Goal: Task Accomplishment & Management: Manage account settings

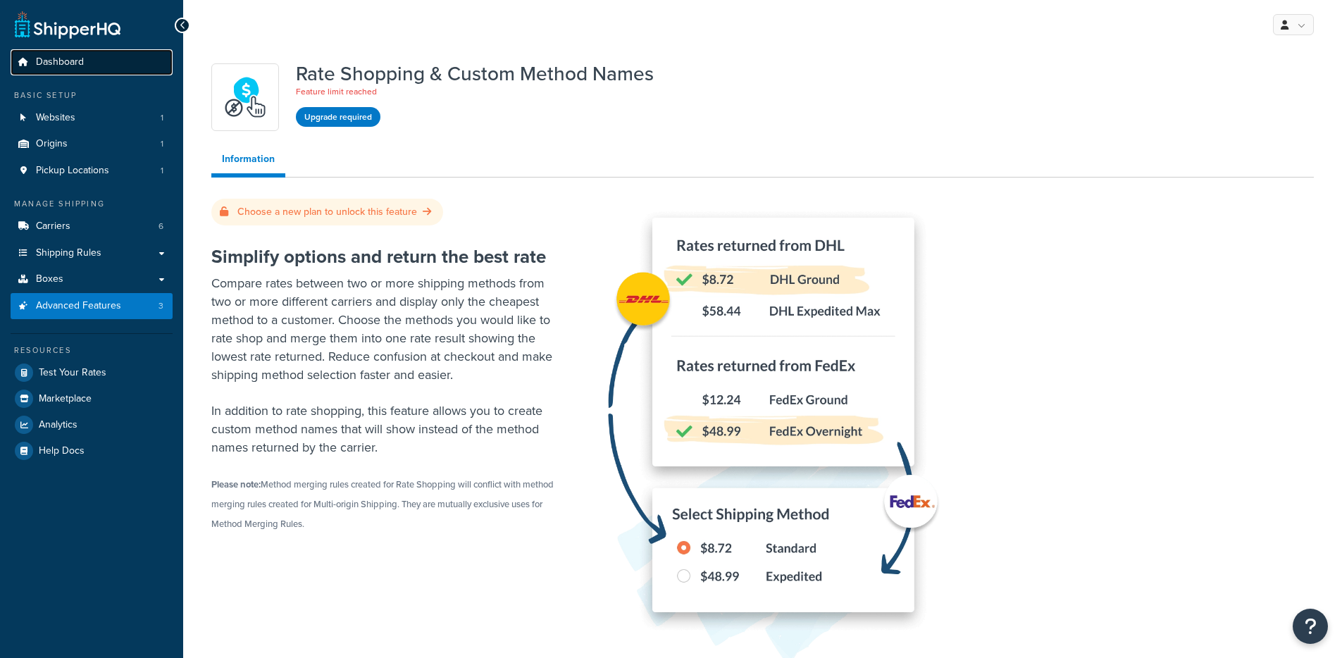
click at [92, 67] on link "Dashboard" at bounding box center [92, 62] width 162 height 26
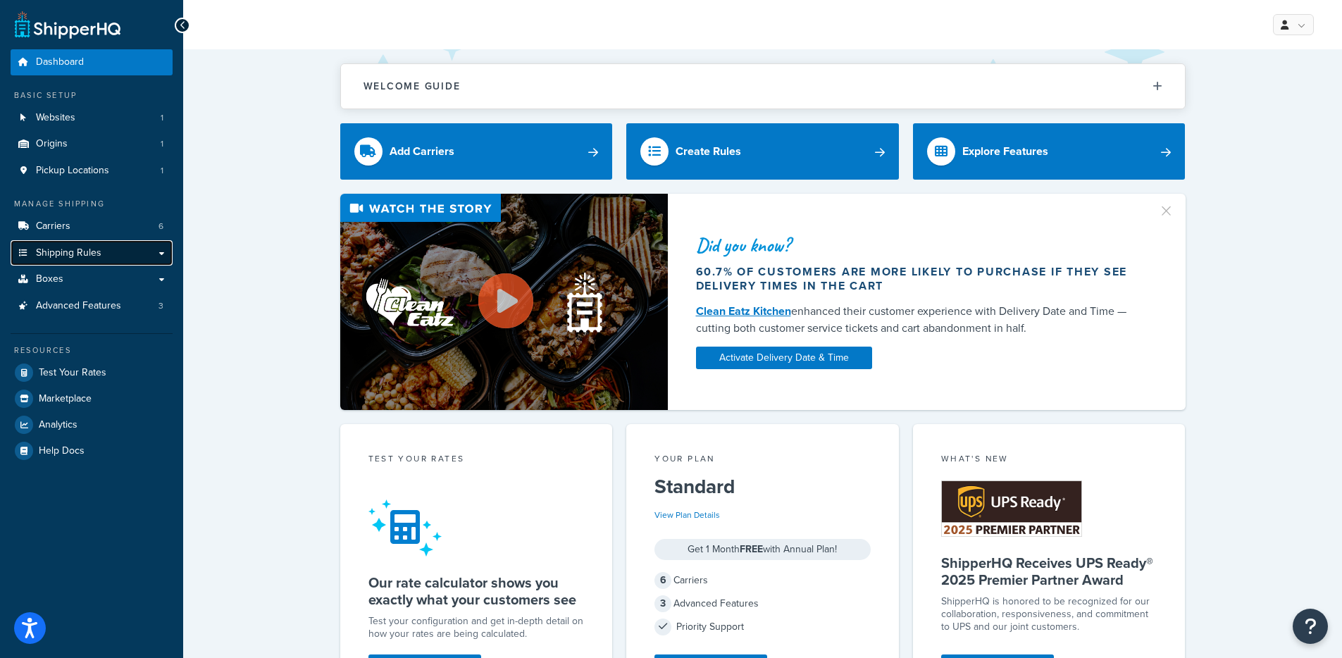
click at [45, 256] on span "Shipping Rules" at bounding box center [69, 253] width 66 height 12
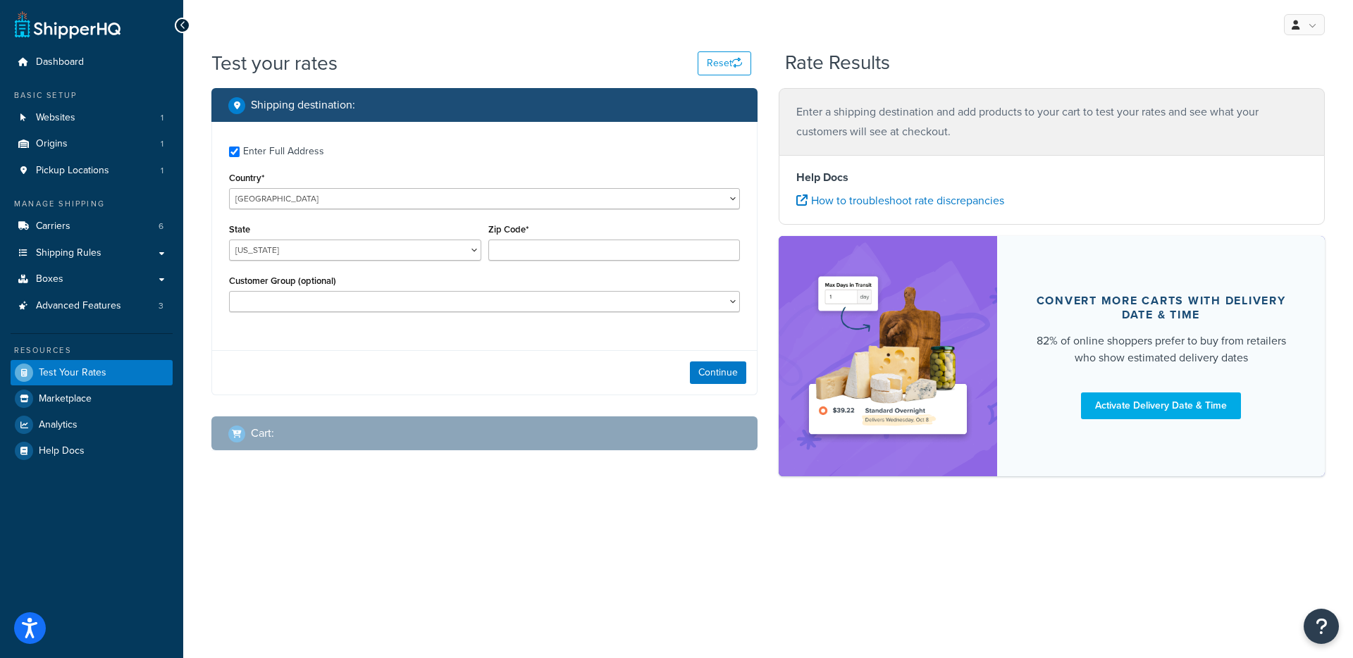
checkbox input "true"
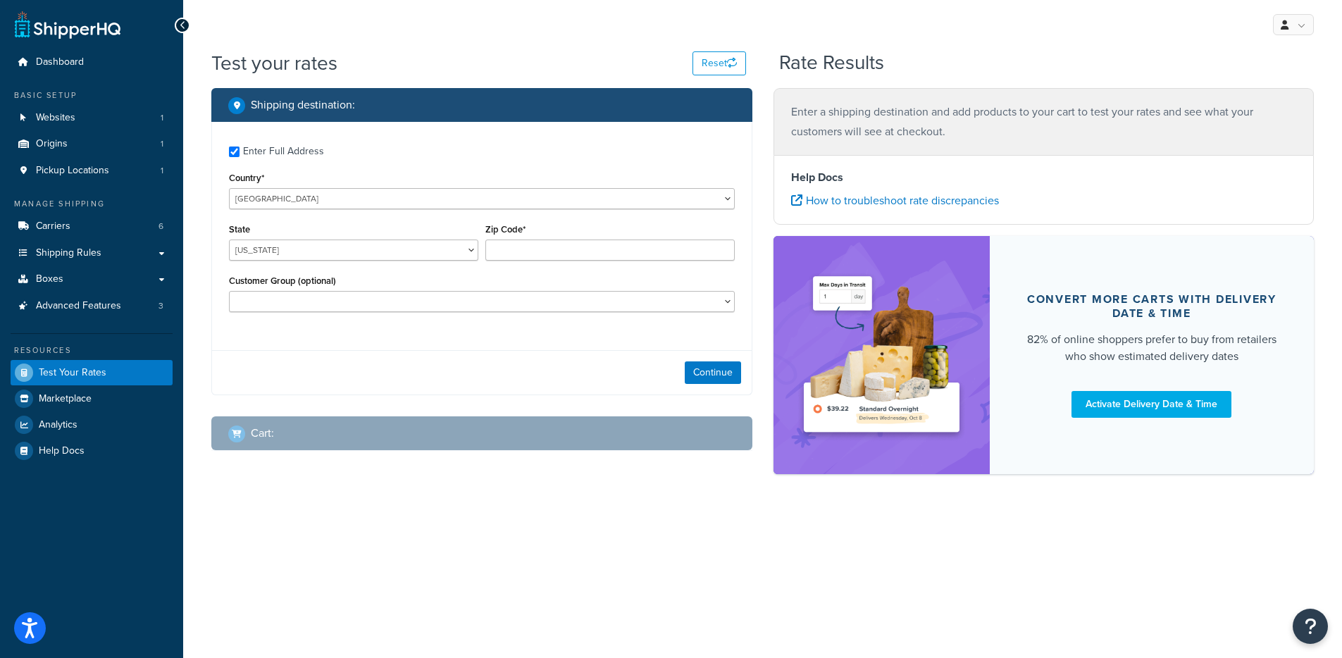
type input "28759-3759"
select select "NC"
select select "Asheville Vehicle Outfitters"
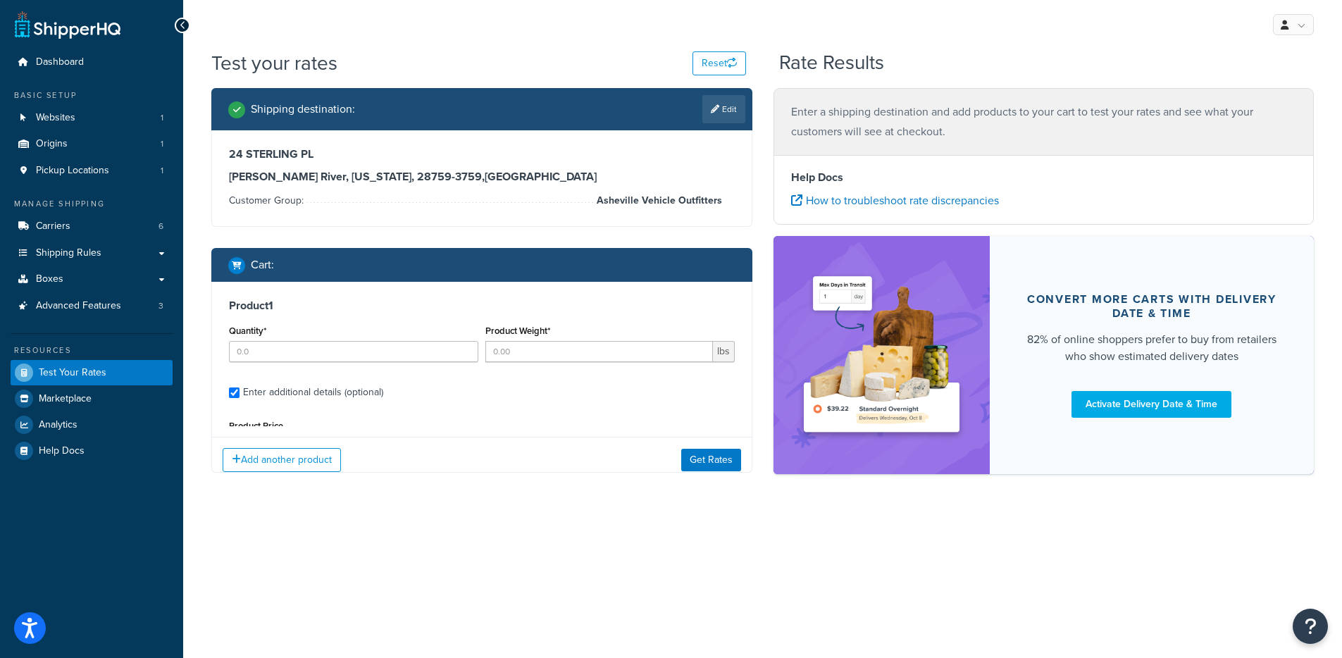
type input "4"
type input "0"
type input "3736.11"
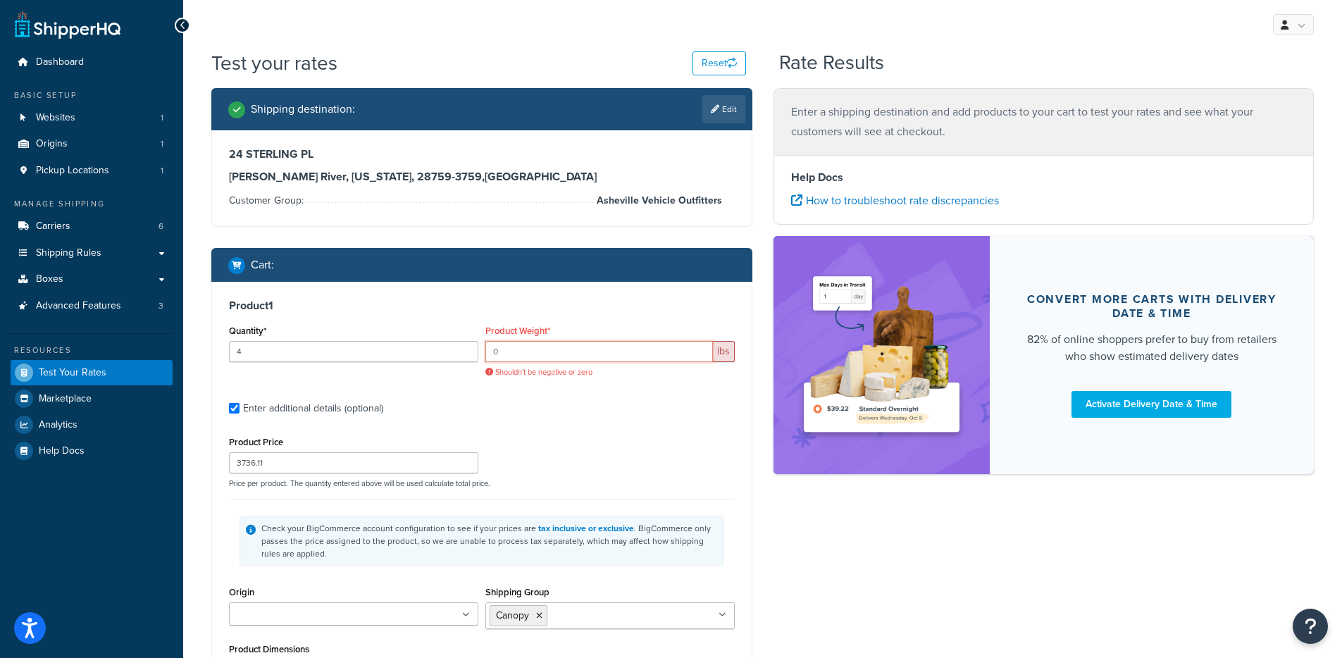
click at [494, 357] on input "0" at bounding box center [599, 351] width 228 height 21
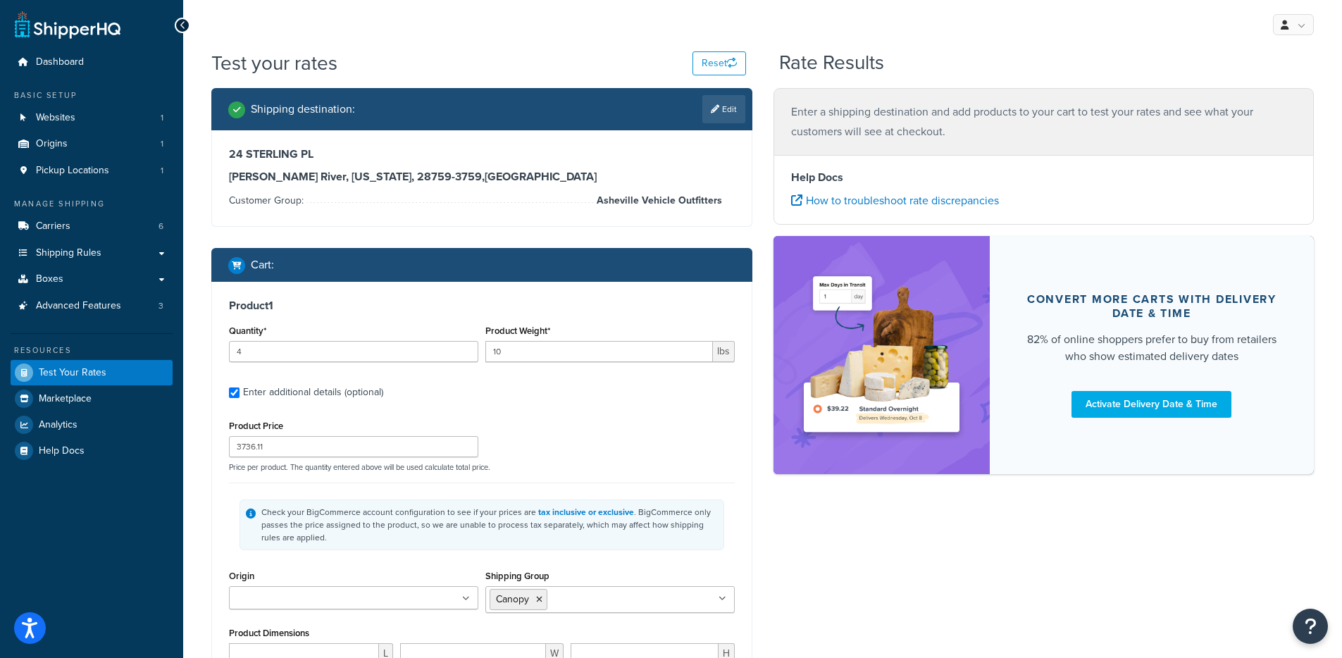
click at [505, 364] on div "Product Weight* 10 lbs" at bounding box center [610, 346] width 256 height 51
click at [513, 352] on input "10" at bounding box center [599, 351] width 228 height 21
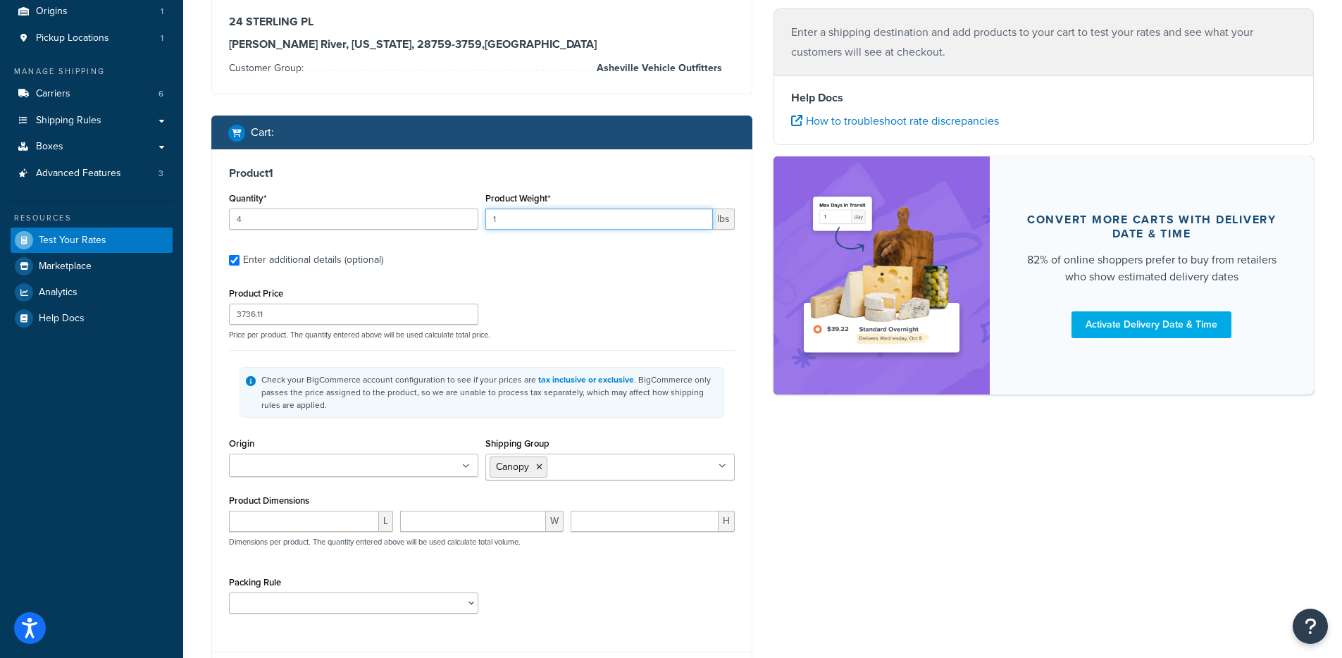
scroll to position [264, 0]
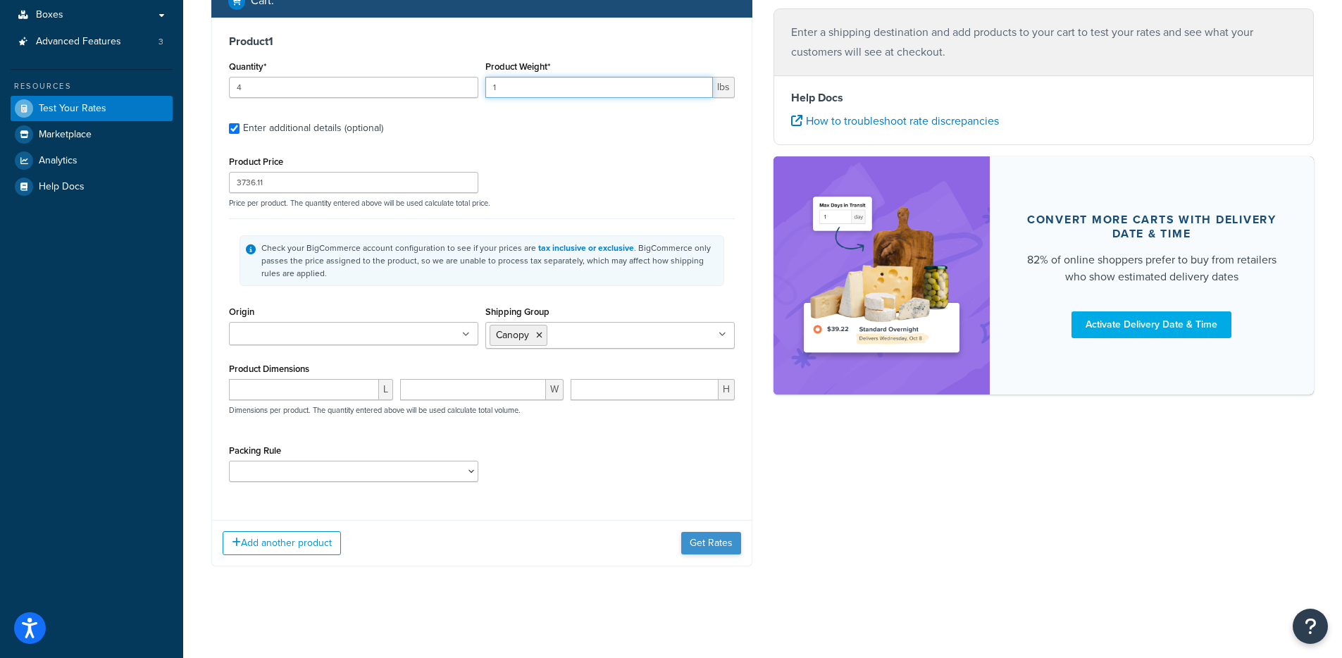
type input "1"
click at [698, 540] on button "Get Rates" at bounding box center [711, 543] width 60 height 23
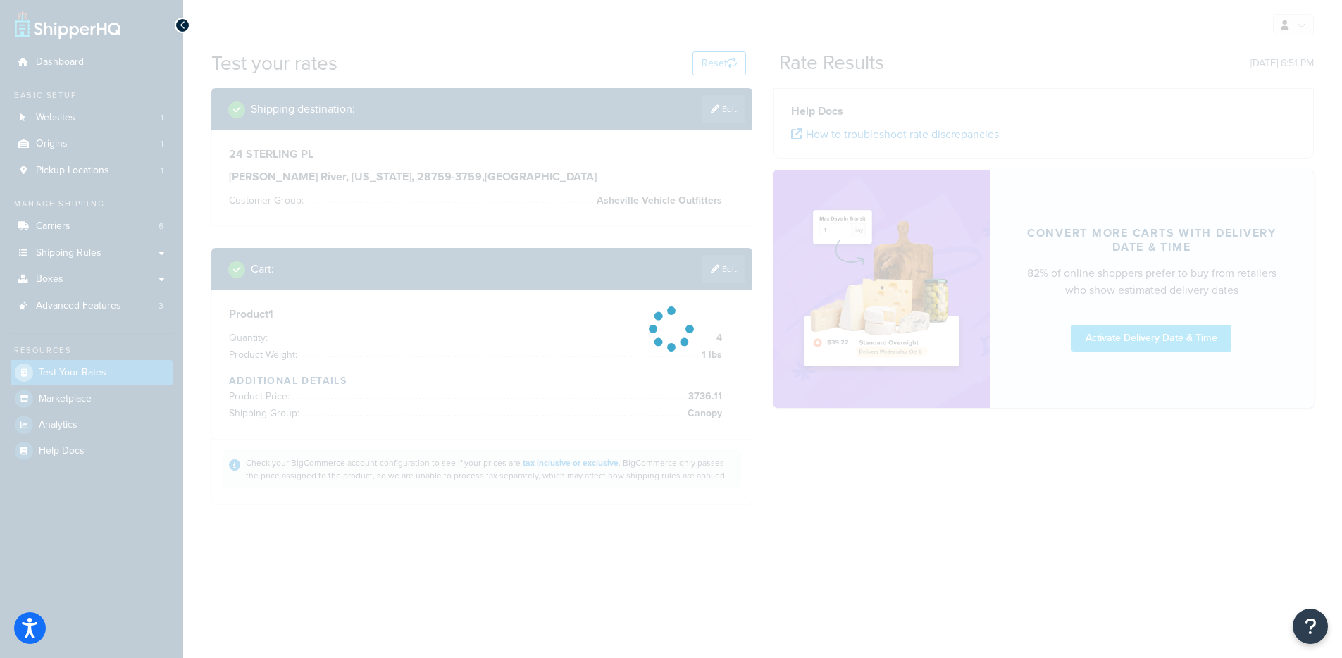
scroll to position [0, 0]
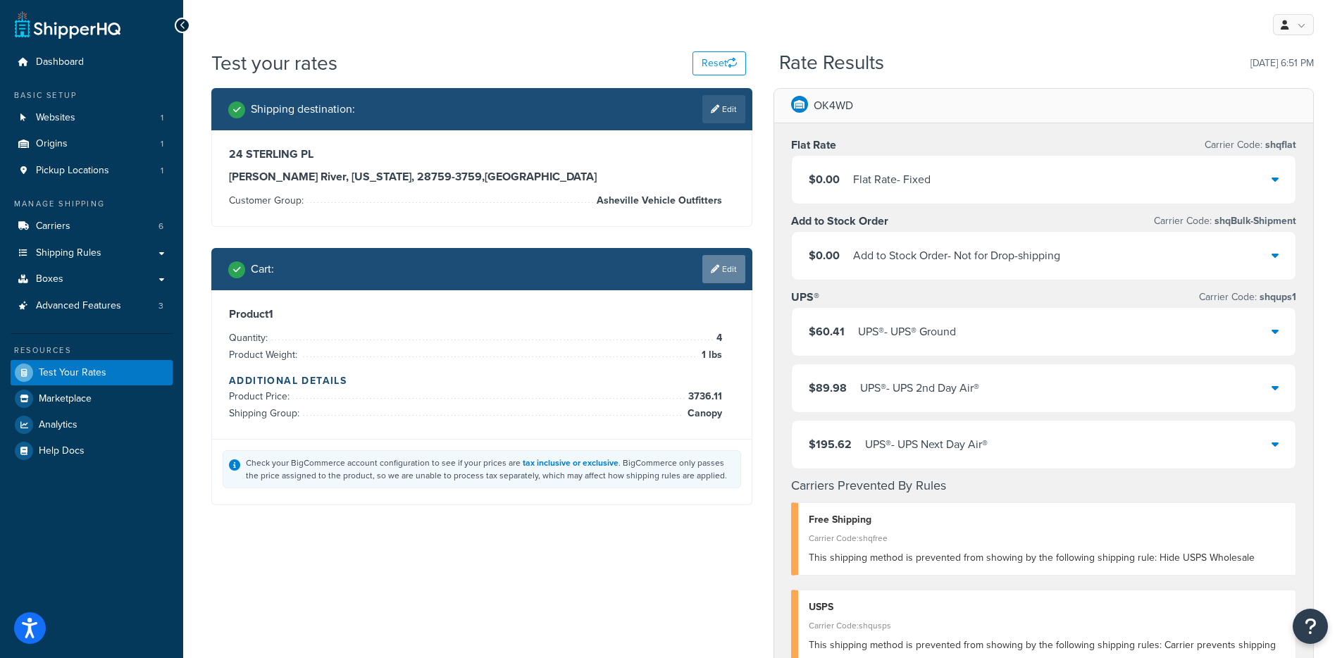
click at [737, 280] on link "Edit" at bounding box center [723, 269] width 43 height 28
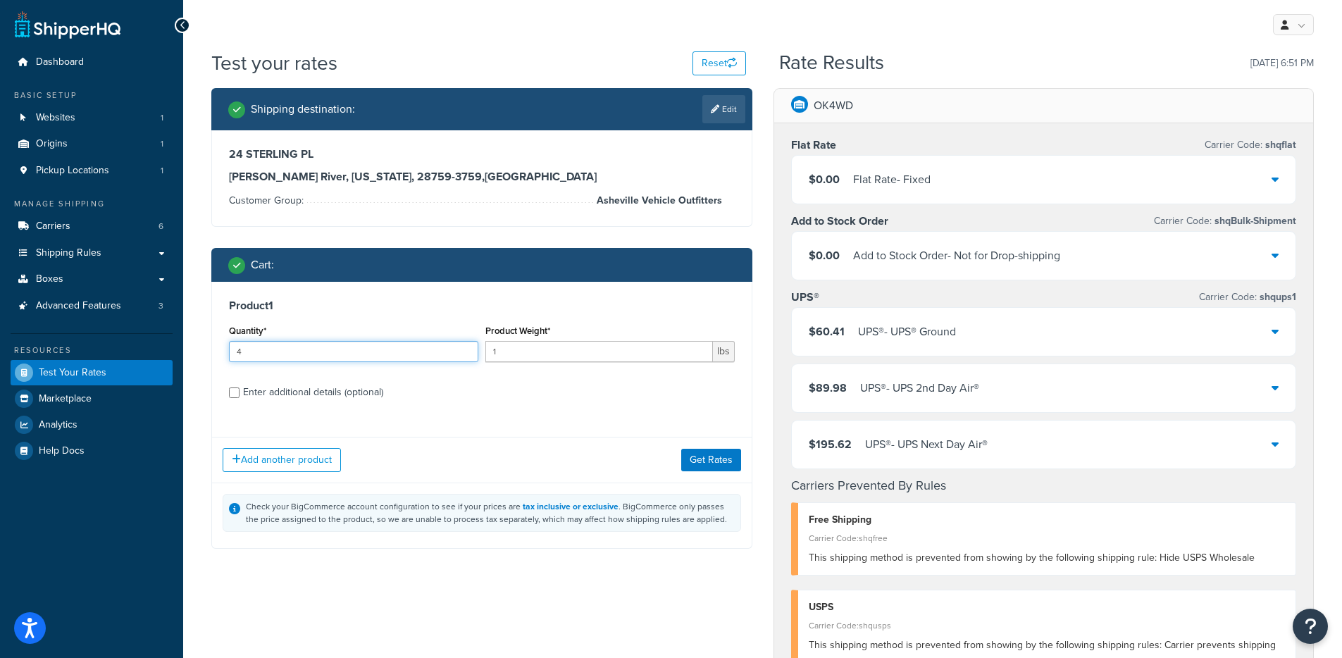
click at [271, 347] on input "4" at bounding box center [353, 351] width 249 height 21
type input "2"
click at [731, 462] on button "Get Rates" at bounding box center [711, 460] width 60 height 23
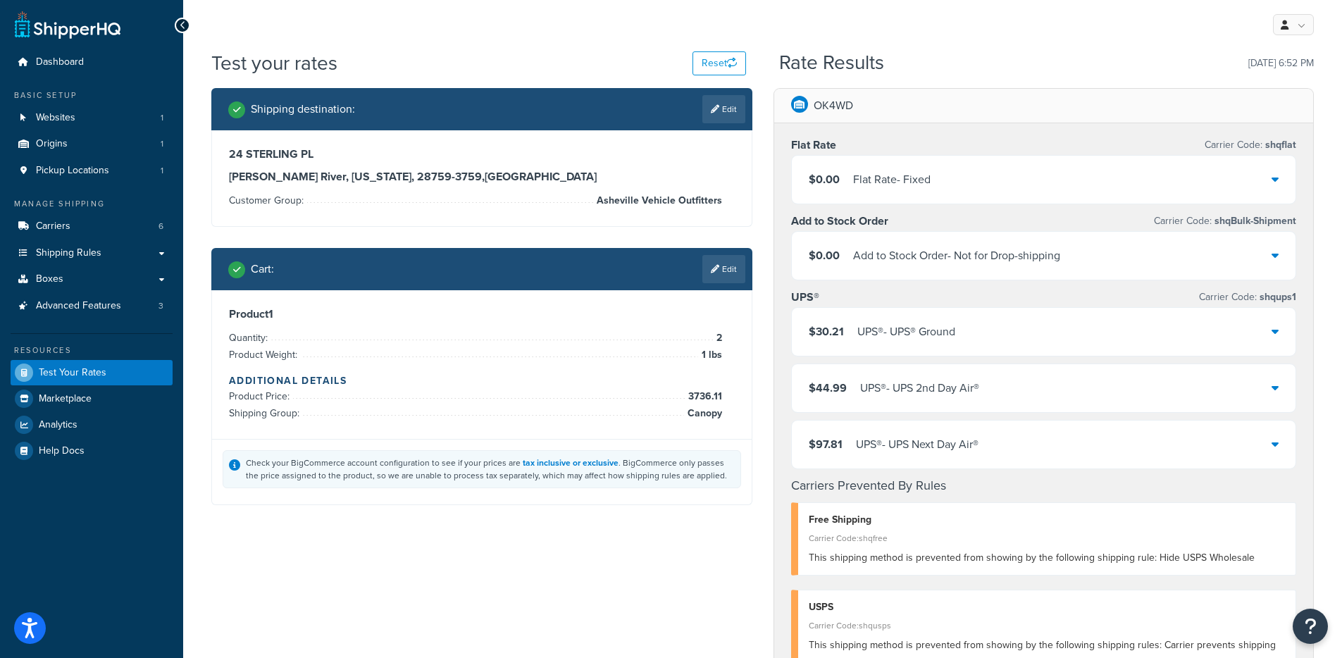
click at [960, 180] on div "$0.00 Flat Rate - Fixed" at bounding box center [1044, 180] width 504 height 48
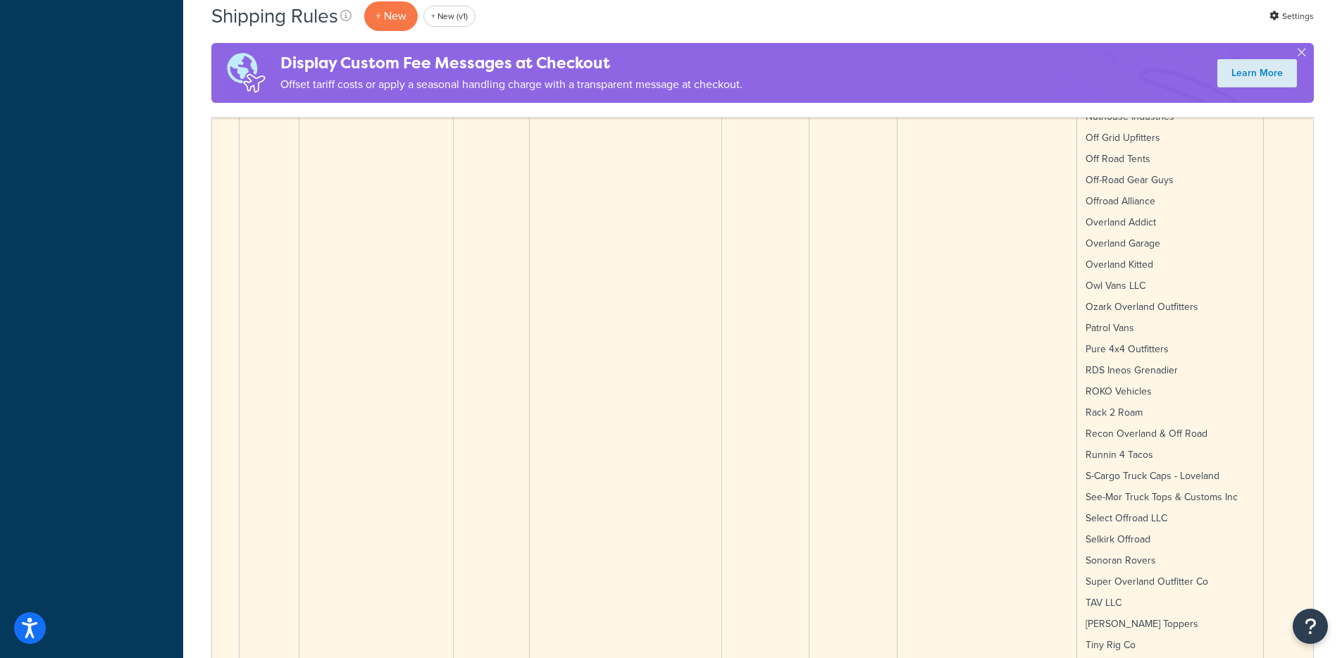
scroll to position [6742, 0]
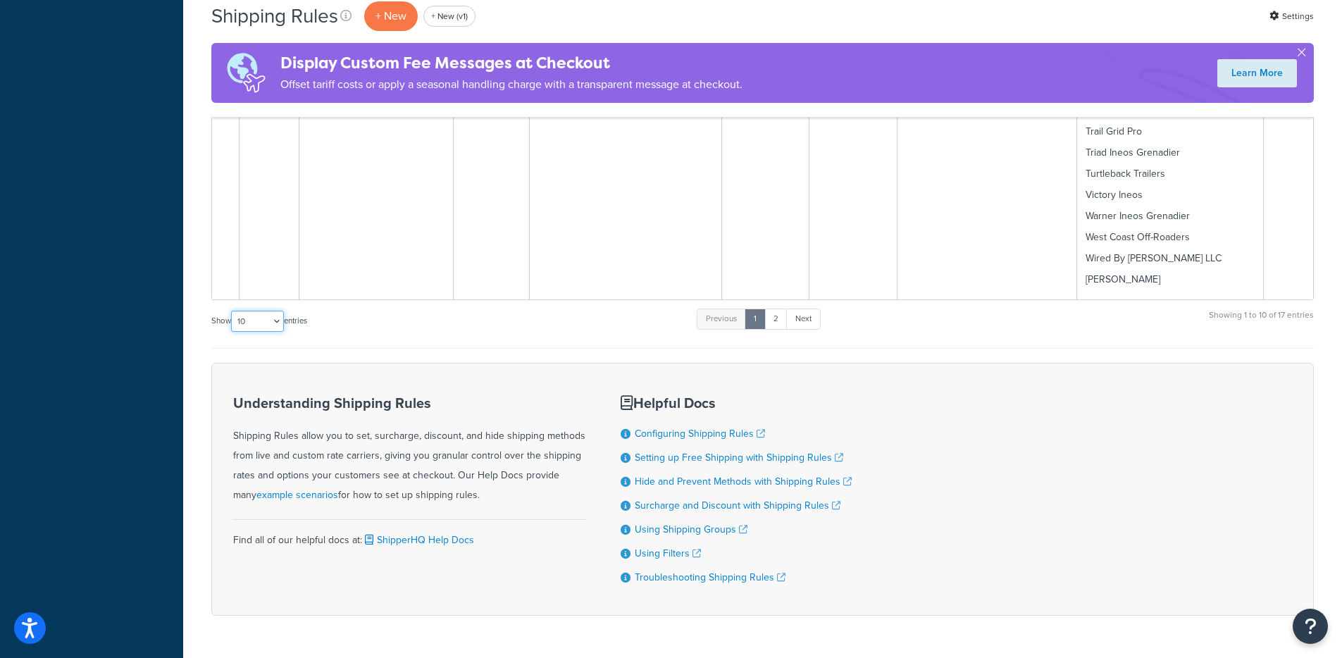
click at [274, 311] on select "10 15 25 50 100 1000" at bounding box center [257, 321] width 53 height 21
select select "1000"
click at [233, 311] on select "10 15 25 50 100 1000" at bounding box center [257, 321] width 53 height 21
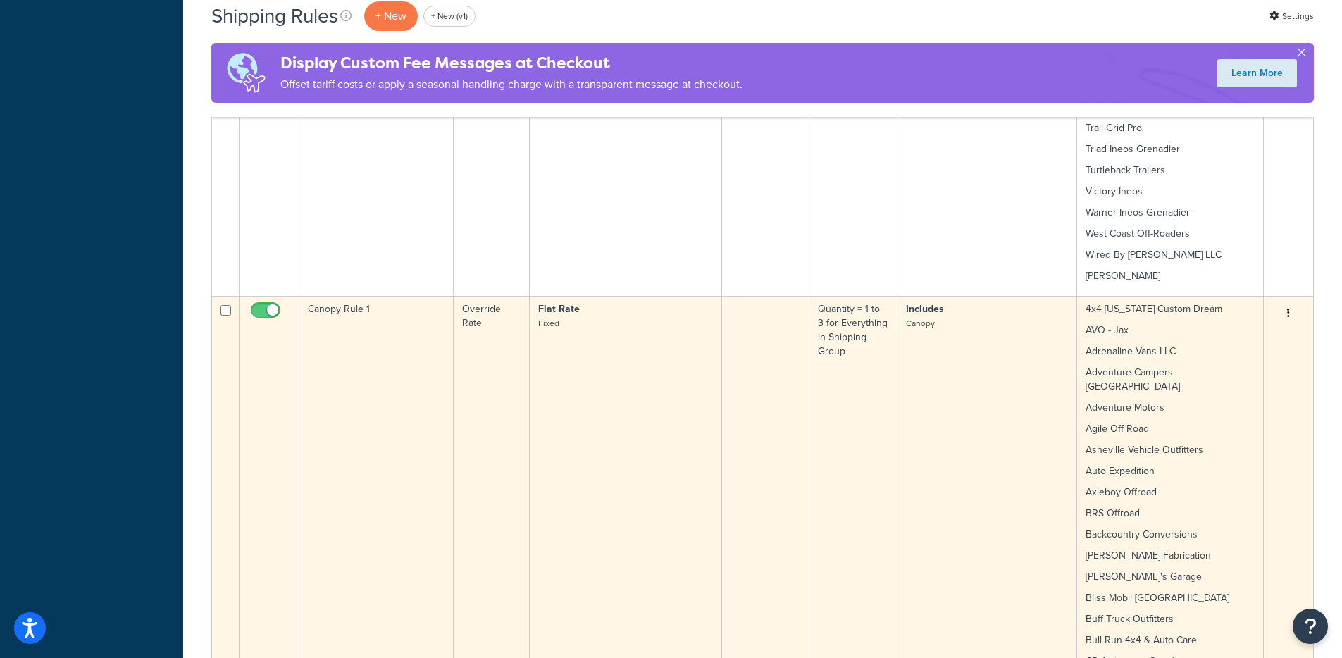
scroll to position [6749, 0]
click at [1288, 305] on icon "button" at bounding box center [1288, 310] width 3 height 10
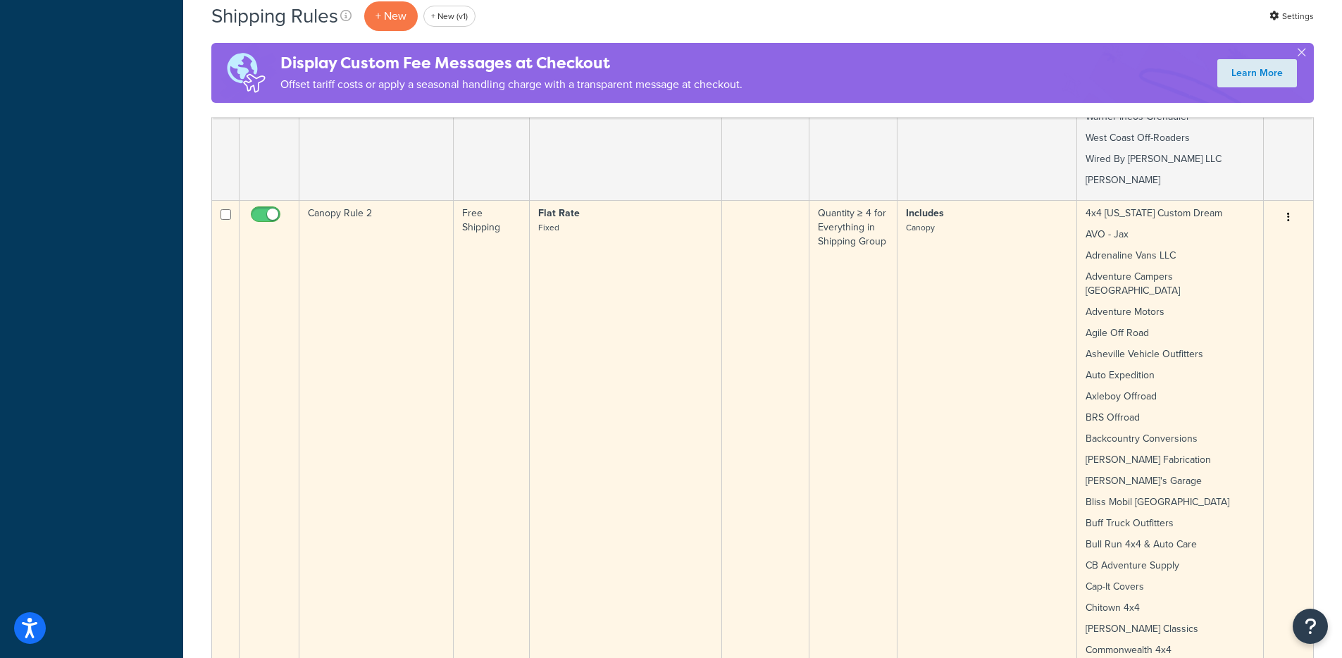
scroll to position [8812, 0]
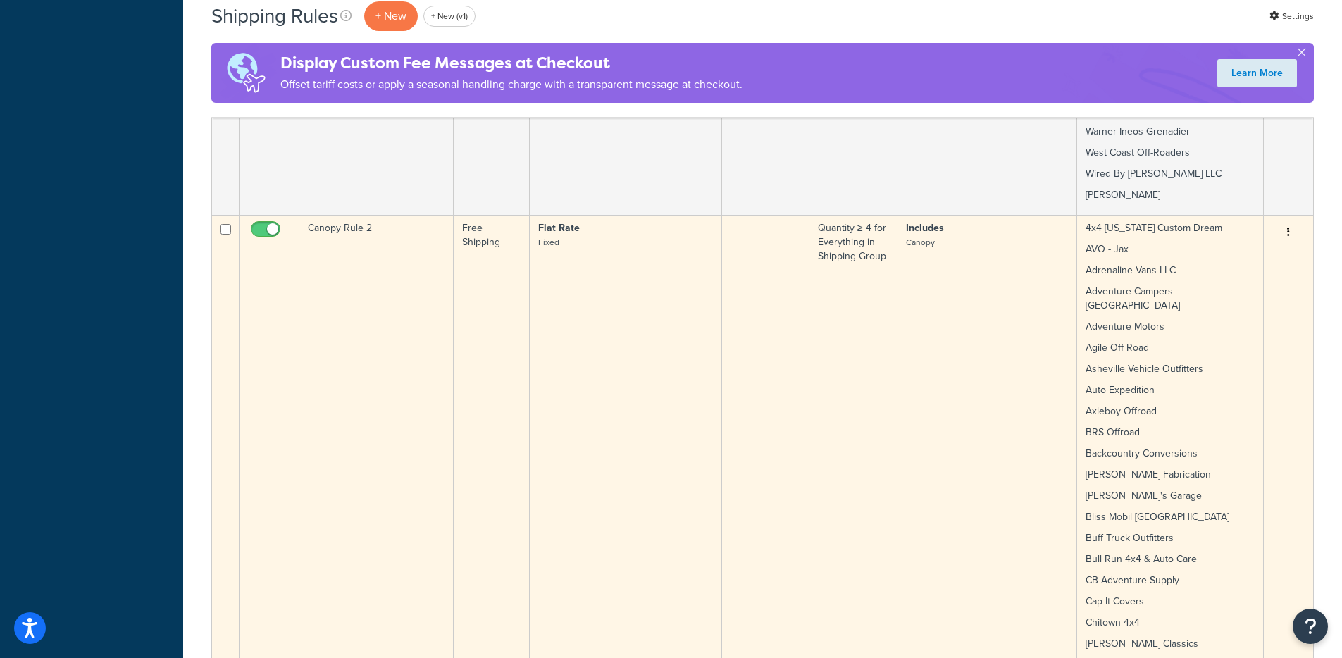
click at [1288, 227] on icon "button" at bounding box center [1288, 232] width 3 height 10
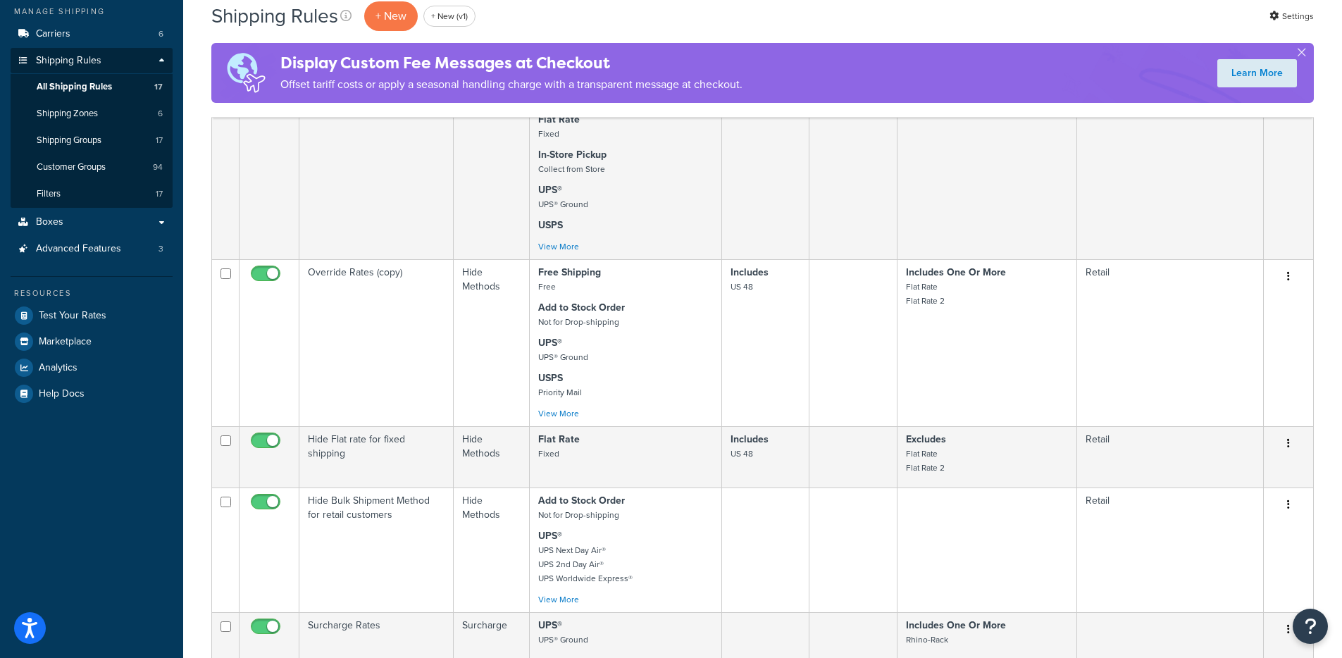
scroll to position [0, 0]
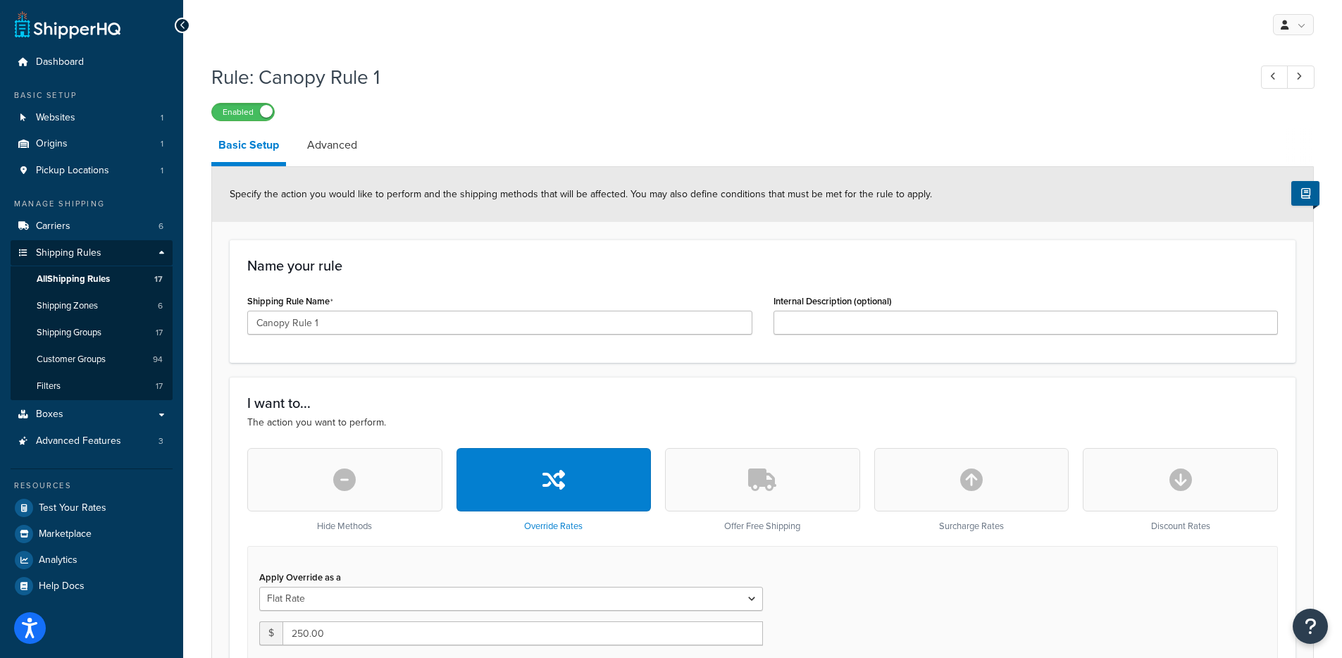
select select "ITEM"
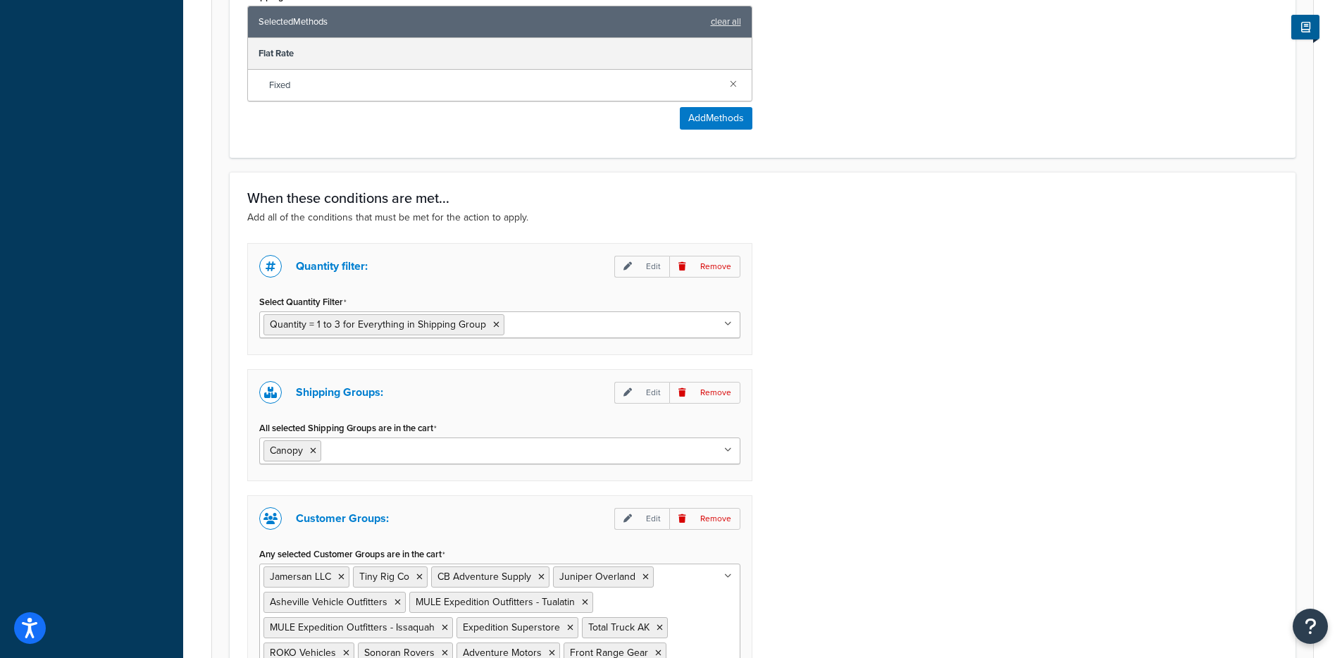
scroll to position [934, 0]
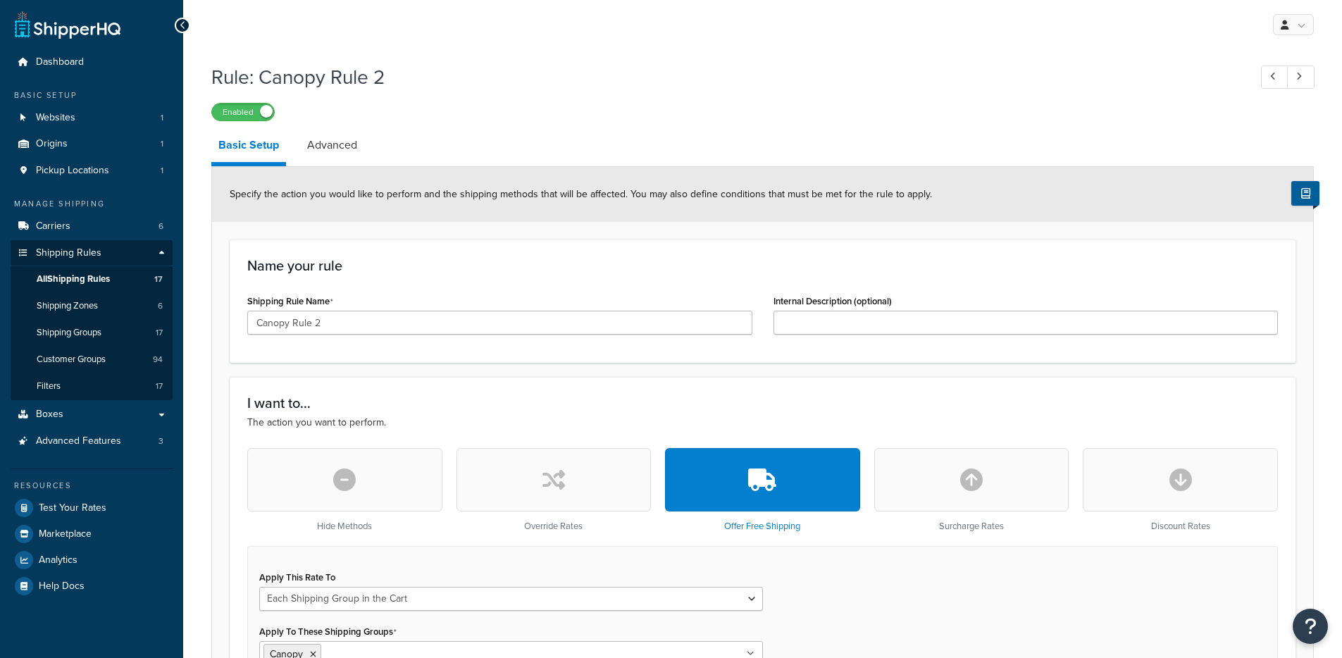
select select "SHIPPING_GROUP"
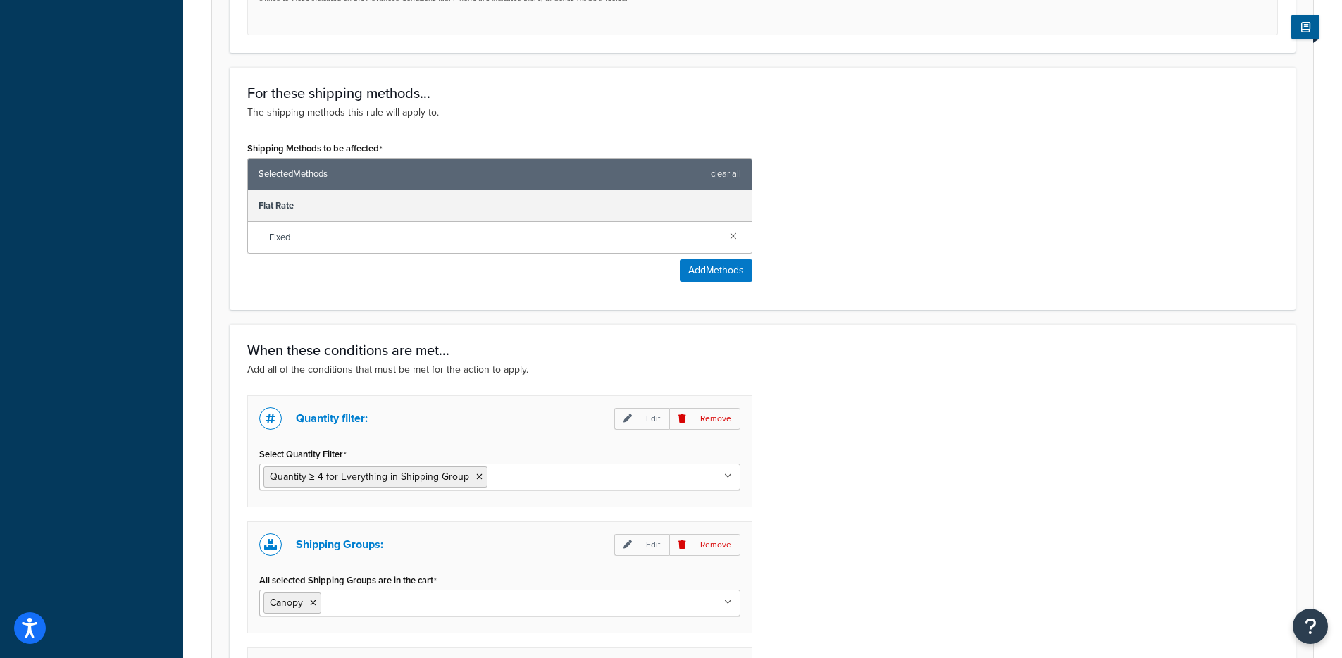
scroll to position [996, 0]
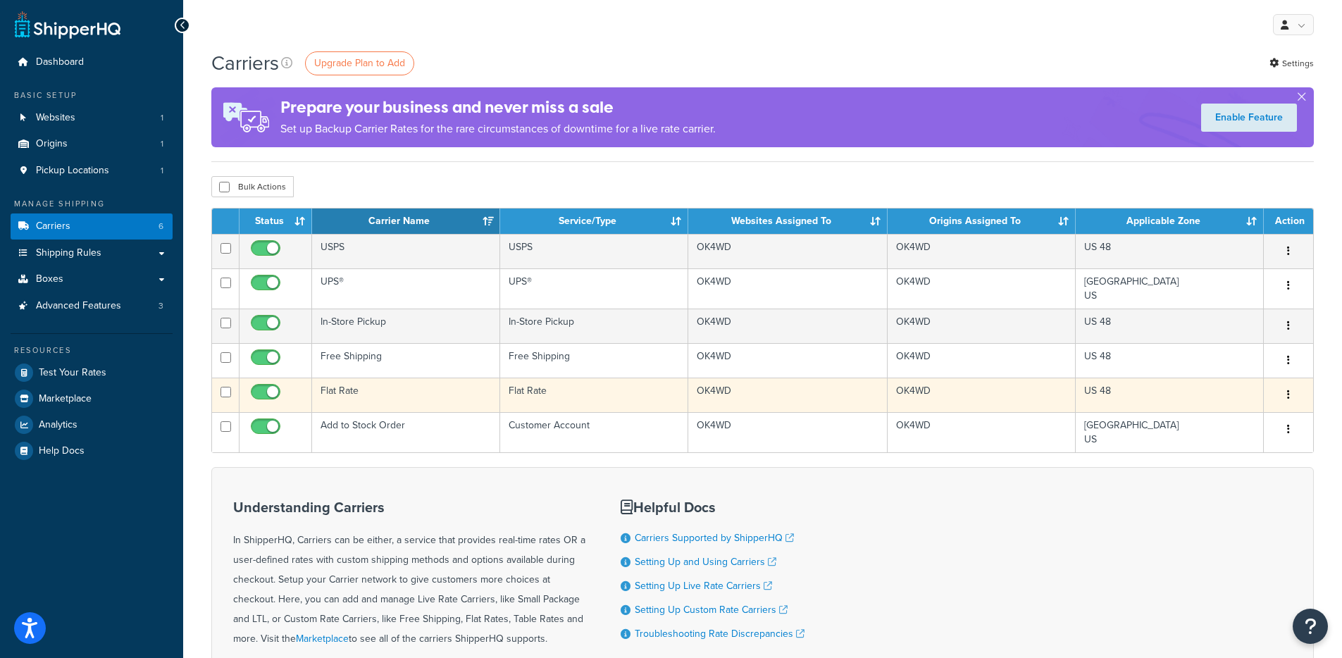
click at [340, 389] on td "Flat Rate" at bounding box center [406, 395] width 188 height 35
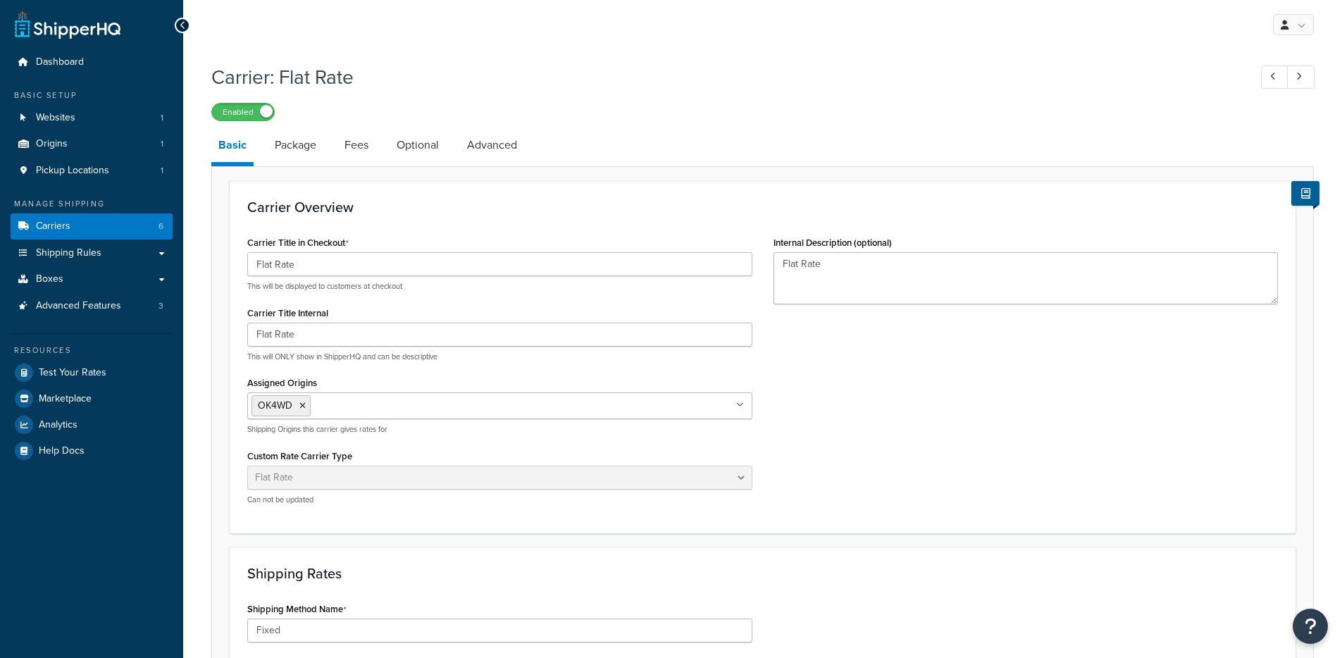
select select "flat"
select select "item"
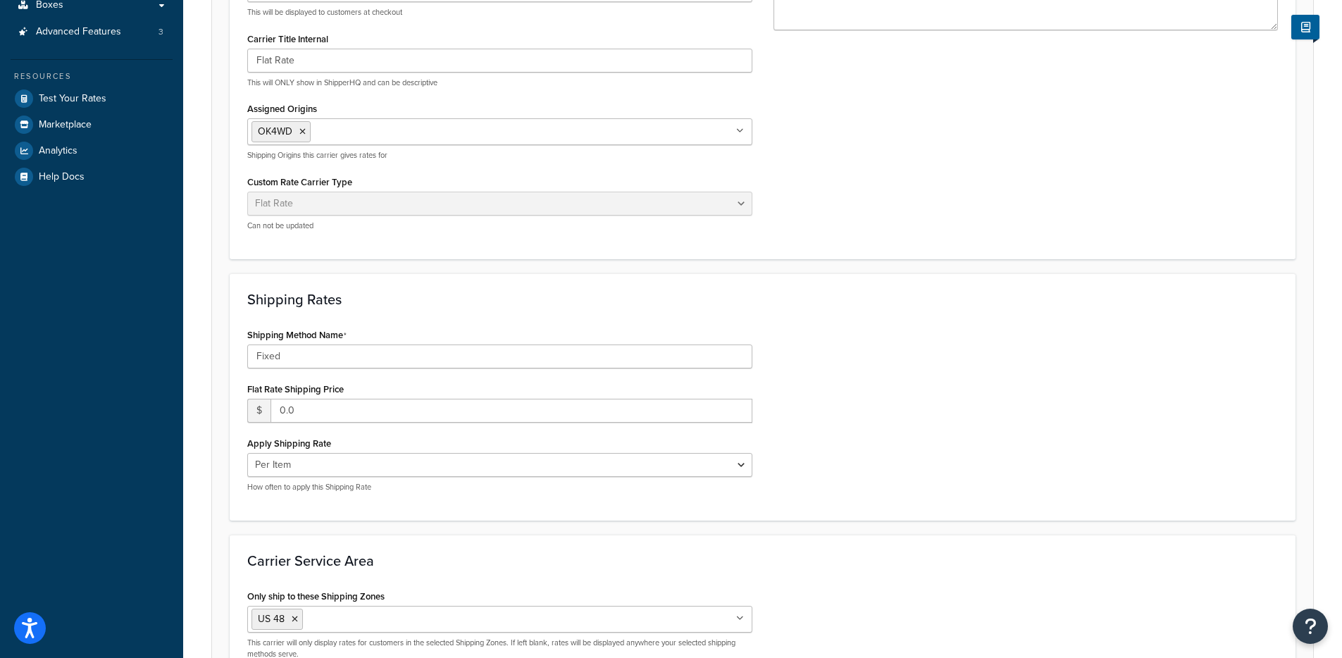
scroll to position [273, 0]
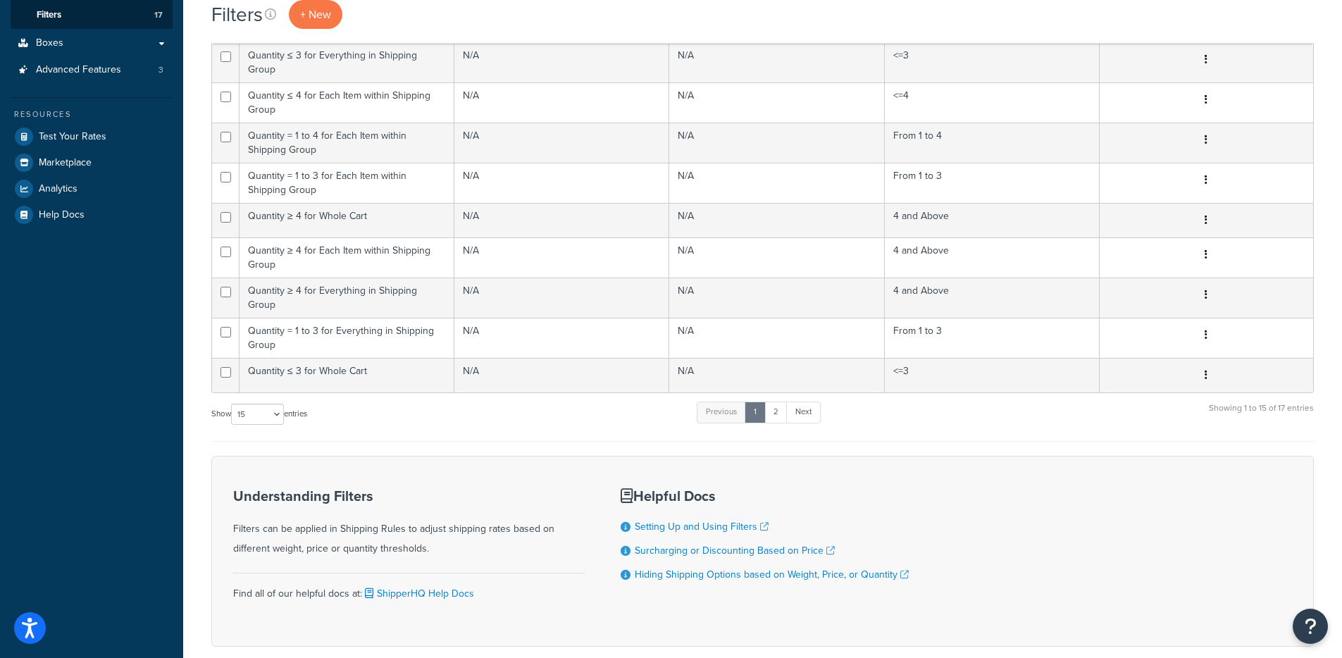
scroll to position [433, 0]
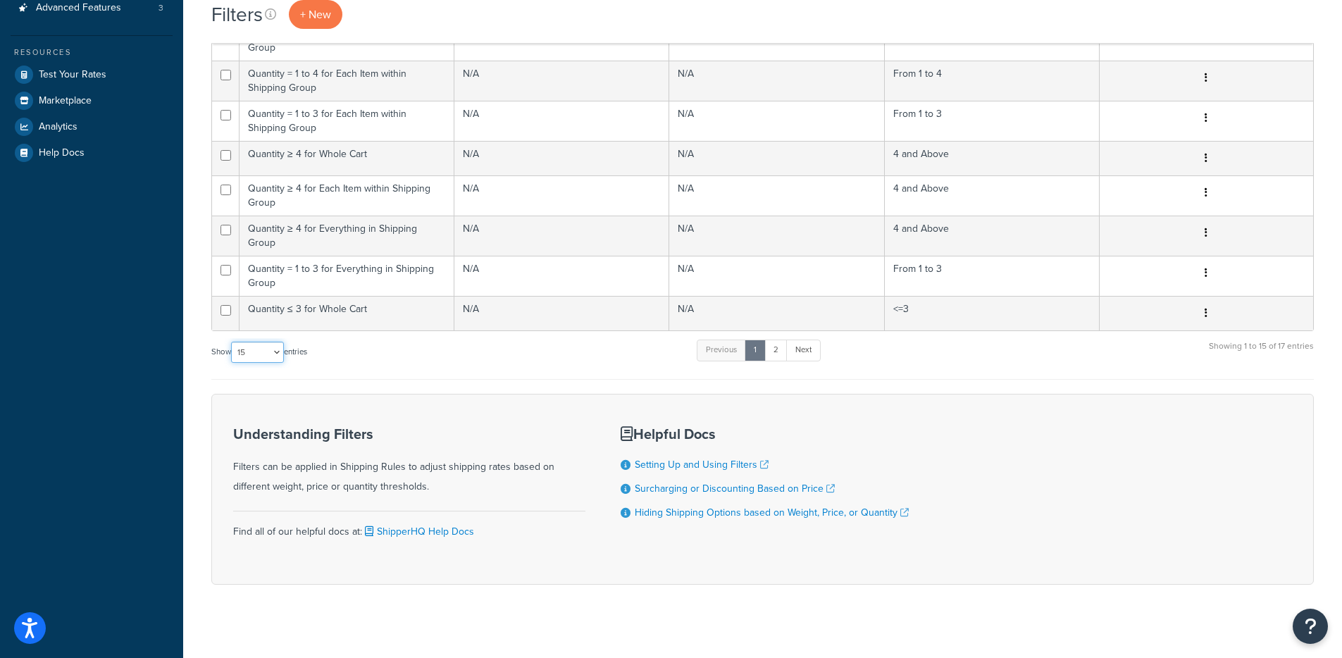
click at [249, 342] on select "10 15 25 50 100" at bounding box center [257, 352] width 53 height 21
select select "100"
click at [233, 363] on select "10 15 25 50 100" at bounding box center [257, 352] width 53 height 21
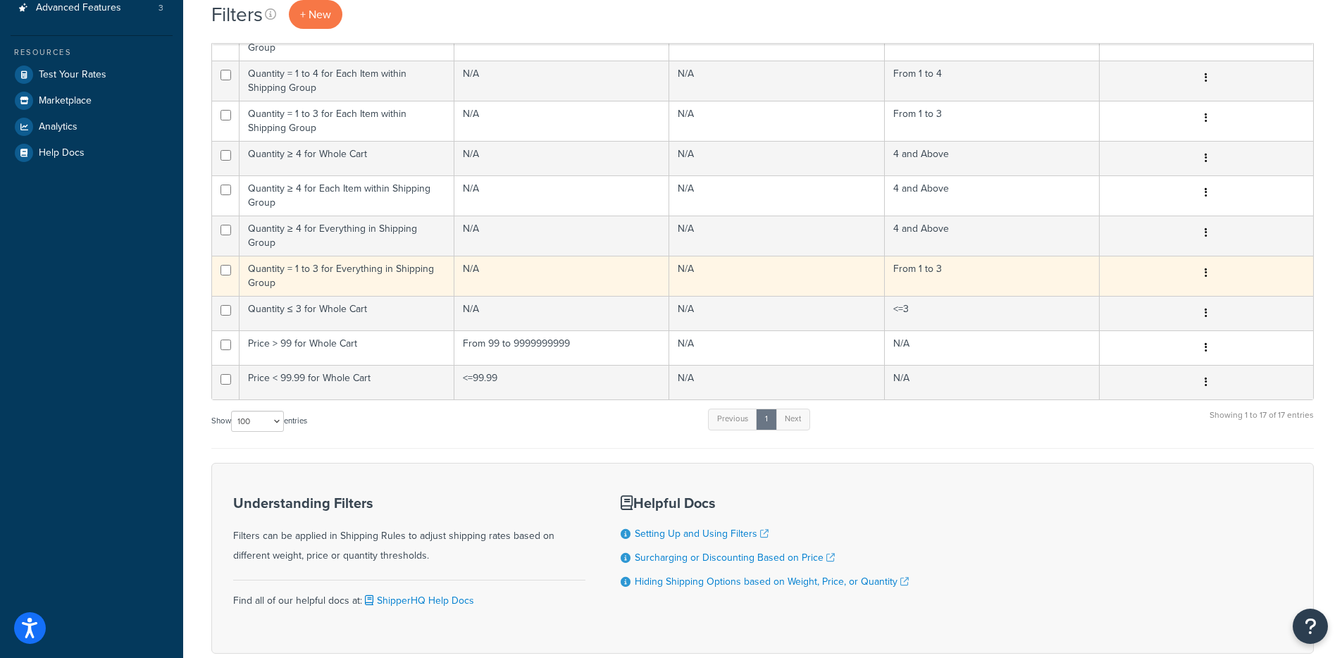
click at [399, 264] on td "Quantity = 1 to 3 for Everything in Shipping Group" at bounding box center [347, 276] width 215 height 40
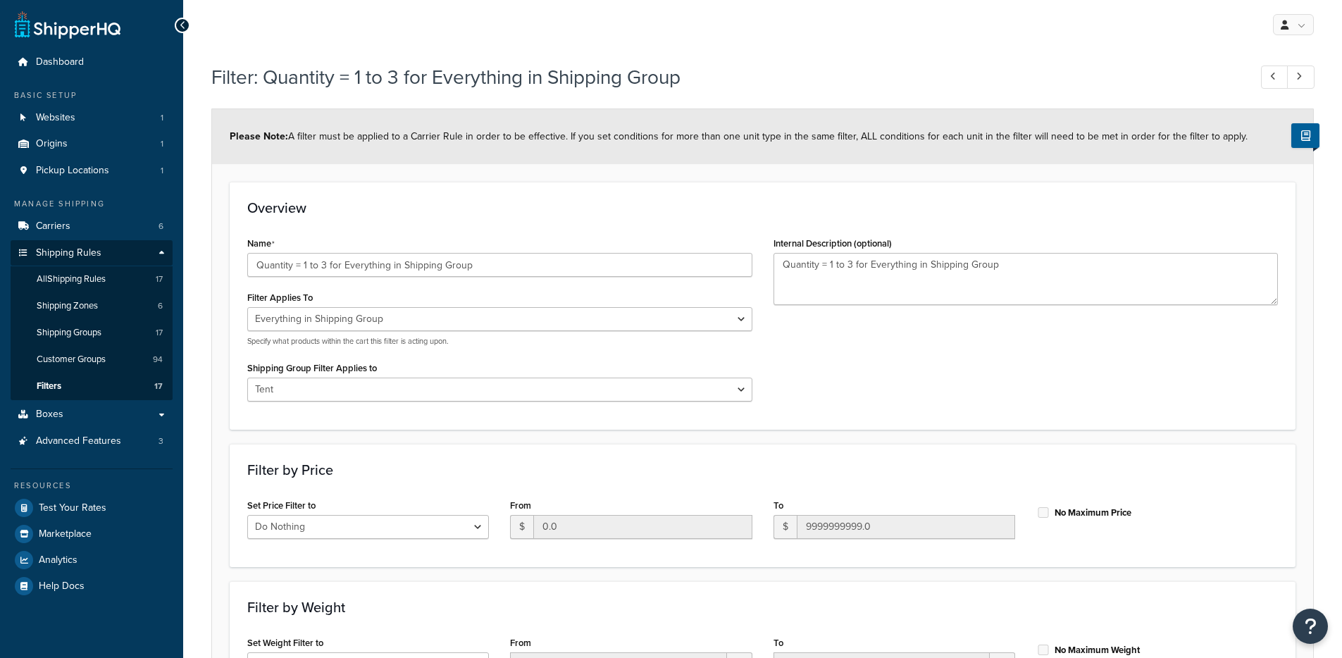
select select "SHIPPING_GROUP"
select select "299956"
select select "range"
click at [126, 385] on link "Filters 17" at bounding box center [92, 386] width 162 height 26
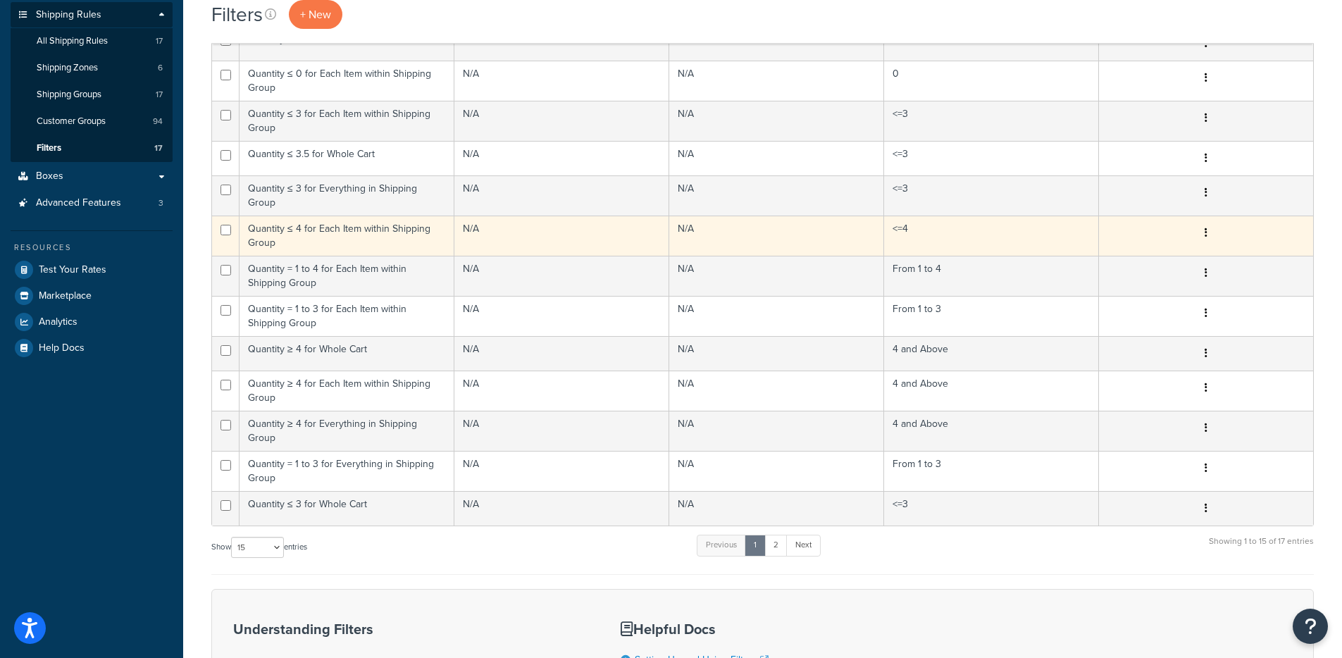
scroll to position [247, 0]
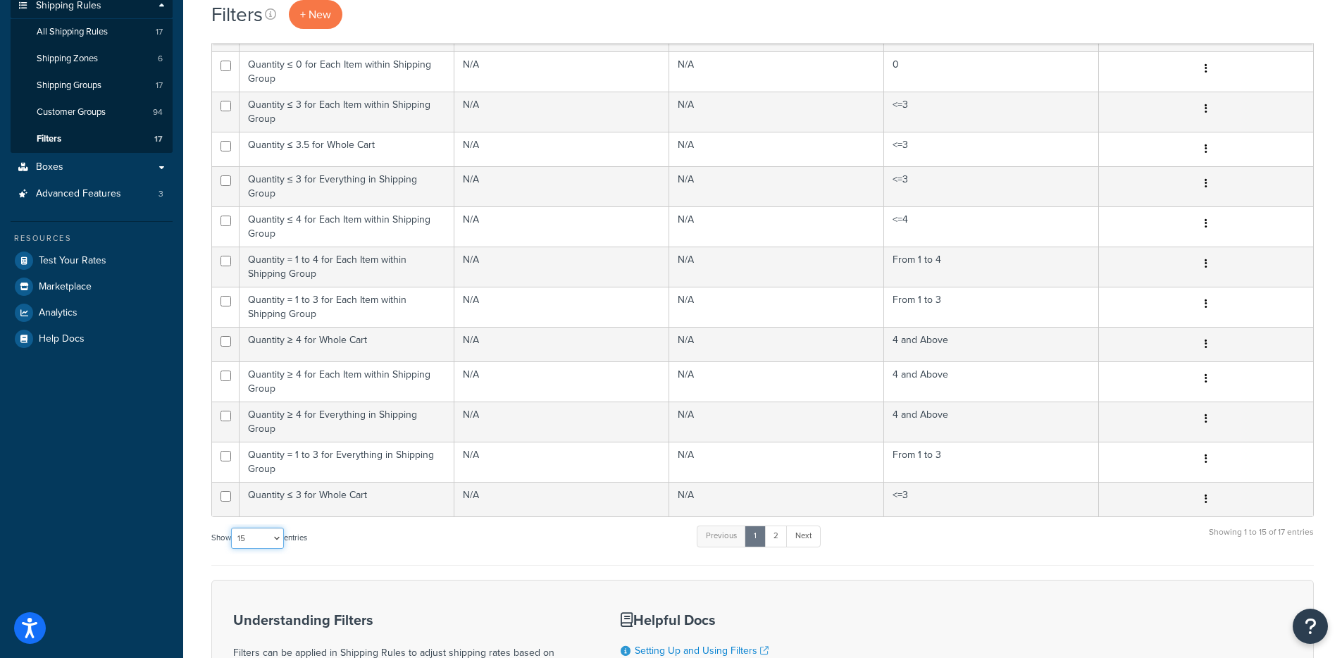
click at [254, 529] on select "10 15 25 50 100" at bounding box center [257, 538] width 53 height 21
select select "100"
click at [233, 549] on select "10 15 25 50 100" at bounding box center [257, 538] width 53 height 21
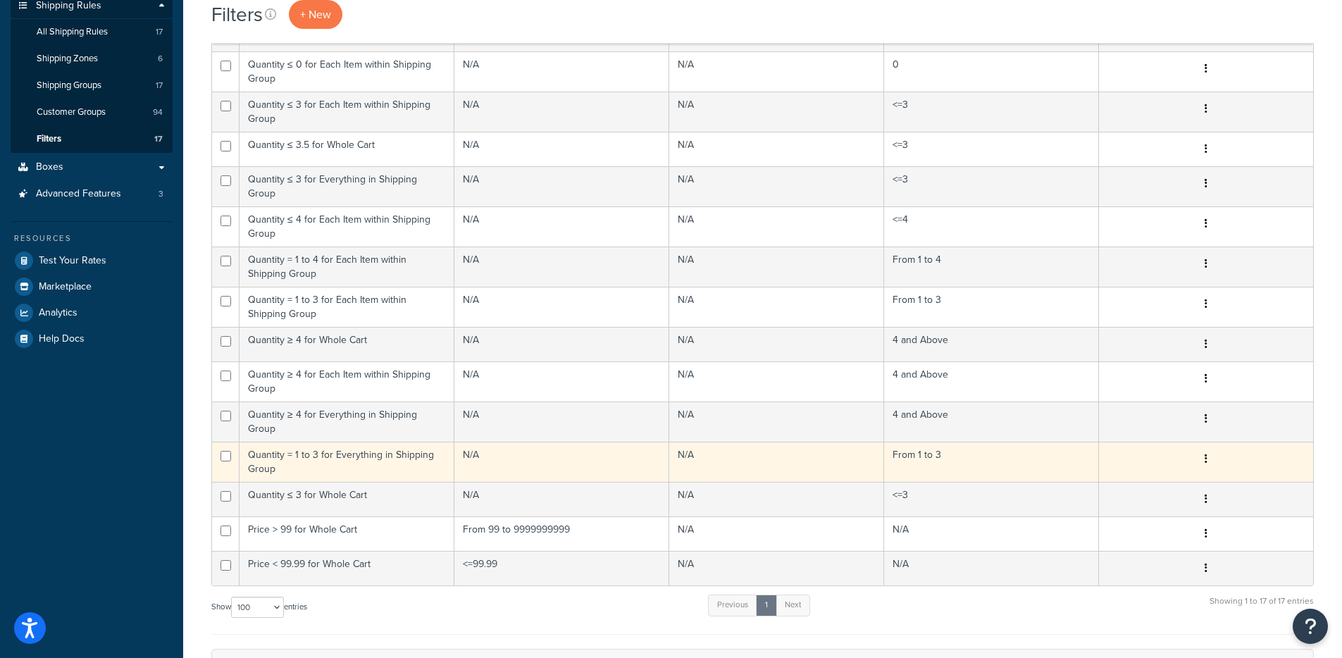
click at [362, 446] on td "Quantity = 1 to 3 for Everything in Shipping Group" at bounding box center [347, 462] width 215 height 40
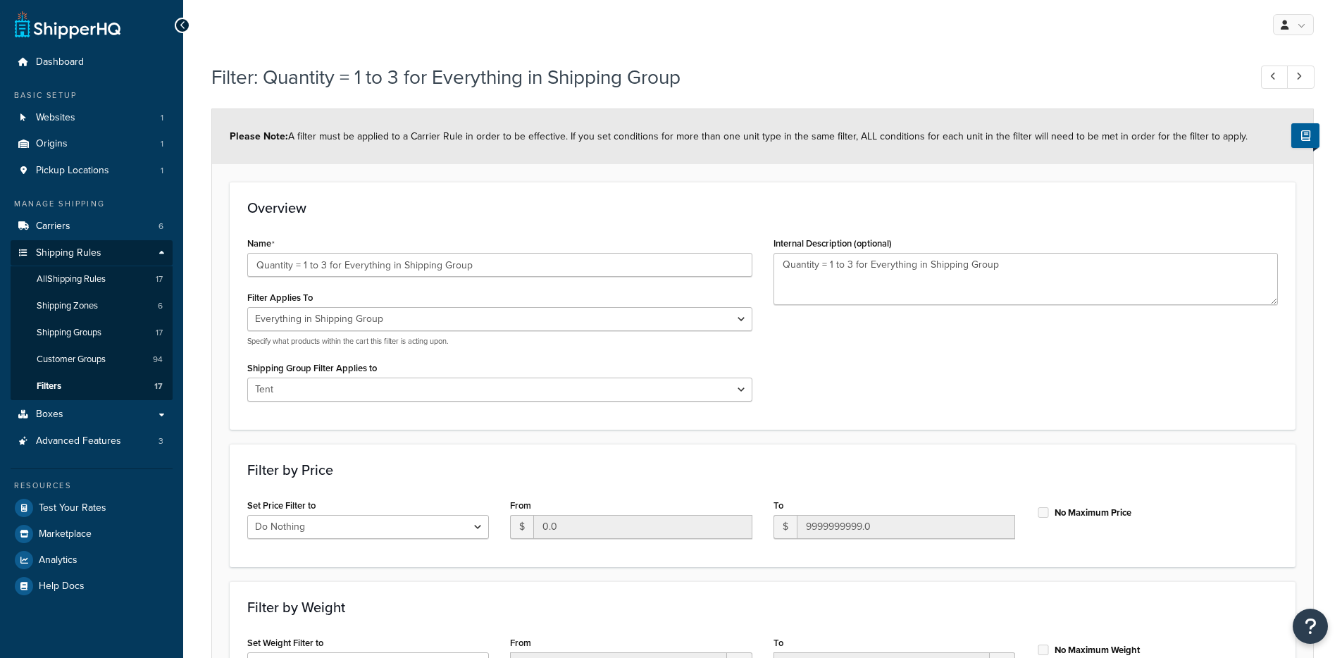
select select "SHIPPING_GROUP"
select select "299956"
select select "range"
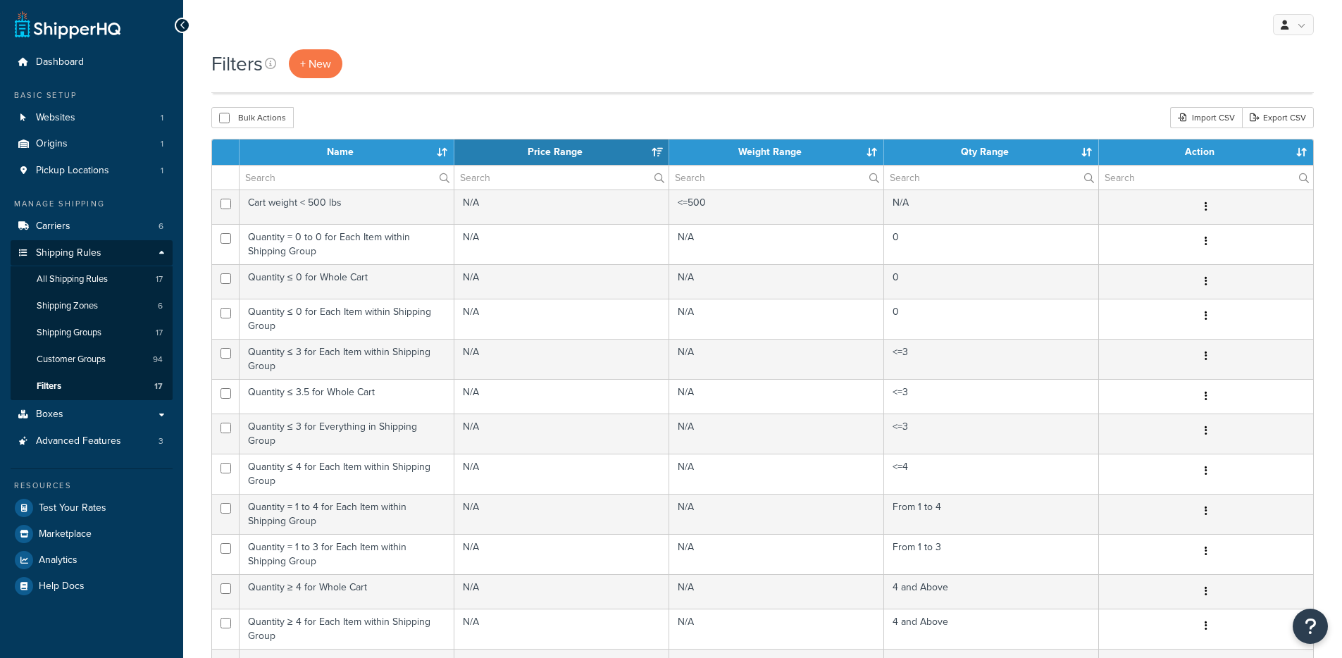
select select "100"
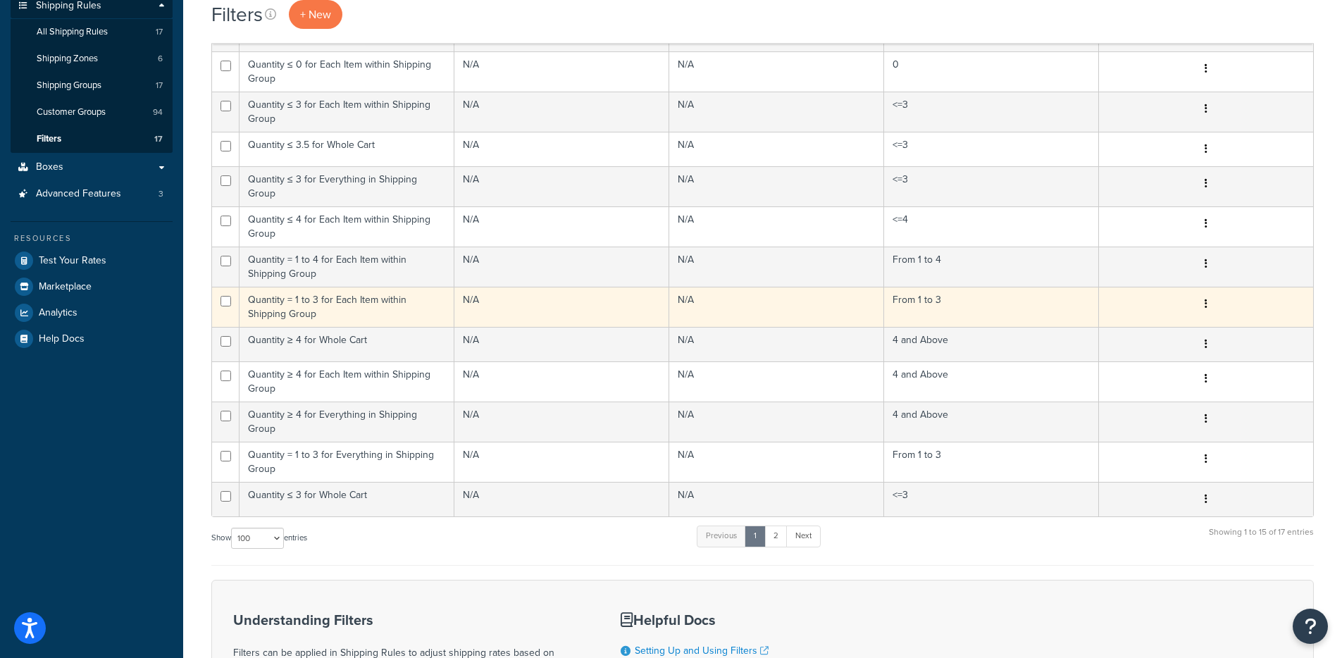
click at [349, 295] on td "Quantity = 1 to 3 for Each Item within Shipping Group" at bounding box center [347, 307] width 215 height 40
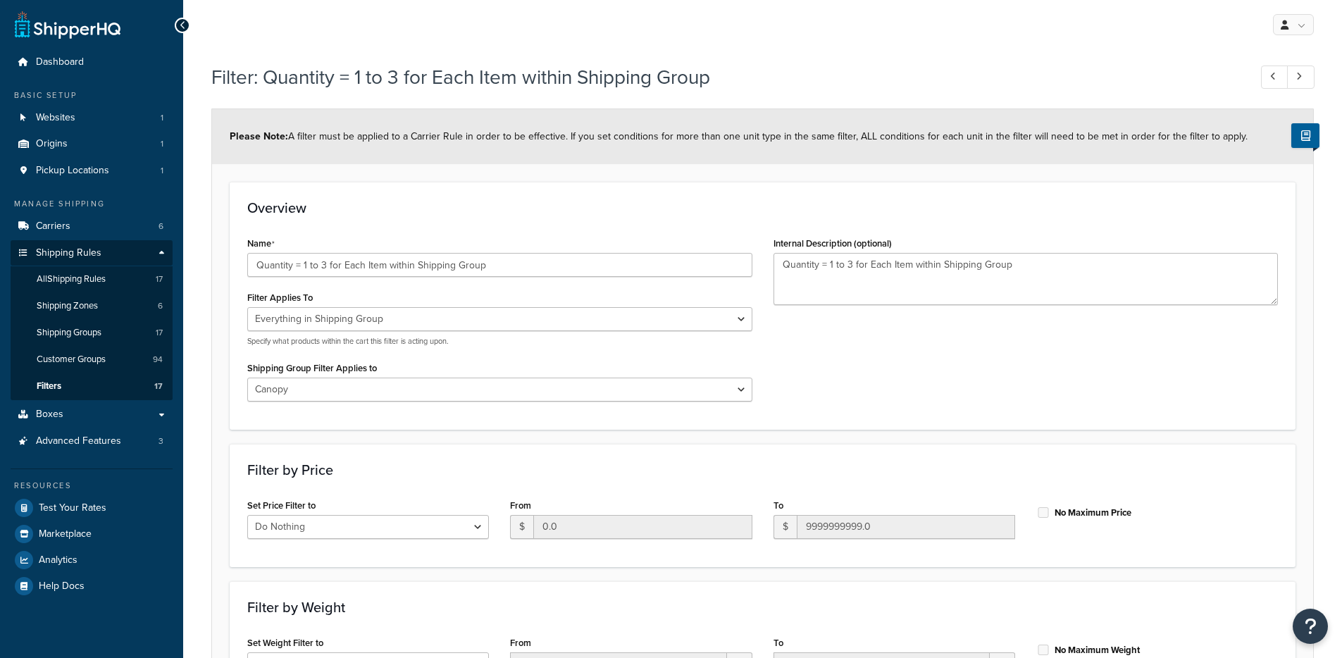
select select "SHIPPING_GROUP"
select select "274076"
select select "range"
click at [512, 258] on input "Quantity = 1 to 3 for Each Item within Shipping Group" at bounding box center [499, 265] width 505 height 24
type input "Quantity = 1 to 3 for Each Item within Shipping Group (Canopy)"
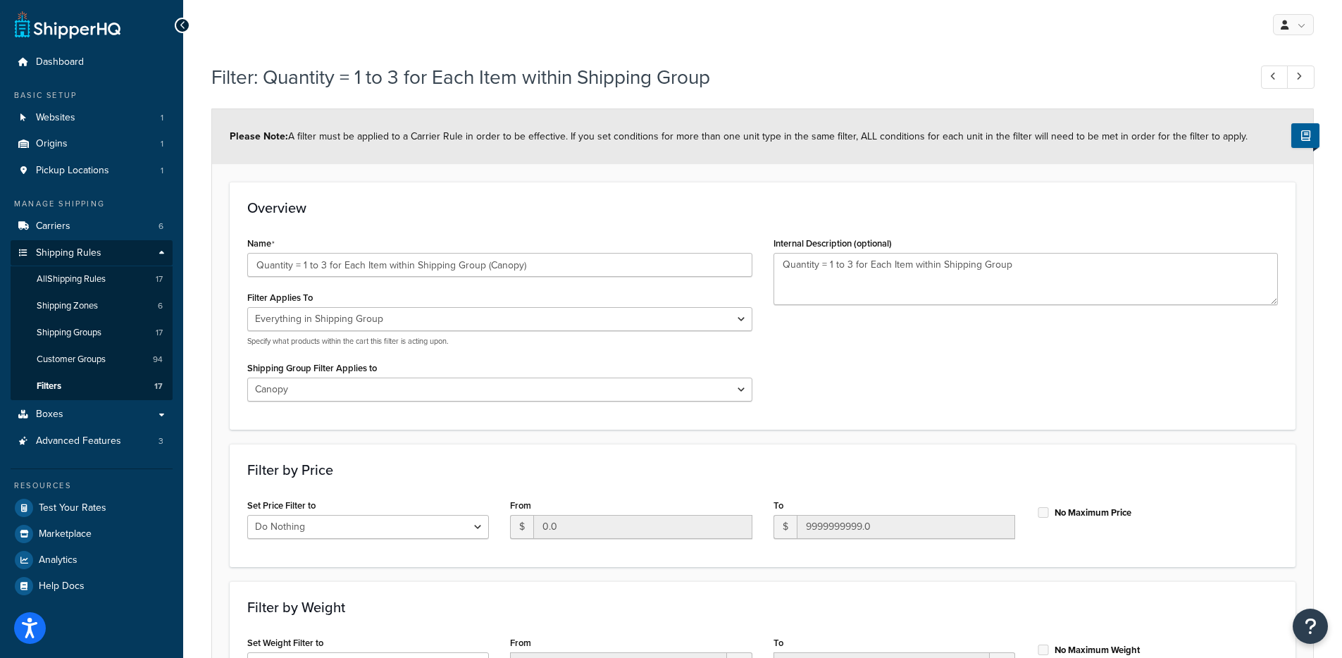
click at [878, 356] on div "Name Quantity = 1 to 3 for Each Item within Shipping Group (Canopy) Filter Appl…" at bounding box center [763, 322] width 1052 height 178
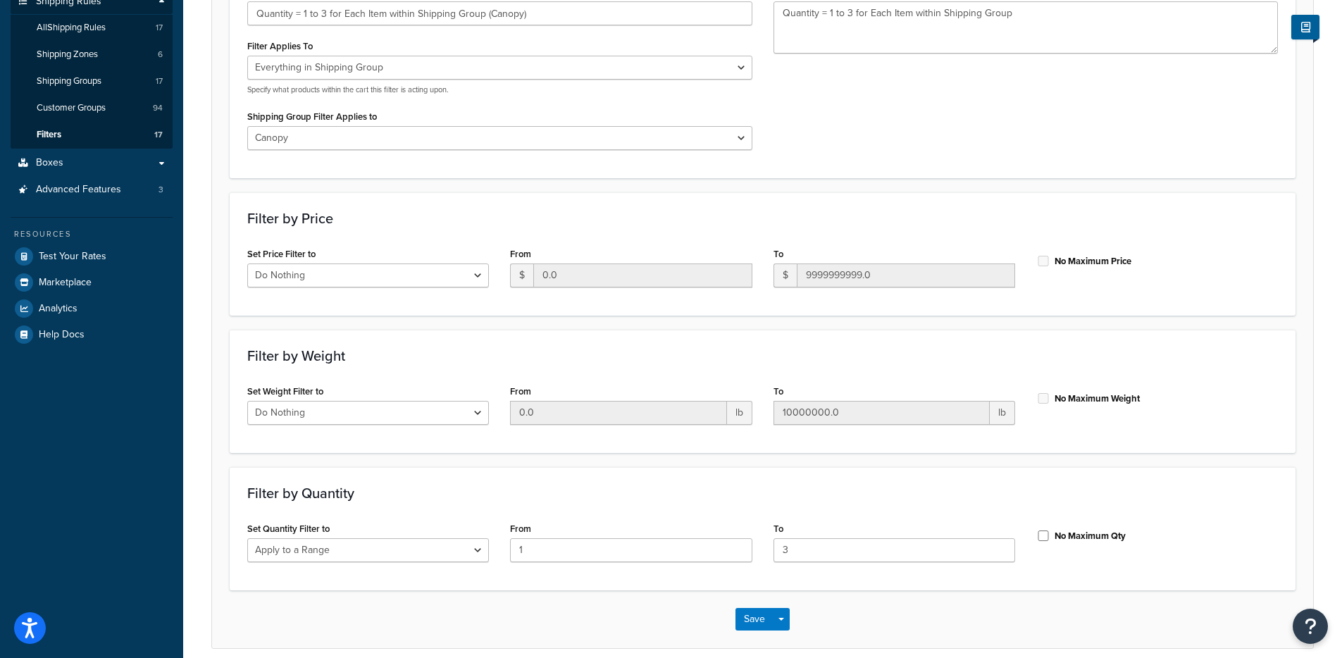
scroll to position [313, 0]
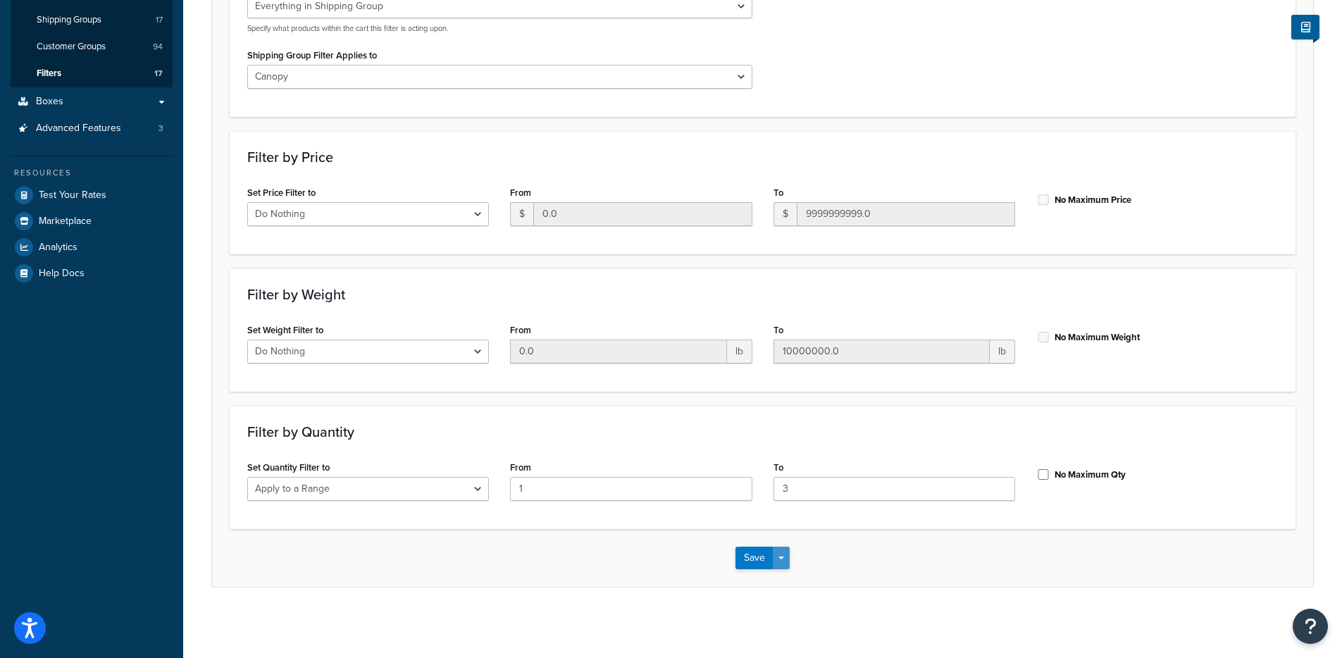
click at [787, 552] on button "Save Dropdown" at bounding box center [781, 558] width 17 height 23
click at [791, 577] on button "Save and Edit" at bounding box center [804, 584] width 136 height 30
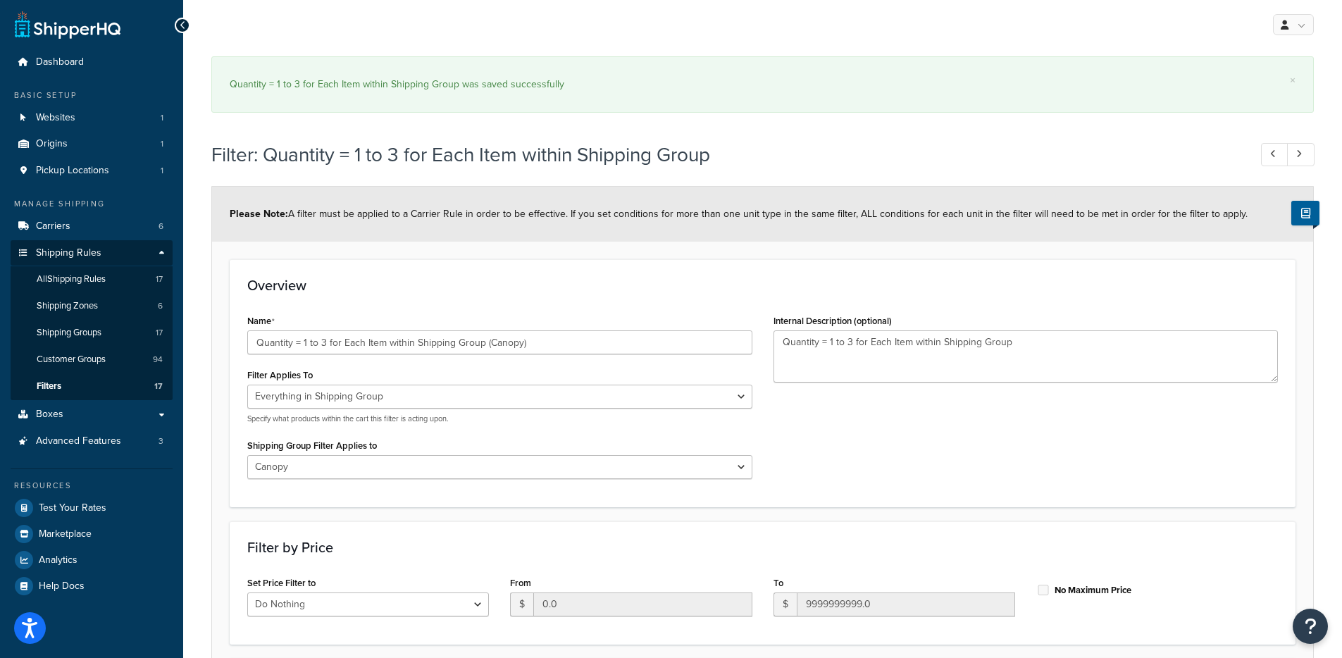
select select "SHIPPING_GROUP"
select select "274076"
select select "range"
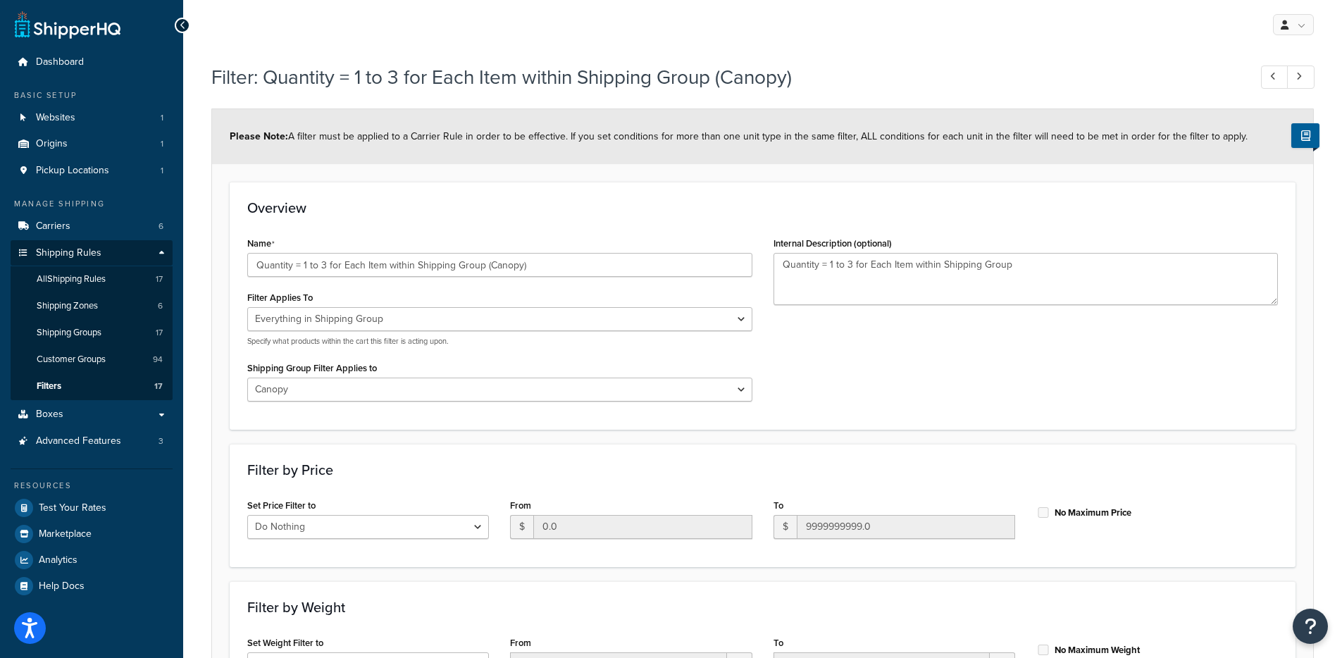
click at [78, 400] on li "Shipping Rules Shipping Rules All Shipping Rules 17 Shipping Zones 6 Shipping G…" at bounding box center [92, 320] width 162 height 161
click at [85, 391] on link "Filters 17" at bounding box center [92, 386] width 162 height 26
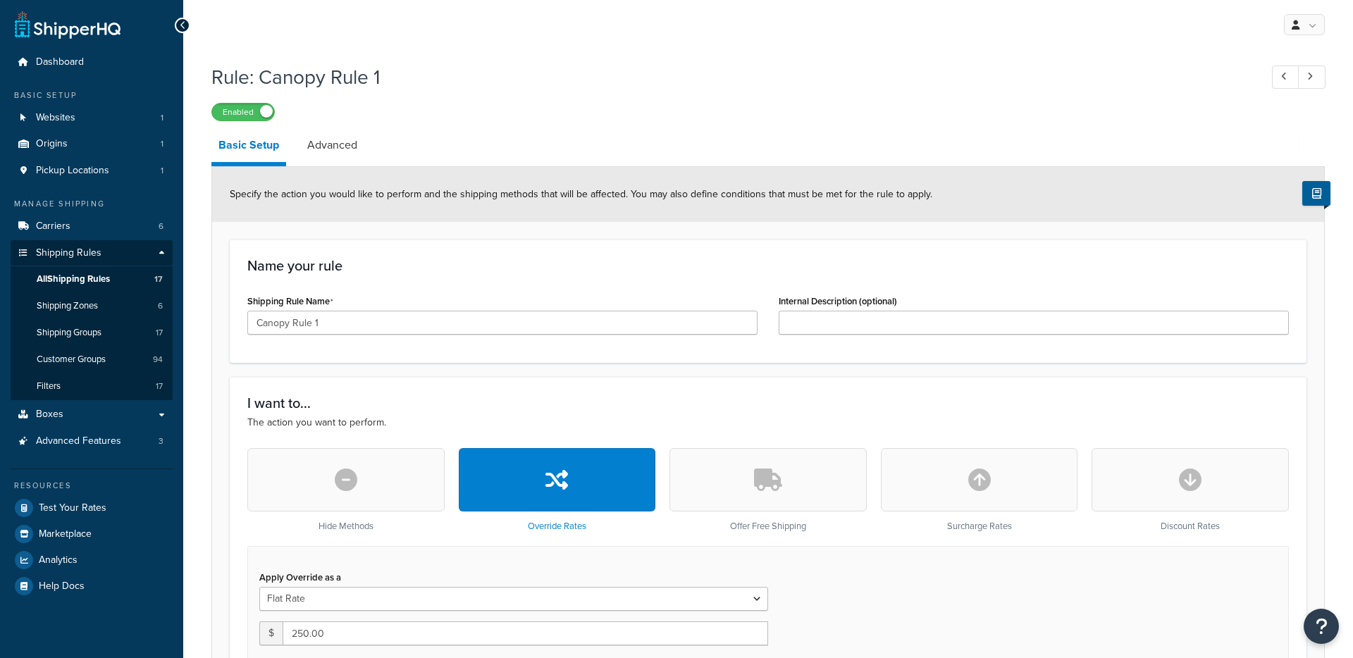
select select "ITEM"
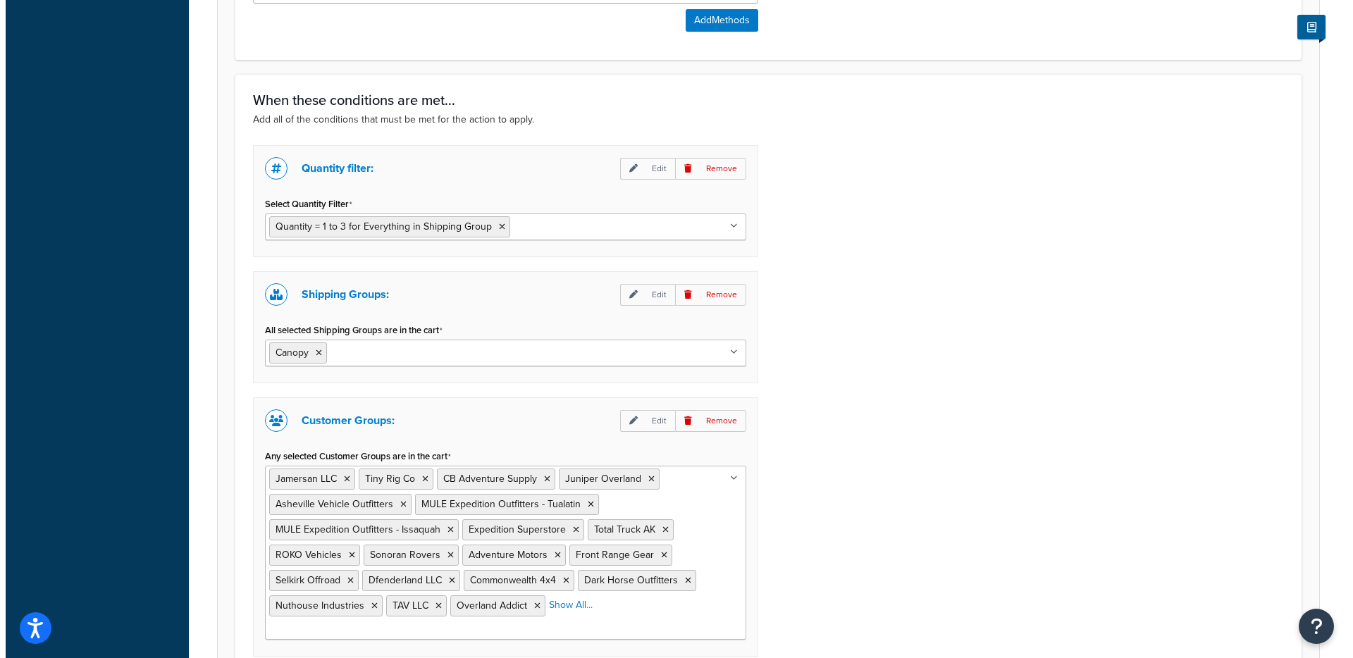
scroll to position [1027, 0]
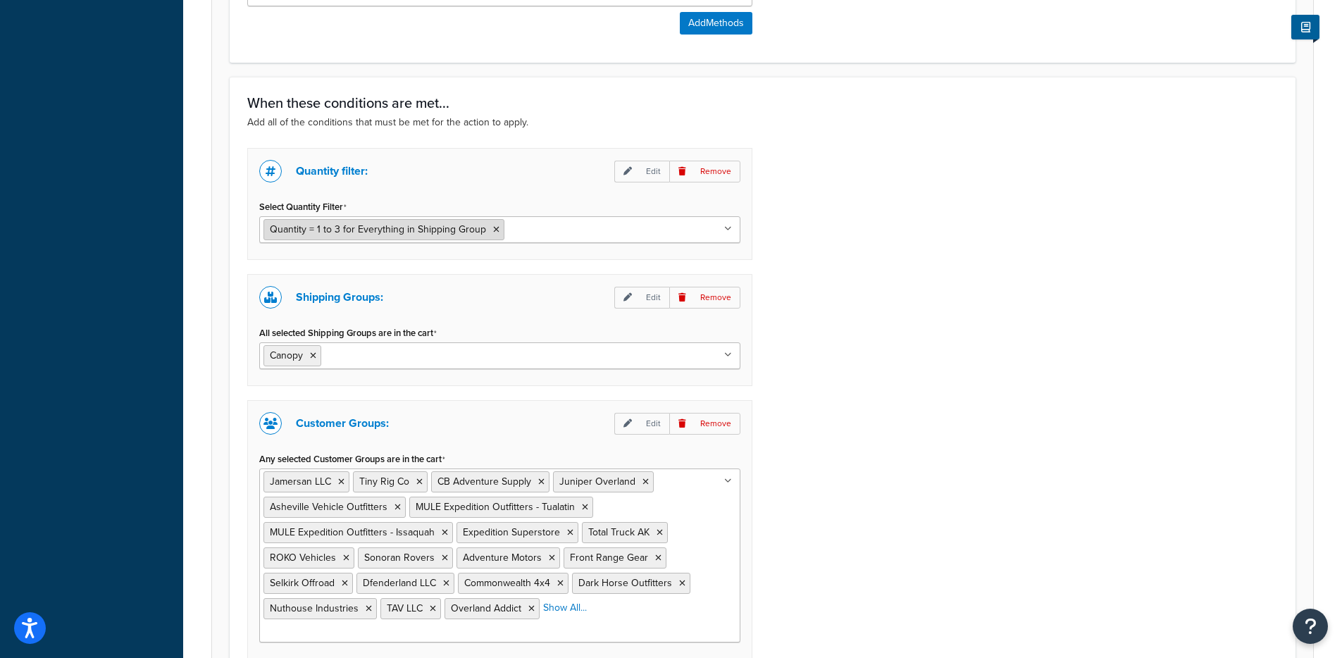
click at [493, 231] on icon at bounding box center [496, 229] width 6 height 8
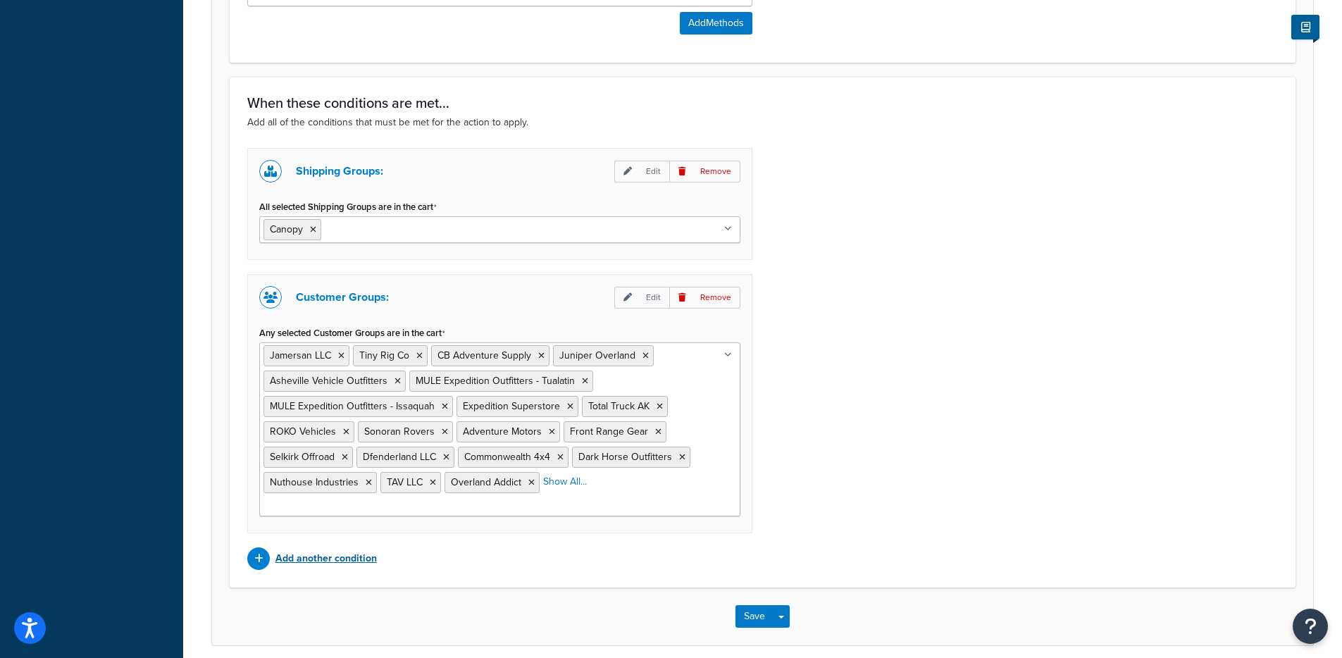
click at [321, 549] on p "Add another condition" at bounding box center [325, 559] width 101 height 20
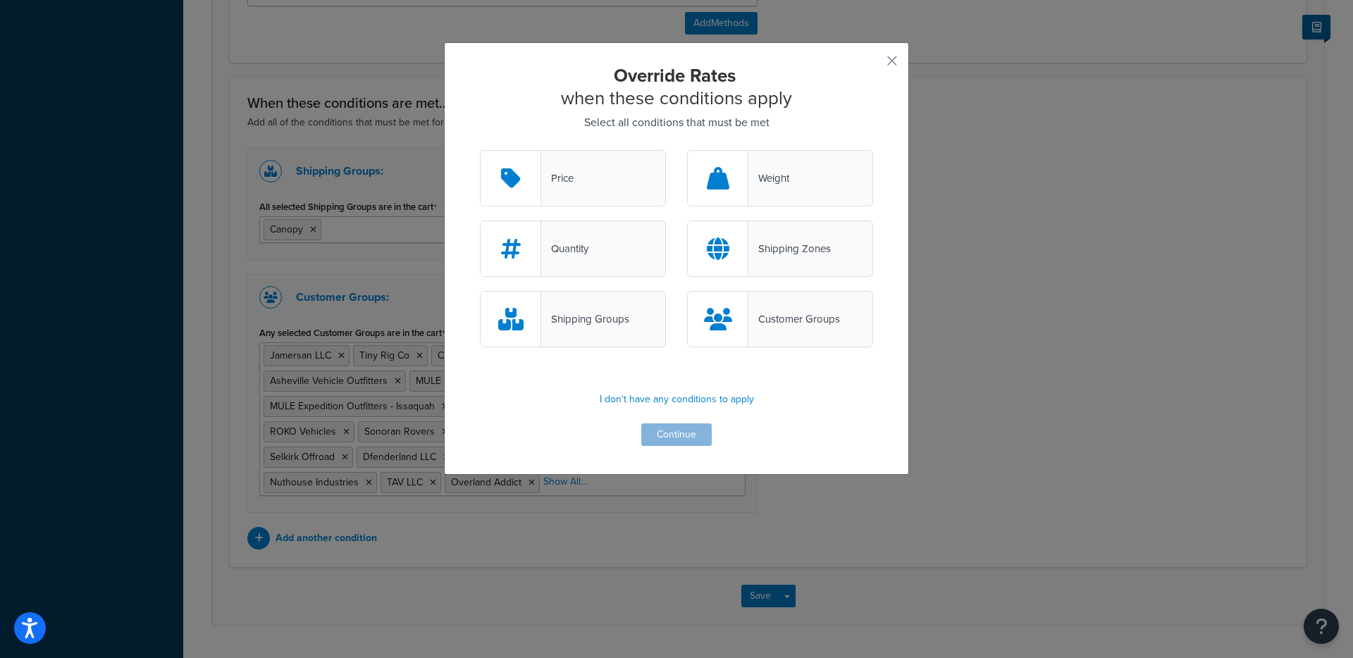
click at [584, 255] on div "Quantity" at bounding box center [564, 249] width 47 height 20
click at [0, 0] on input "Quantity" at bounding box center [0, 0] width 0 height 0
click at [676, 446] on div "Override Rates when these conditions apply Select all conditions that must be m…" at bounding box center [676, 258] width 465 height 433
click at [671, 440] on button "Continue" at bounding box center [676, 434] width 70 height 23
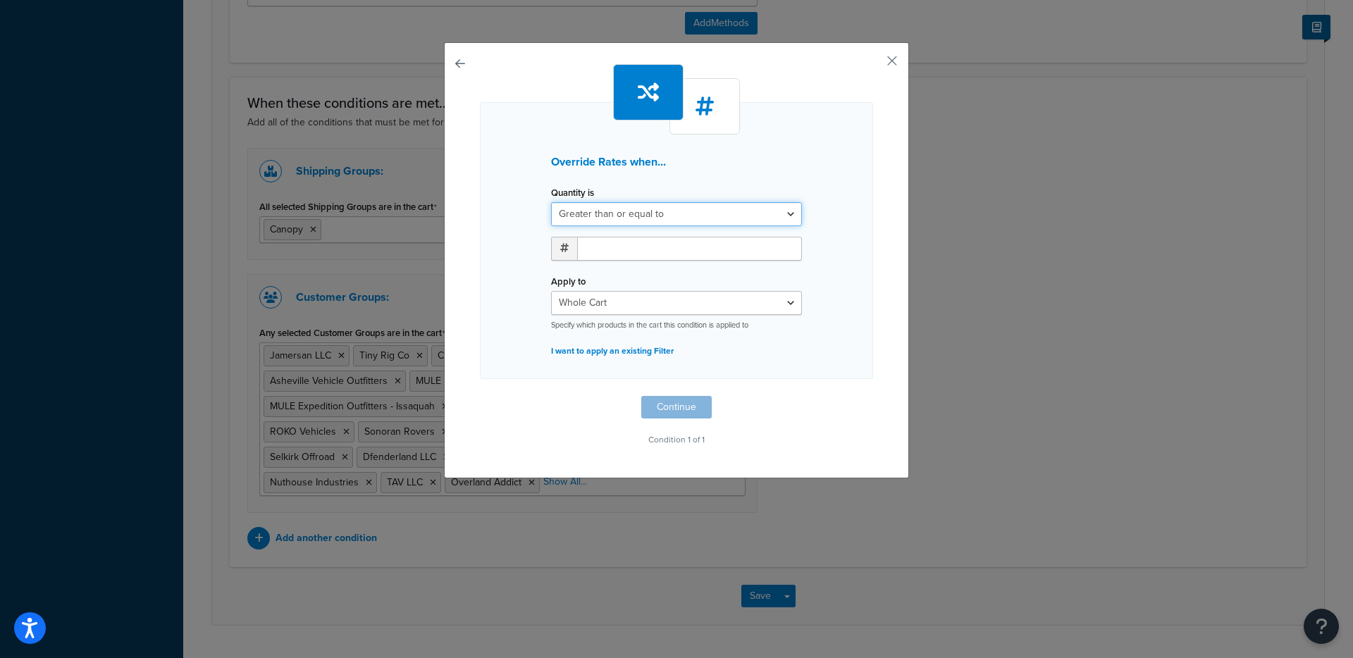
click at [673, 213] on select "Greater than or equal to Between or equal to Less than or equal to" at bounding box center [676, 214] width 251 height 24
click at [629, 349] on p "I want to apply an existing Filter" at bounding box center [676, 351] width 251 height 20
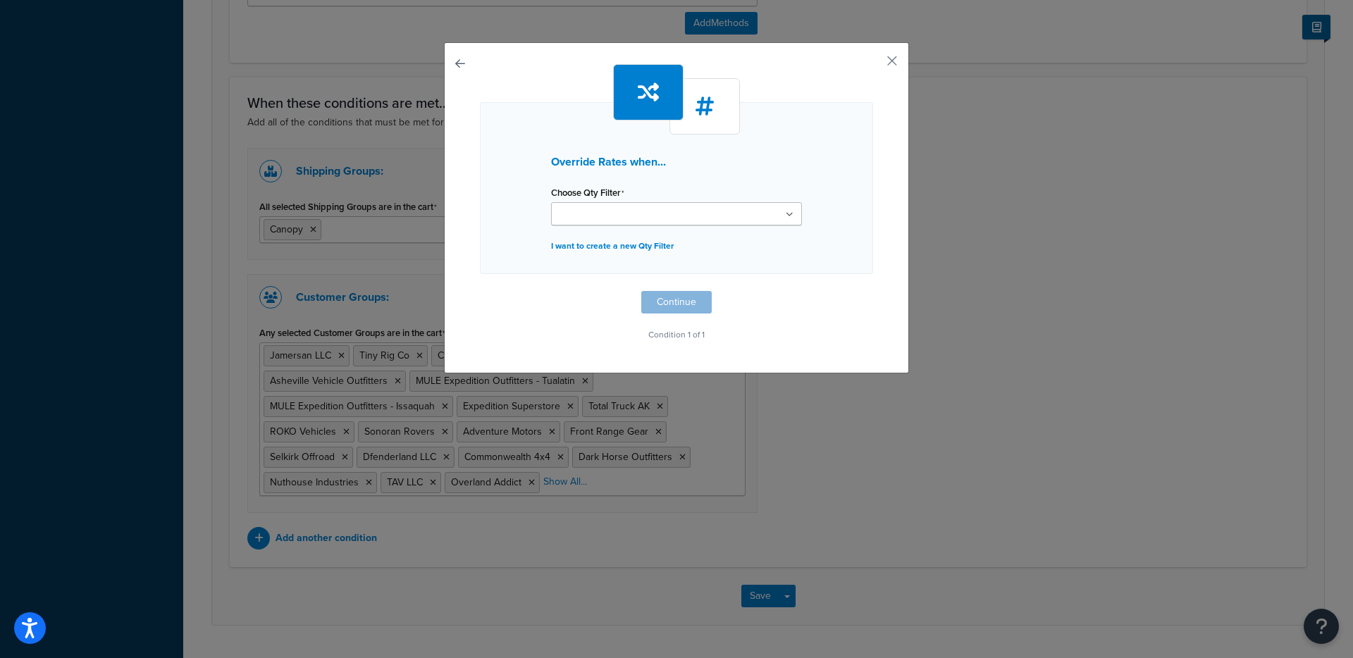
click at [665, 219] on ul at bounding box center [676, 213] width 251 height 23
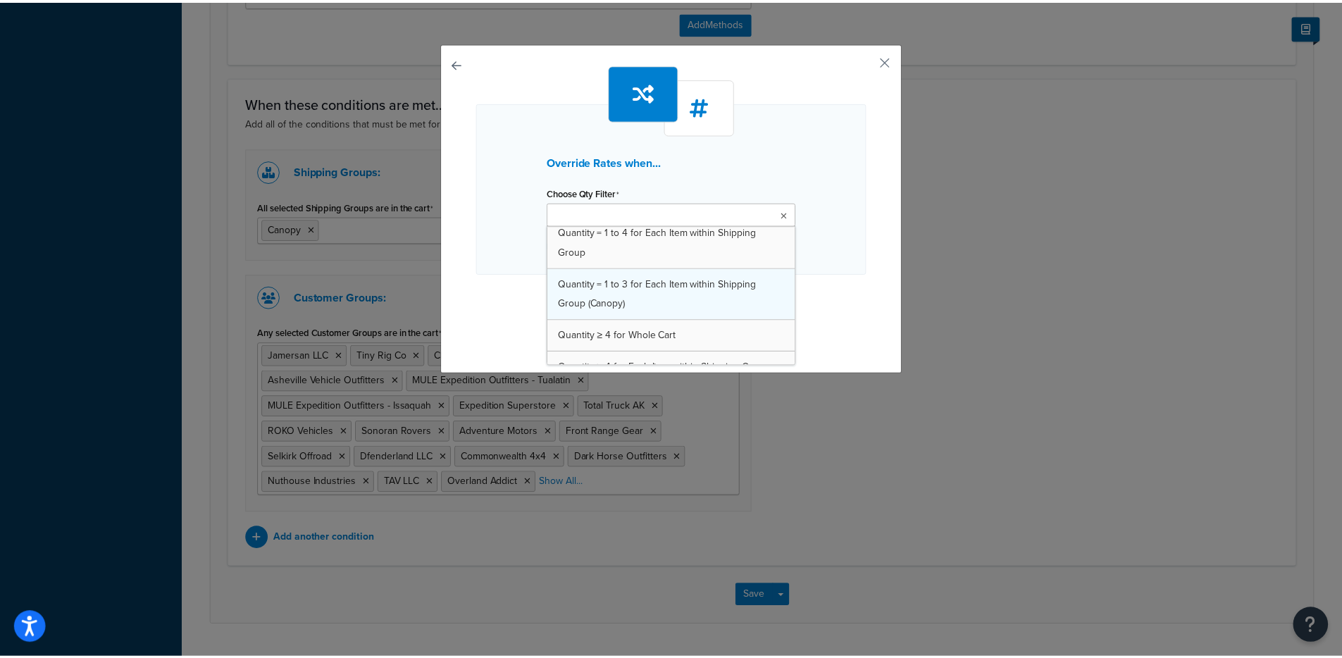
scroll to position [252, 0]
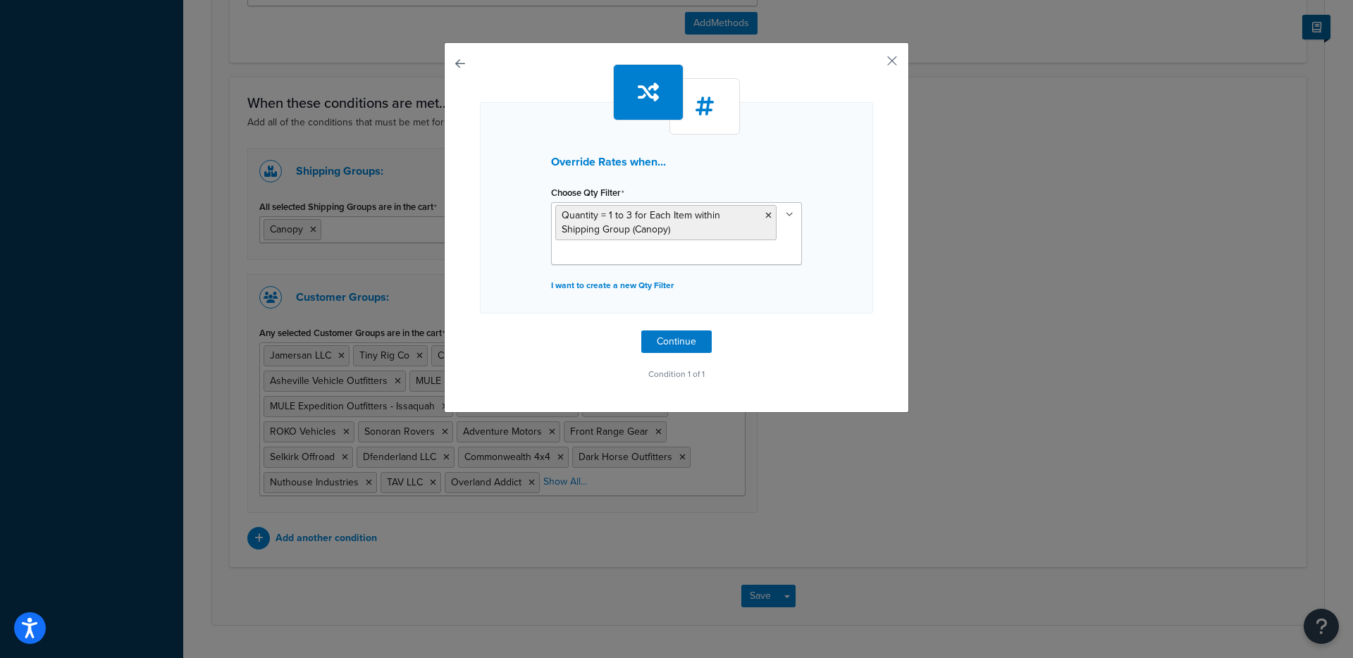
click at [513, 284] on div "Override Rates when... Choose Qty Filter Quantity = 1 to 3 for Each Item within…" at bounding box center [676, 207] width 393 height 211
click at [658, 346] on button "Continue" at bounding box center [676, 341] width 70 height 23
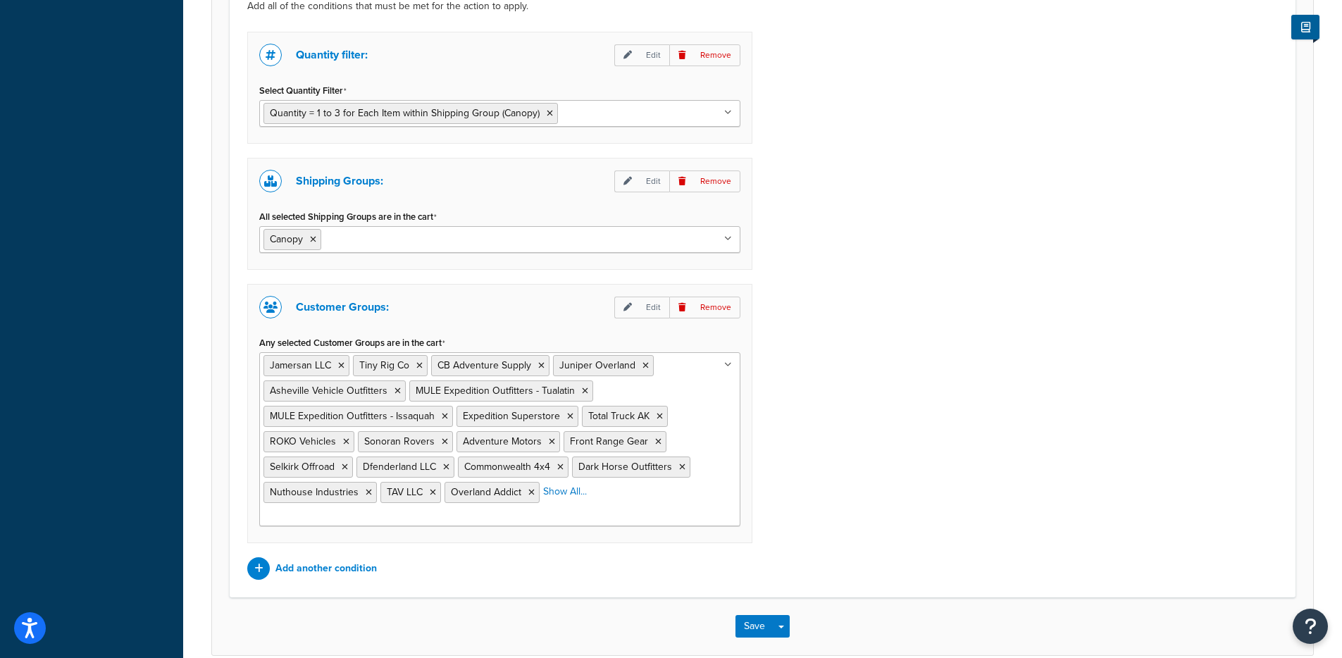
scroll to position [1191, 0]
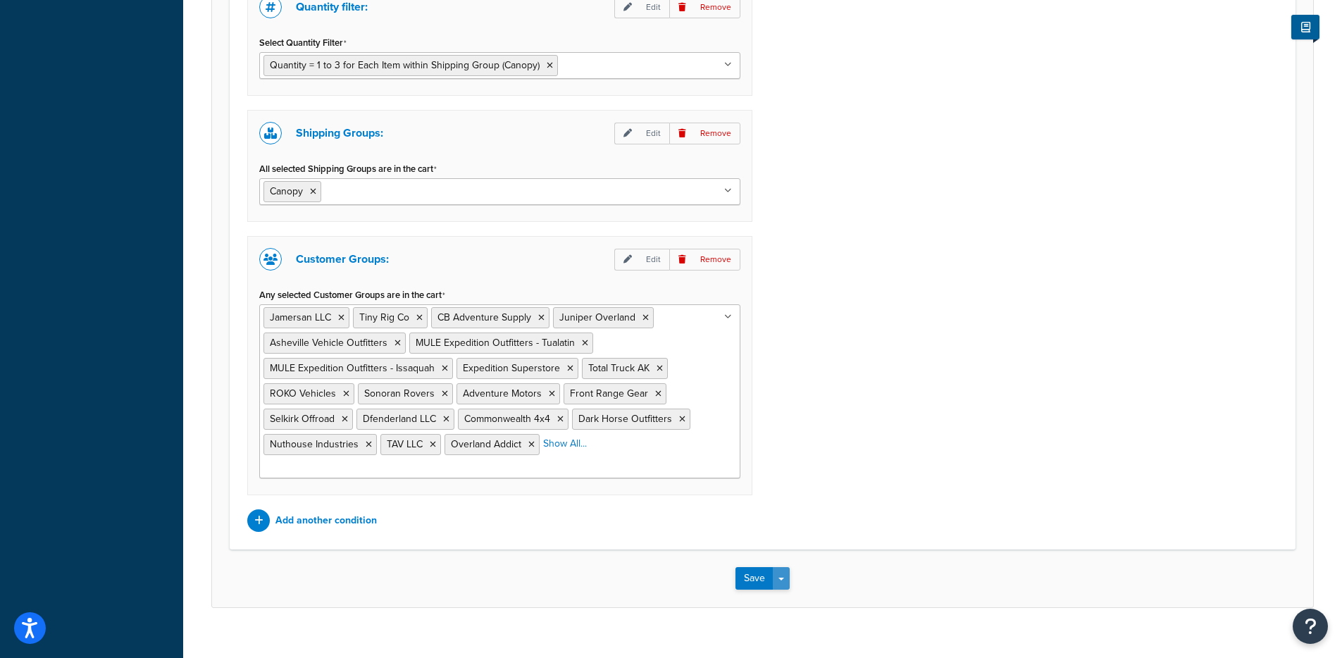
drag, startPoint x: 780, startPoint y: 564, endPoint x: 782, endPoint y: 571, distance: 7.4
click at [781, 567] on button "Save Dropdown" at bounding box center [781, 578] width 17 height 23
click at [789, 592] on button "Save and Edit" at bounding box center [804, 605] width 136 height 30
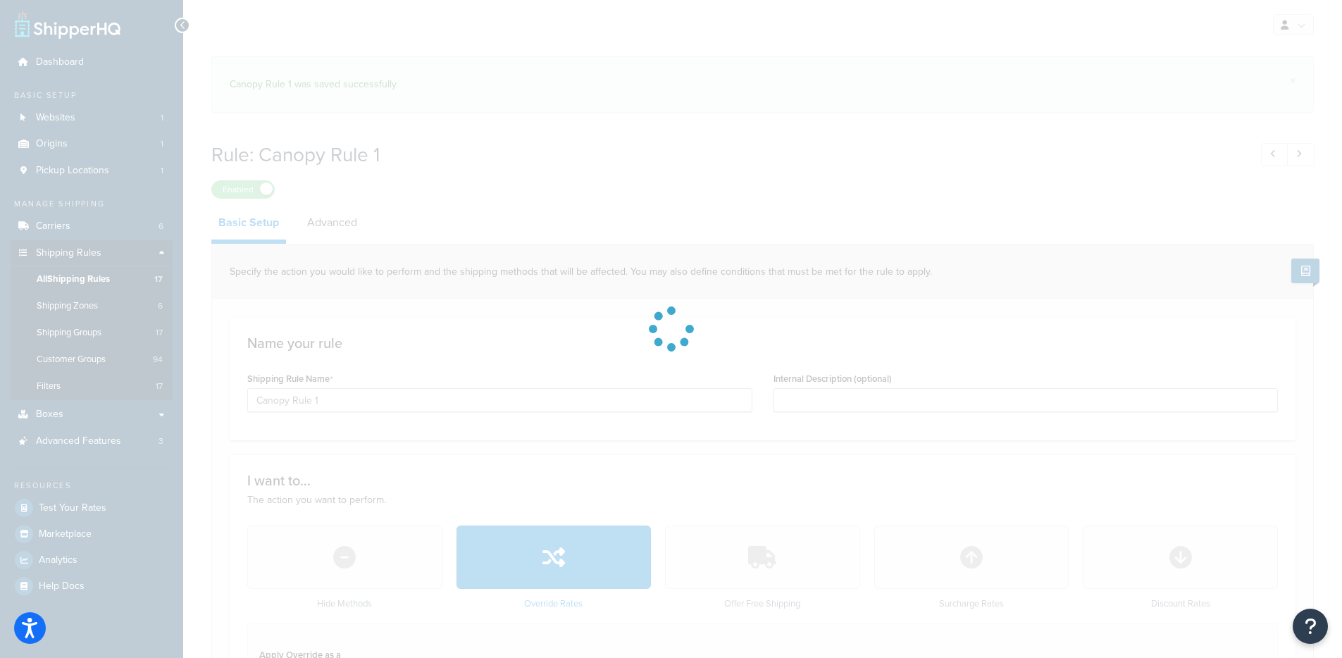
select select "ITEM"
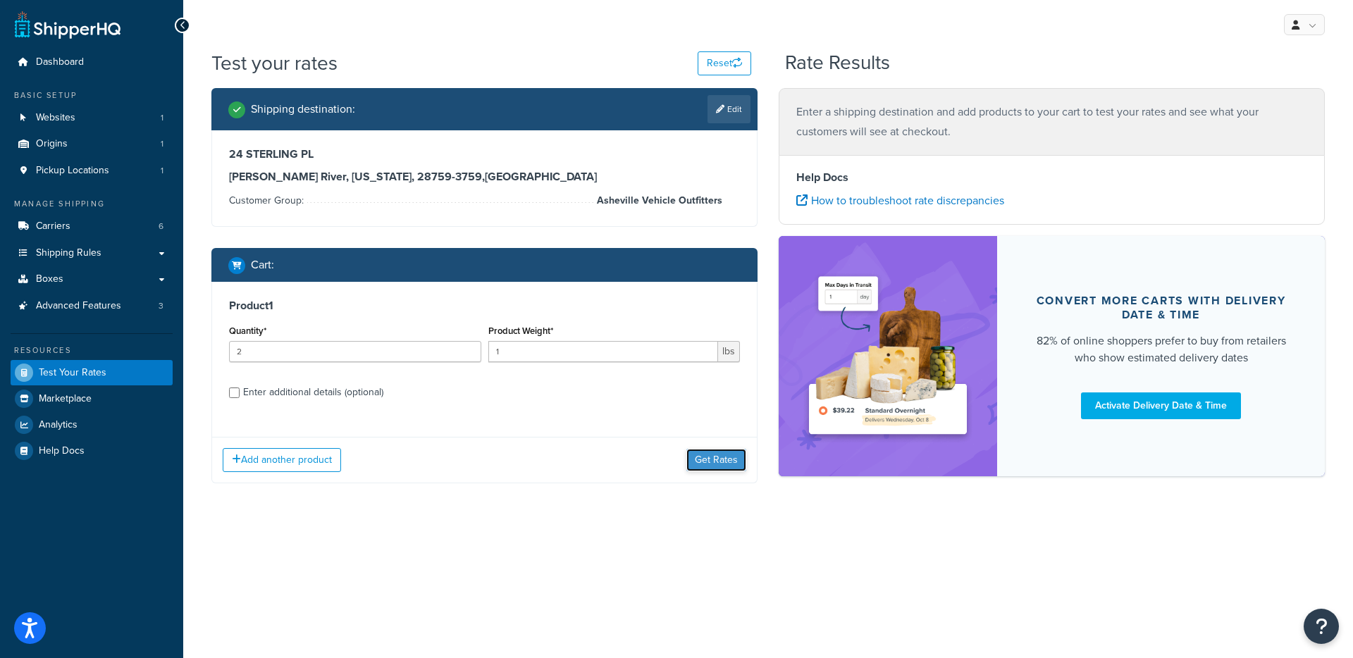
click at [693, 456] on button "Get Rates" at bounding box center [716, 460] width 60 height 23
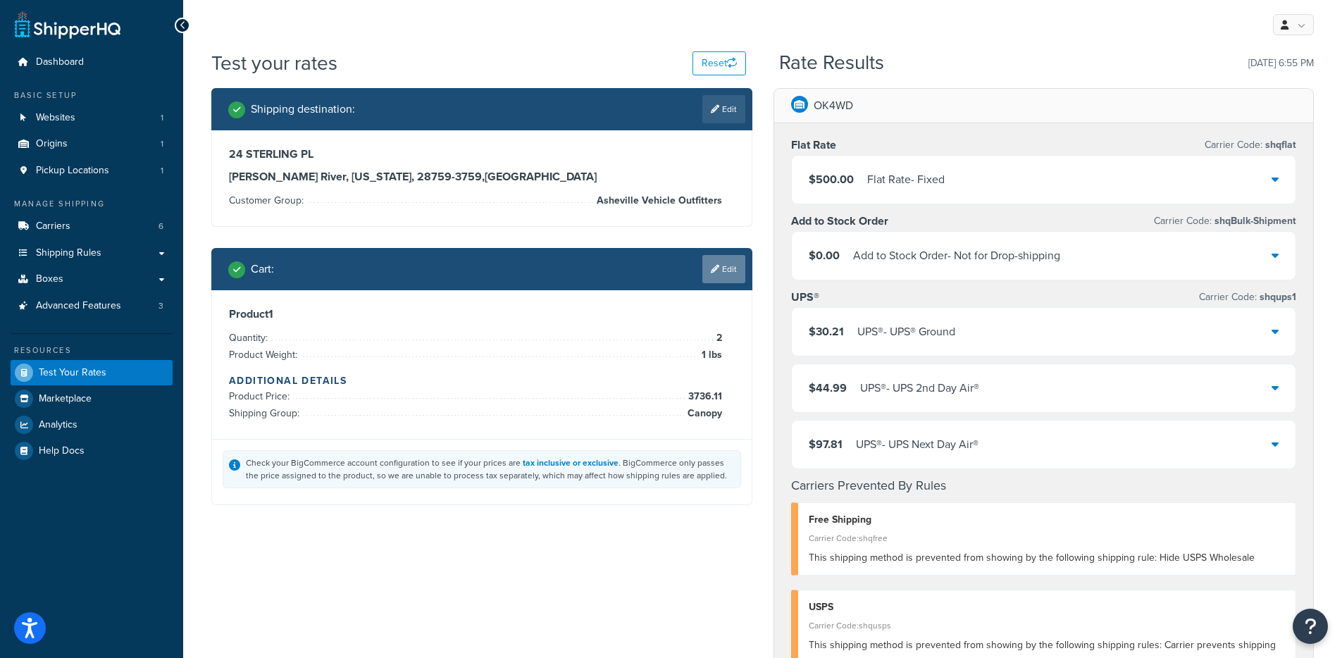
click at [727, 278] on link "Edit" at bounding box center [723, 269] width 43 height 28
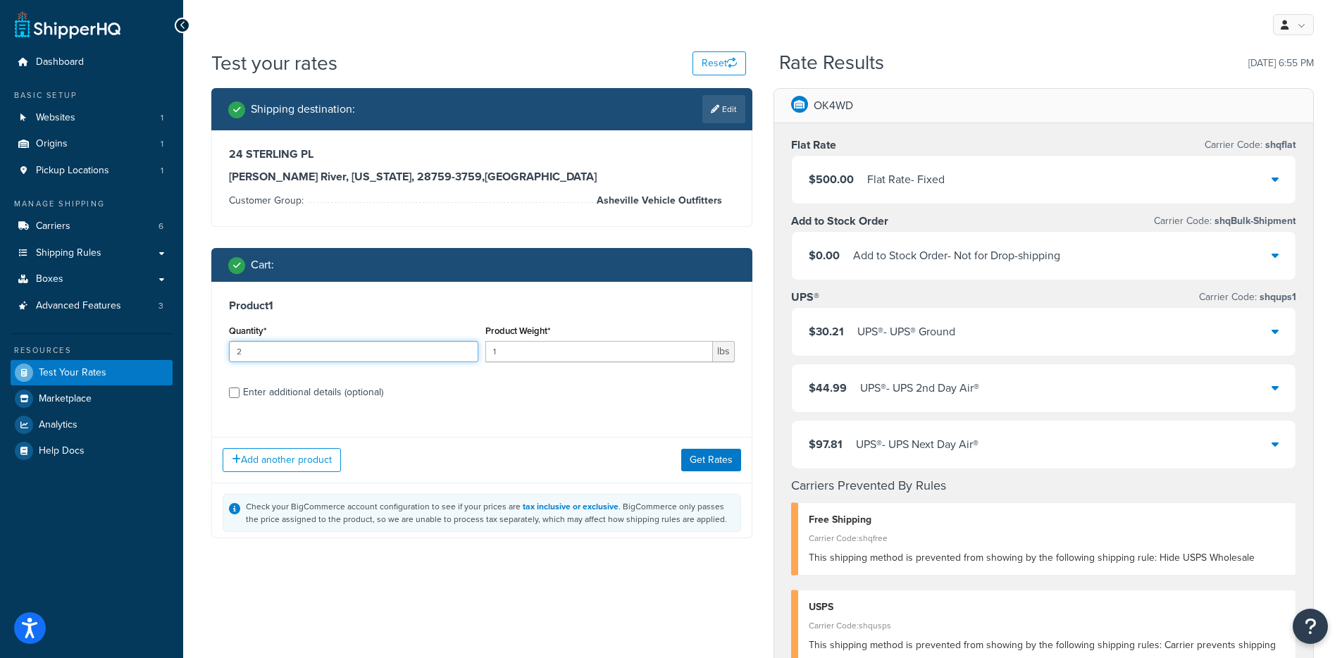
click at [286, 356] on input "2" at bounding box center [353, 351] width 249 height 21
type input "3"
click at [735, 468] on button "Get Rates" at bounding box center [711, 460] width 60 height 23
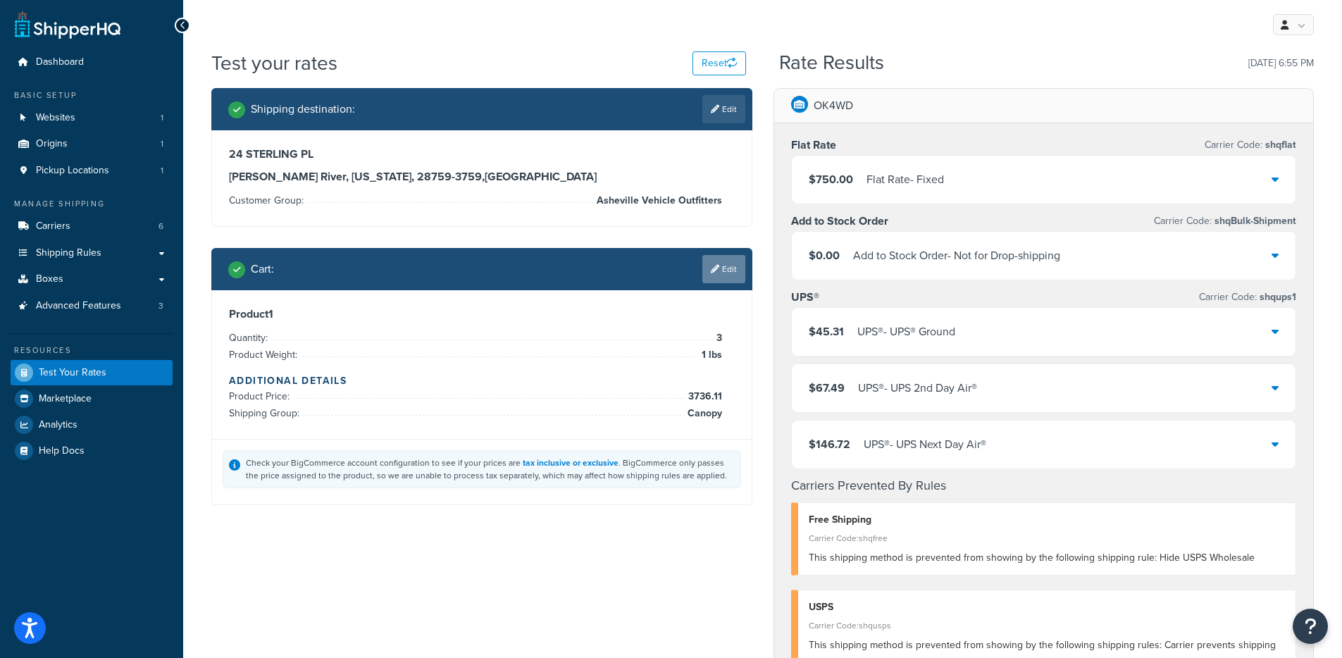
click at [735, 268] on link "Edit" at bounding box center [723, 269] width 43 height 28
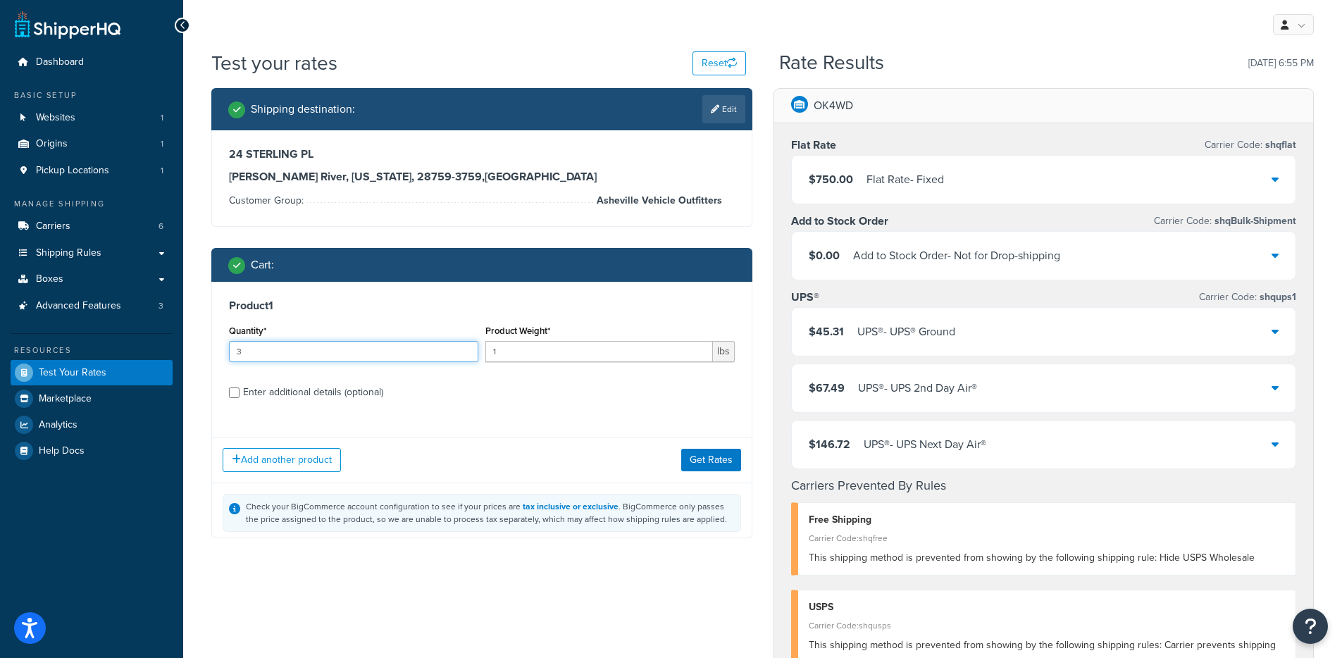
click at [365, 342] on input "3" at bounding box center [353, 351] width 249 height 21
type input "4"
click at [715, 452] on button "Get Rates" at bounding box center [711, 460] width 60 height 23
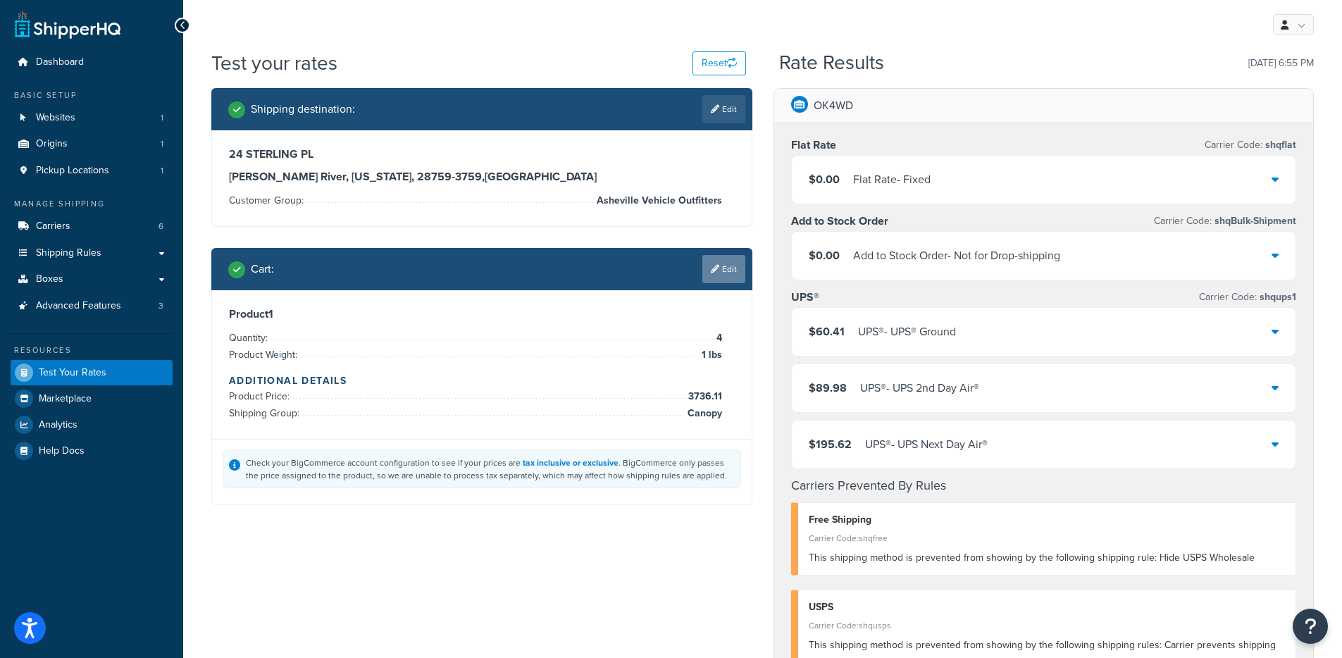
click at [722, 279] on link "Edit" at bounding box center [723, 269] width 43 height 28
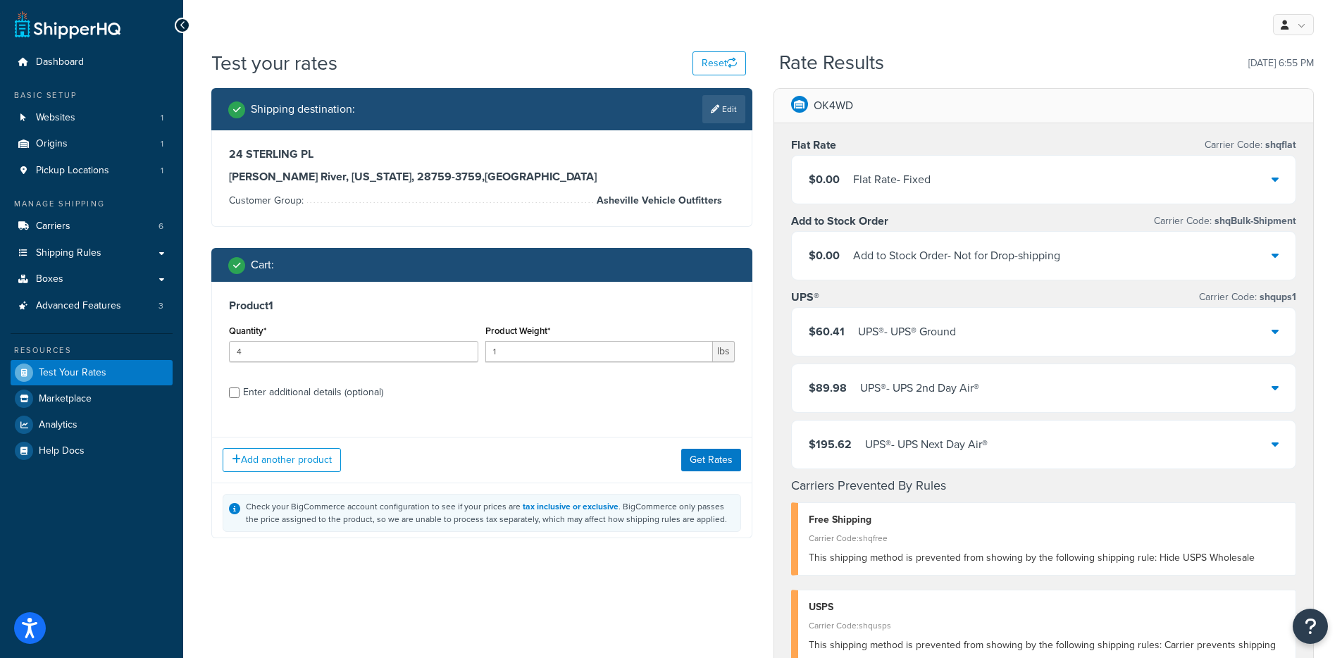
click at [282, 364] on div "Quantity* 4" at bounding box center [353, 346] width 256 height 51
click at [282, 357] on input "4" at bounding box center [353, 351] width 249 height 21
type input "3"
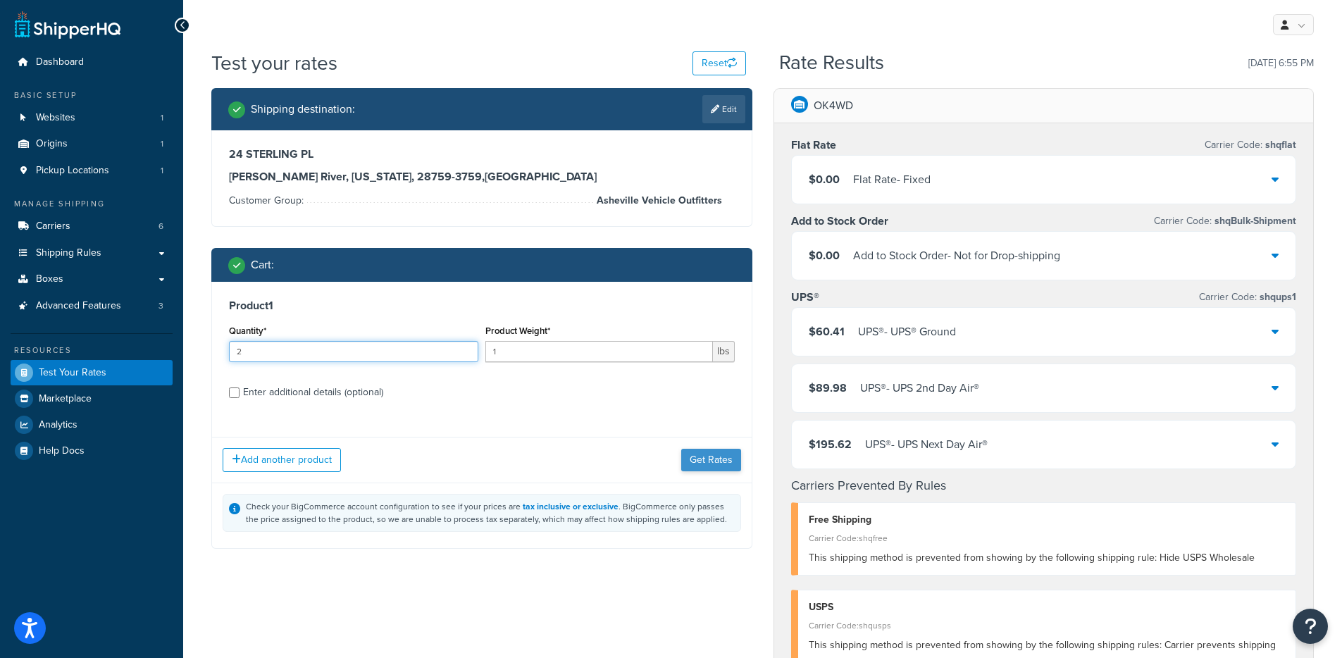
type input "2"
click at [722, 462] on button "Get Rates" at bounding box center [711, 460] width 60 height 23
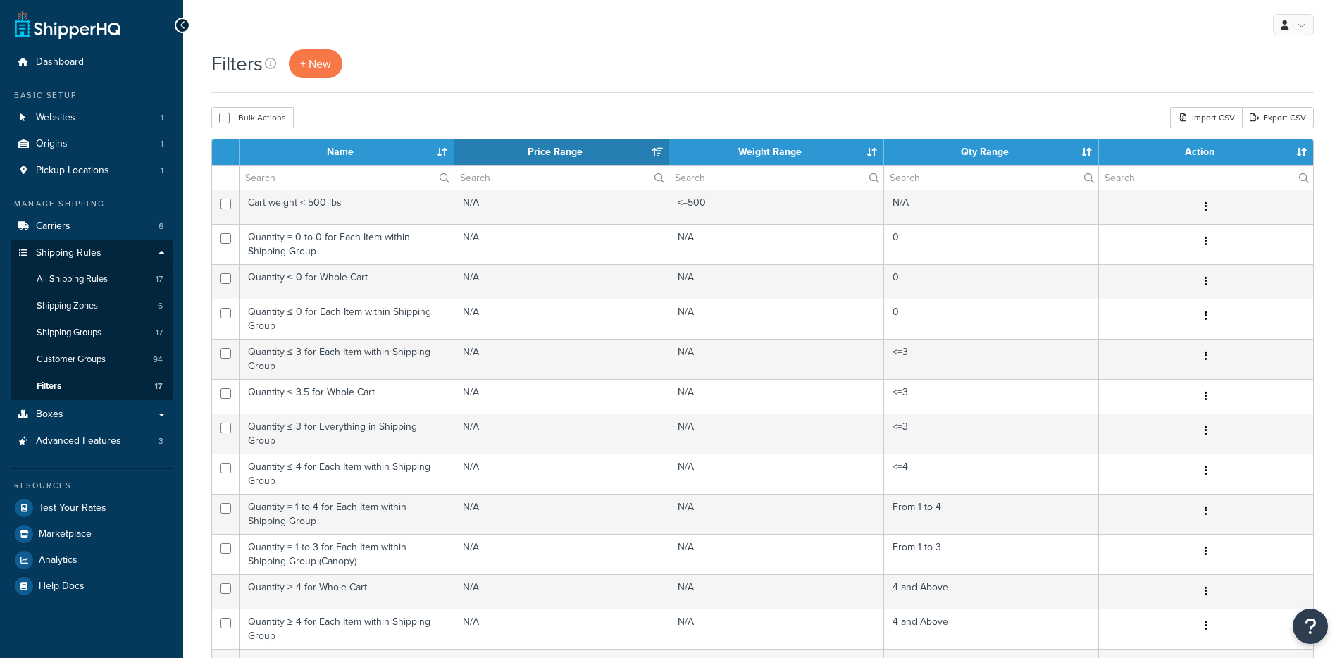
select select "15"
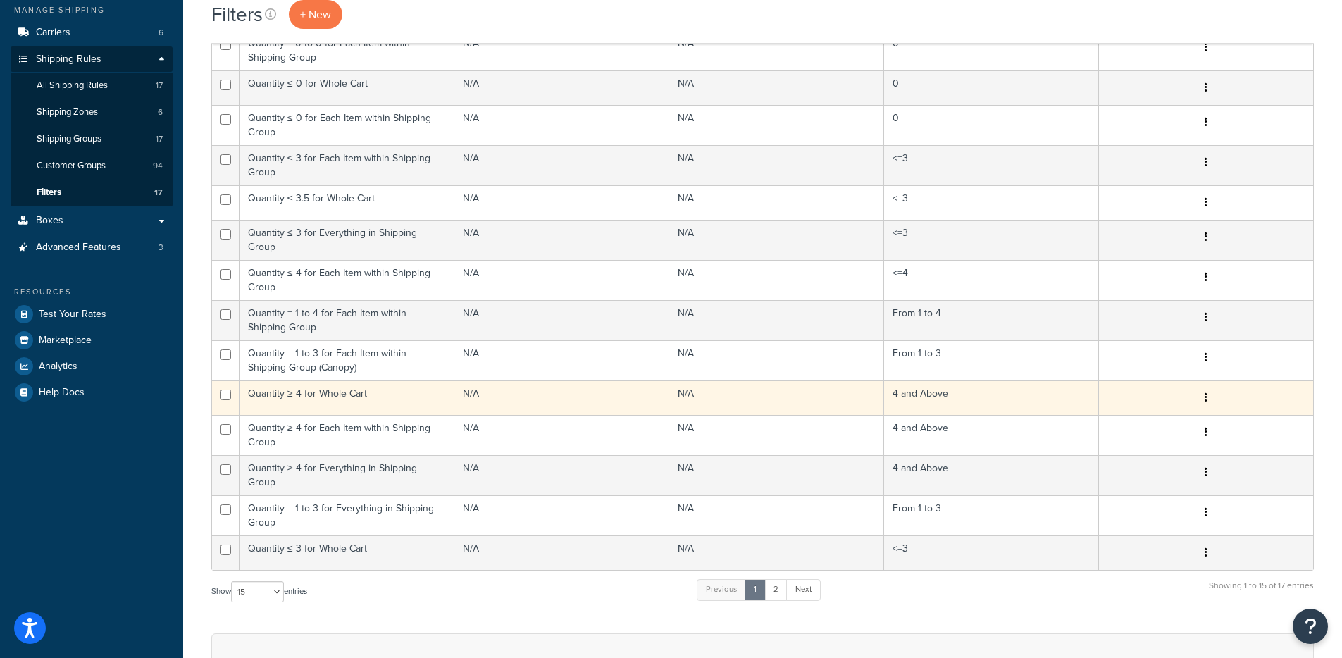
scroll to position [213, 0]
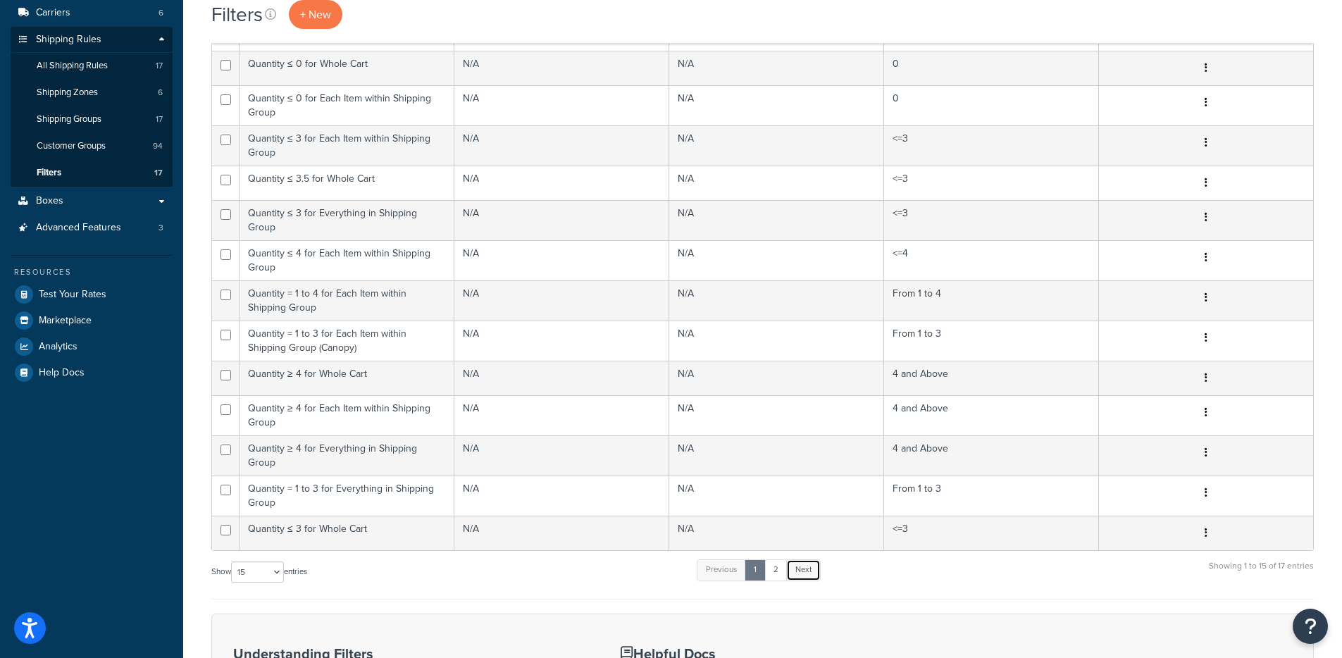
click at [800, 559] on link "Next" at bounding box center [803, 569] width 35 height 21
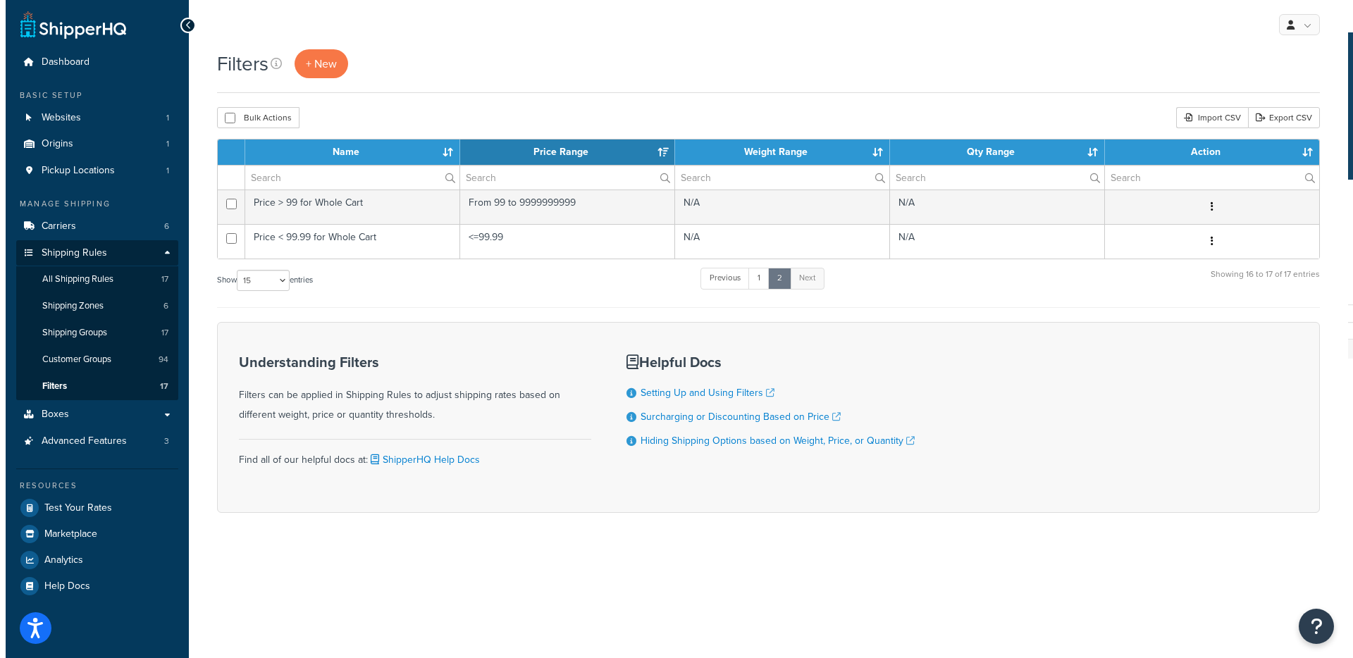
scroll to position [0, 0]
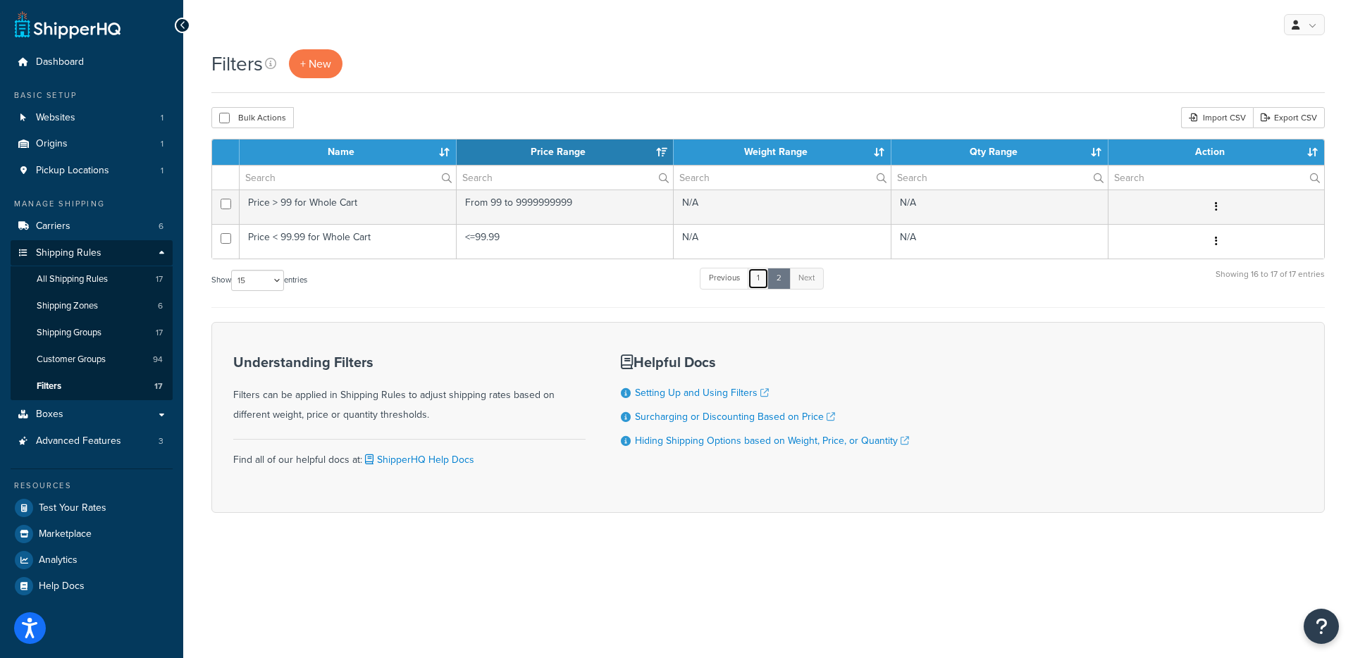
click at [763, 278] on link "1" at bounding box center [758, 278] width 21 height 21
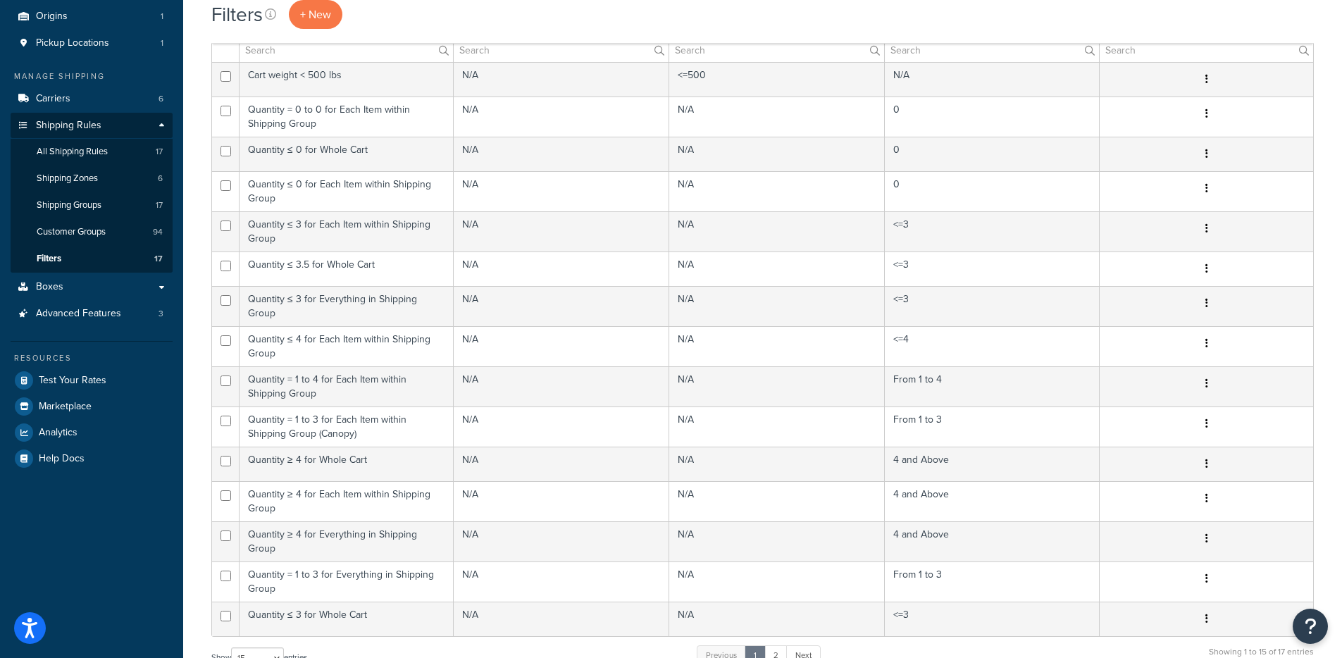
scroll to position [130, 0]
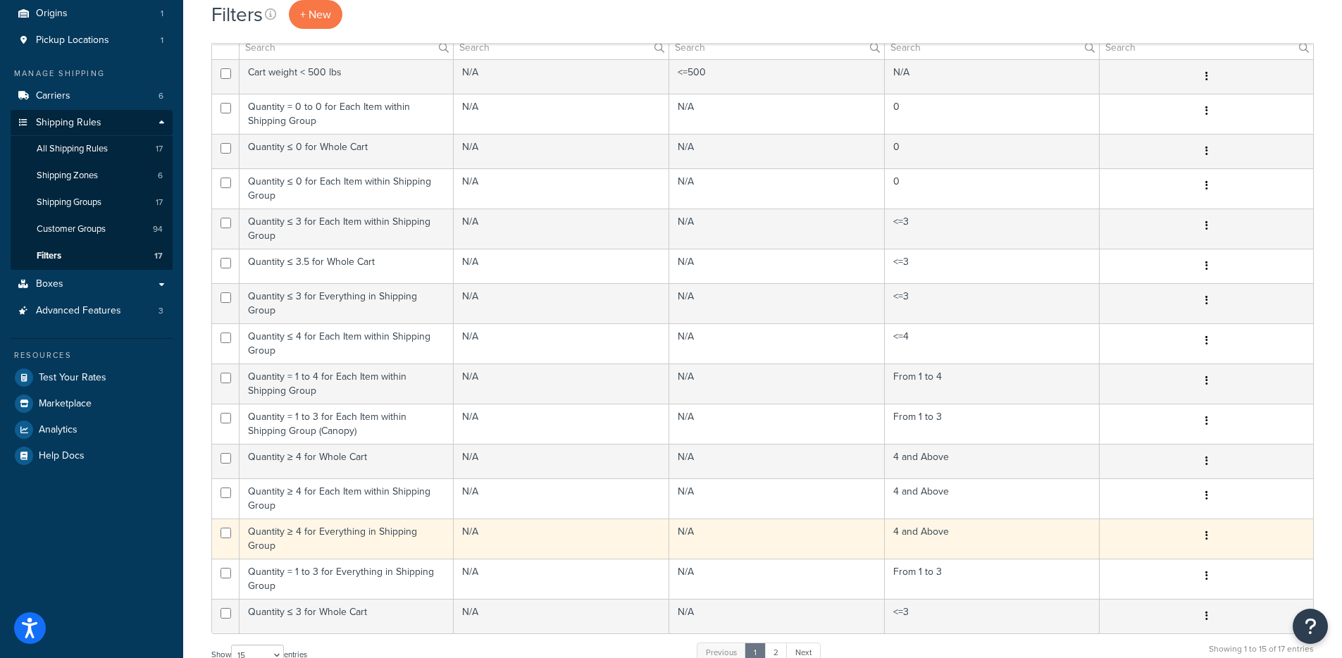
click at [338, 523] on td "Quantity ≥ 4 for Everything in Shipping Group" at bounding box center [347, 539] width 214 height 40
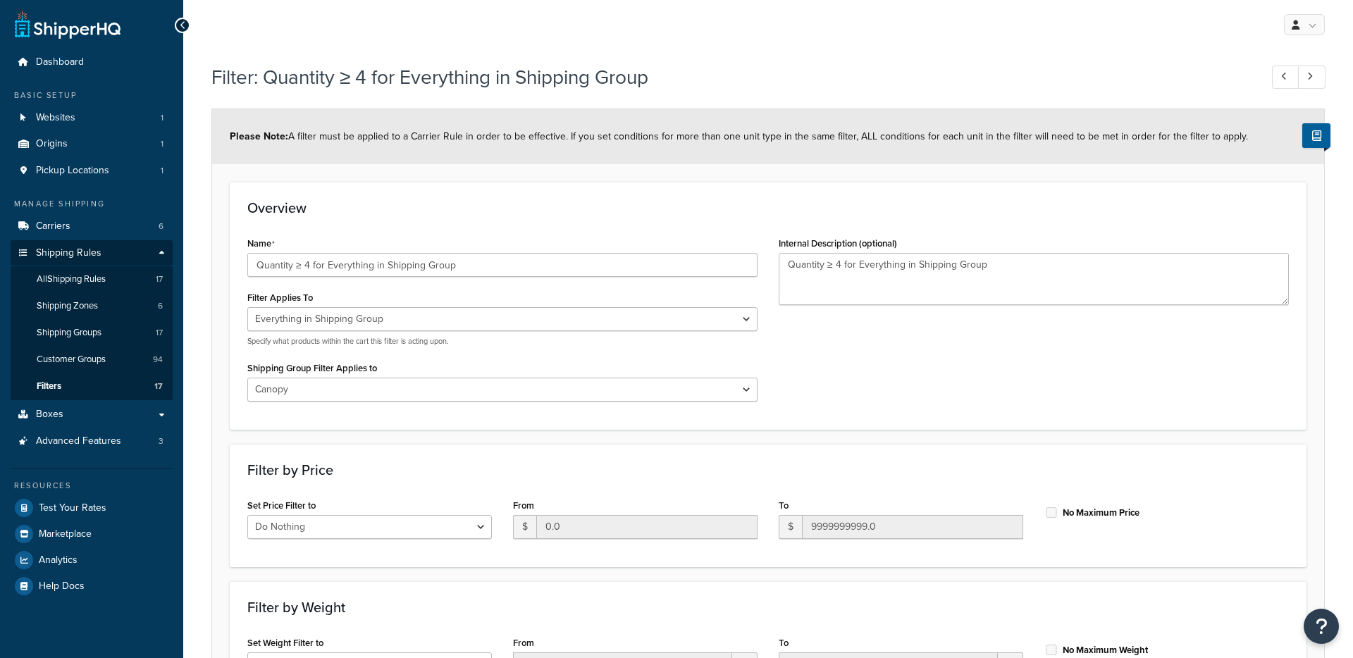
select select "SHIPPING_GROUP"
select select "274076"
select select "range"
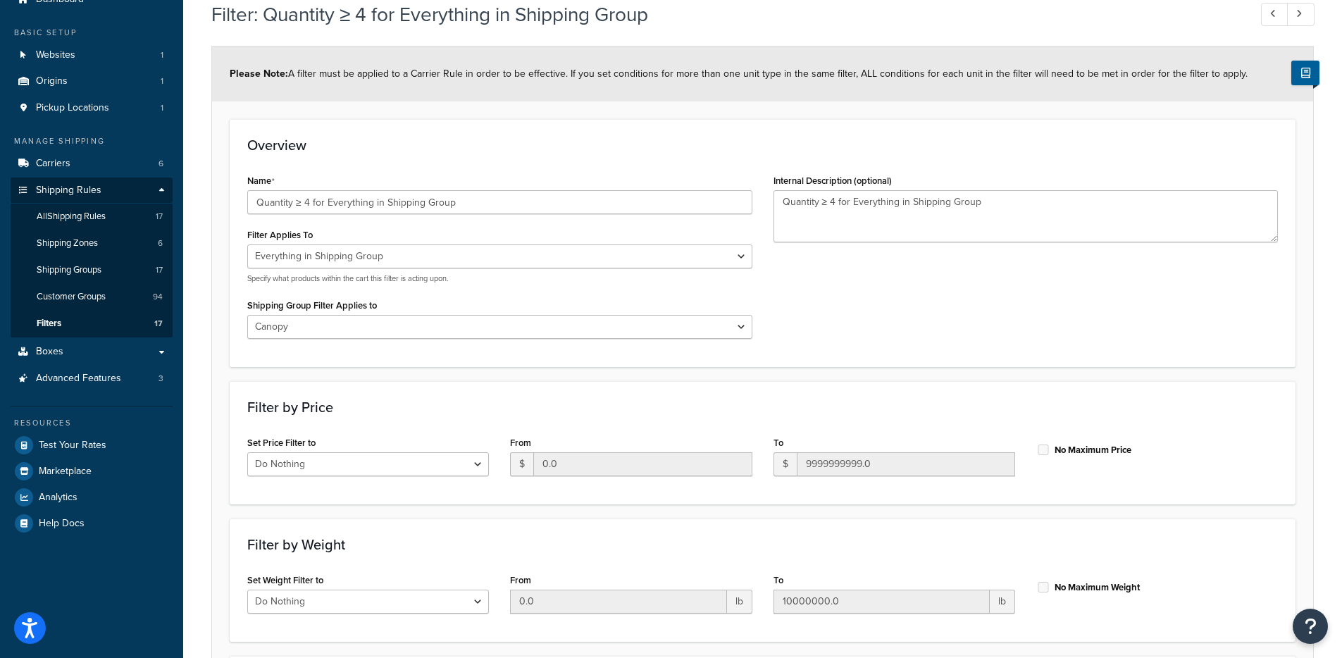
scroll to position [63, 0]
click at [485, 212] on input "Quantity ≥ 4 for Everything in Shipping Group" at bounding box center [499, 202] width 505 height 24
type input "Quantity ≥ 4 for Everything in Shipping Group (canopy)"
click at [819, 288] on div "Name Quantity ≥ 4 for Everything in Shipping Group (canopy) Filter Applies To W…" at bounding box center [763, 259] width 1052 height 178
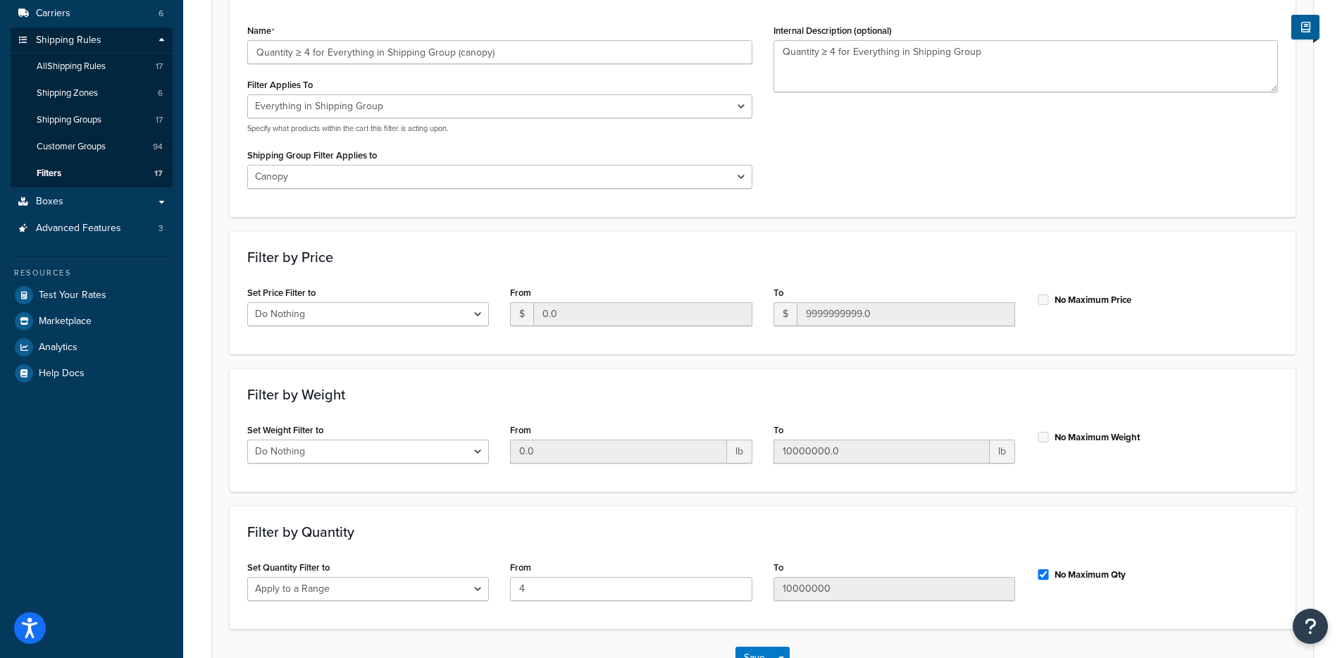
scroll to position [313, 0]
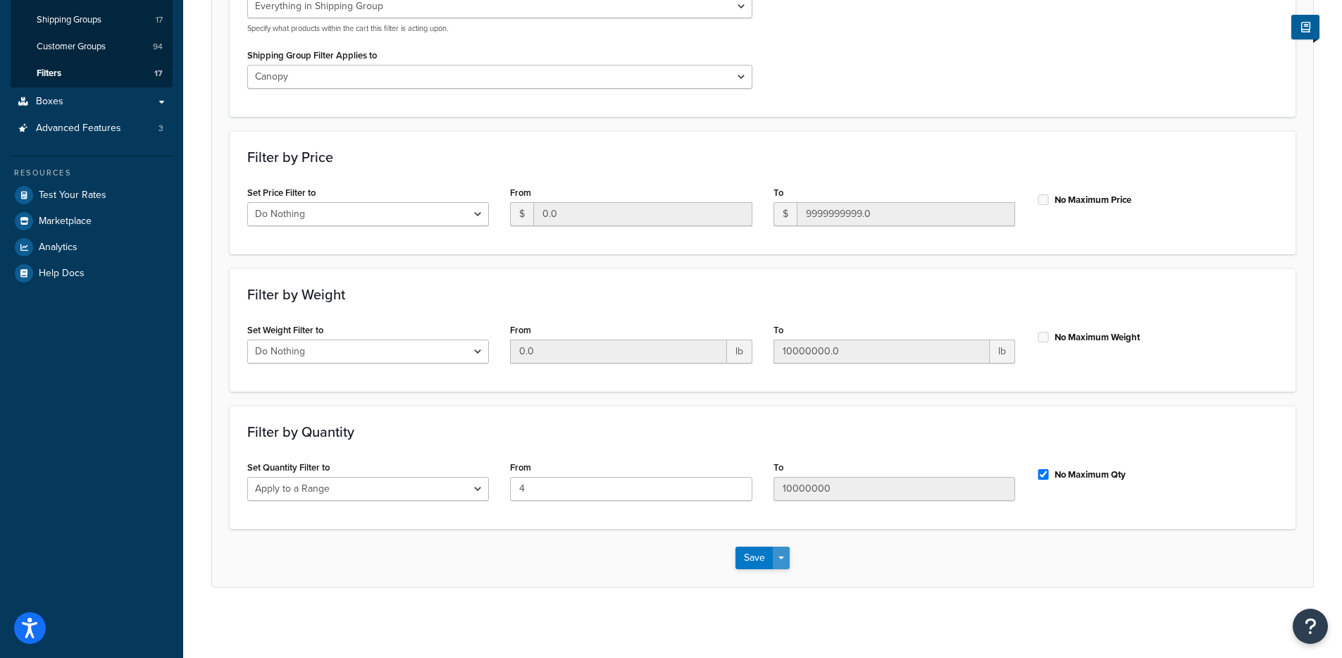
click at [784, 562] on button "Save Dropdown" at bounding box center [781, 558] width 17 height 23
click at [784, 575] on button "Save and Edit" at bounding box center [804, 584] width 136 height 30
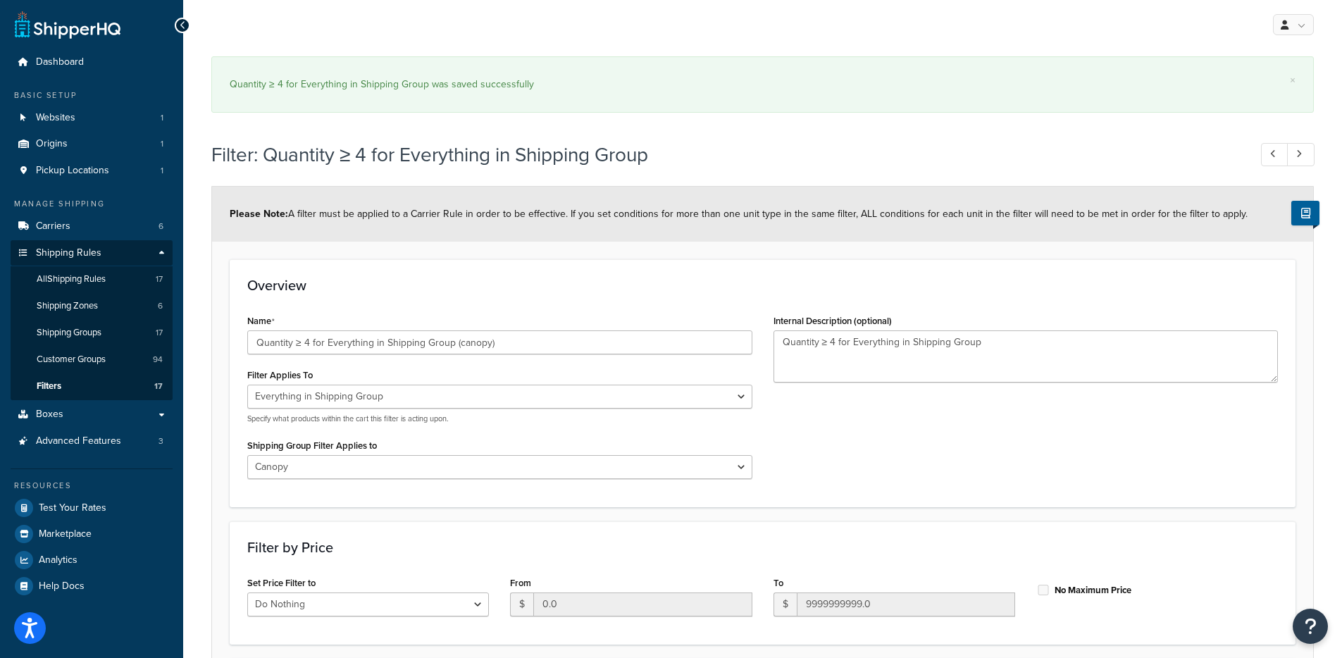
select select "SHIPPING_GROUP"
select select "274076"
select select "range"
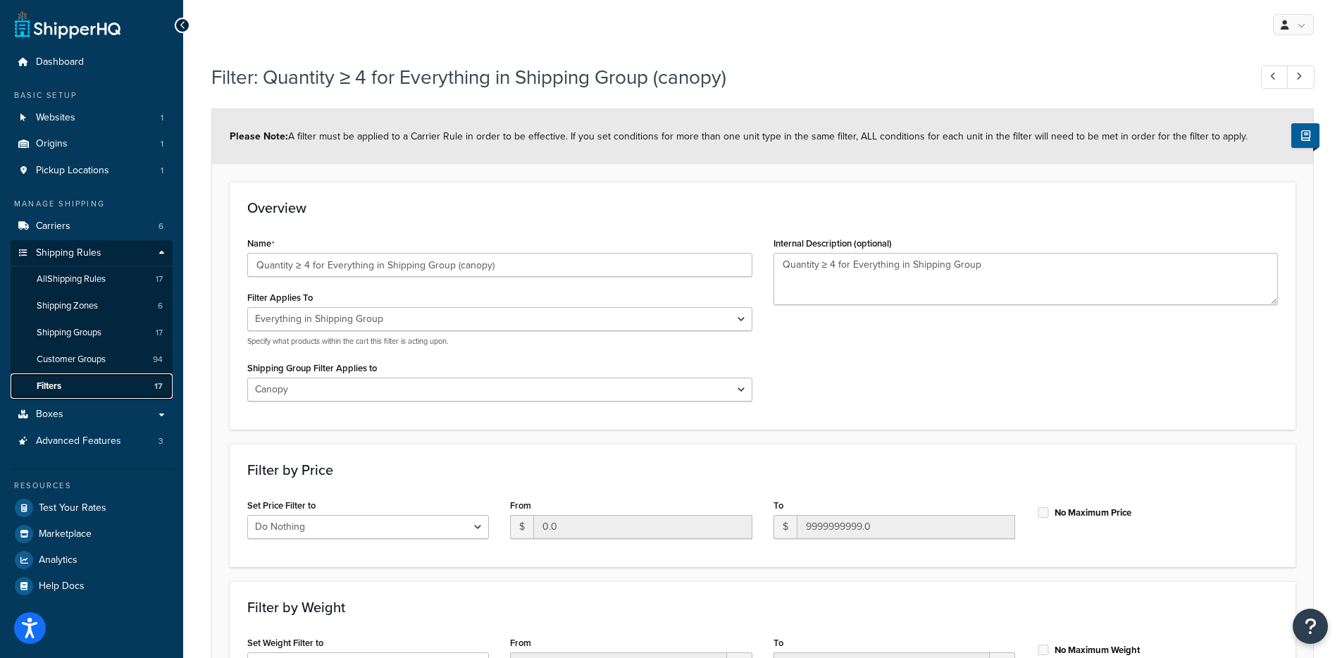
click at [104, 389] on link "Filters 17" at bounding box center [92, 386] width 162 height 26
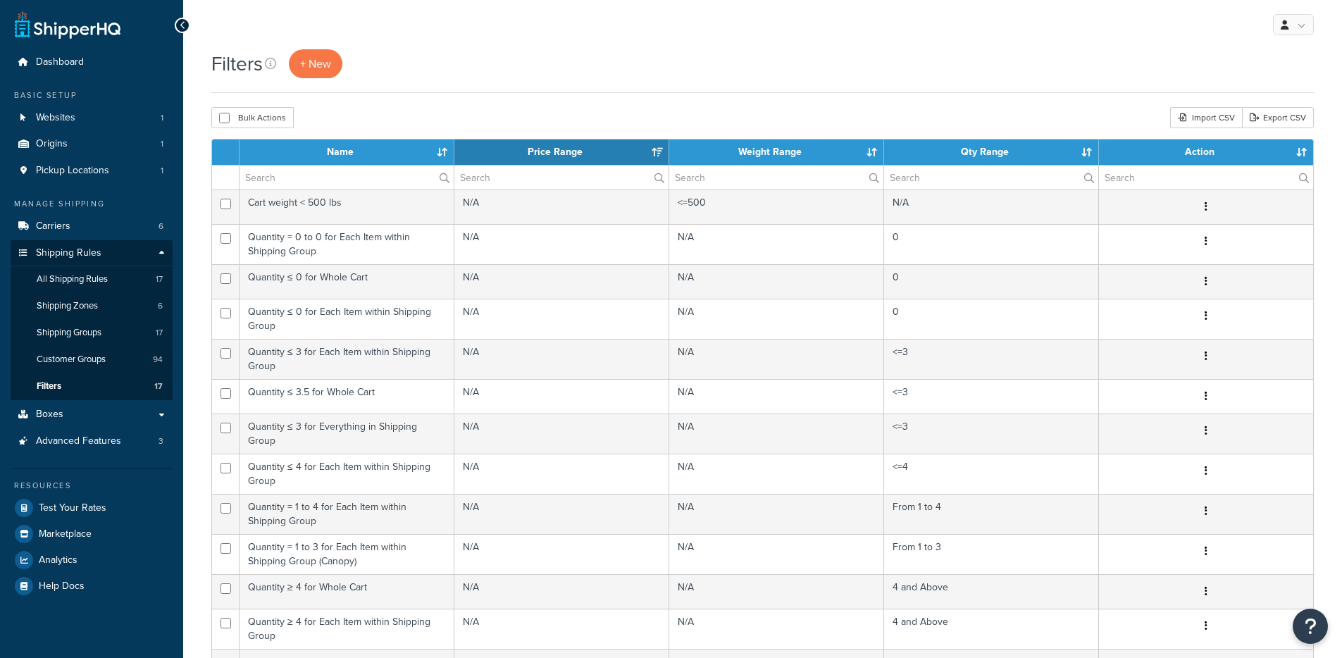
select select "15"
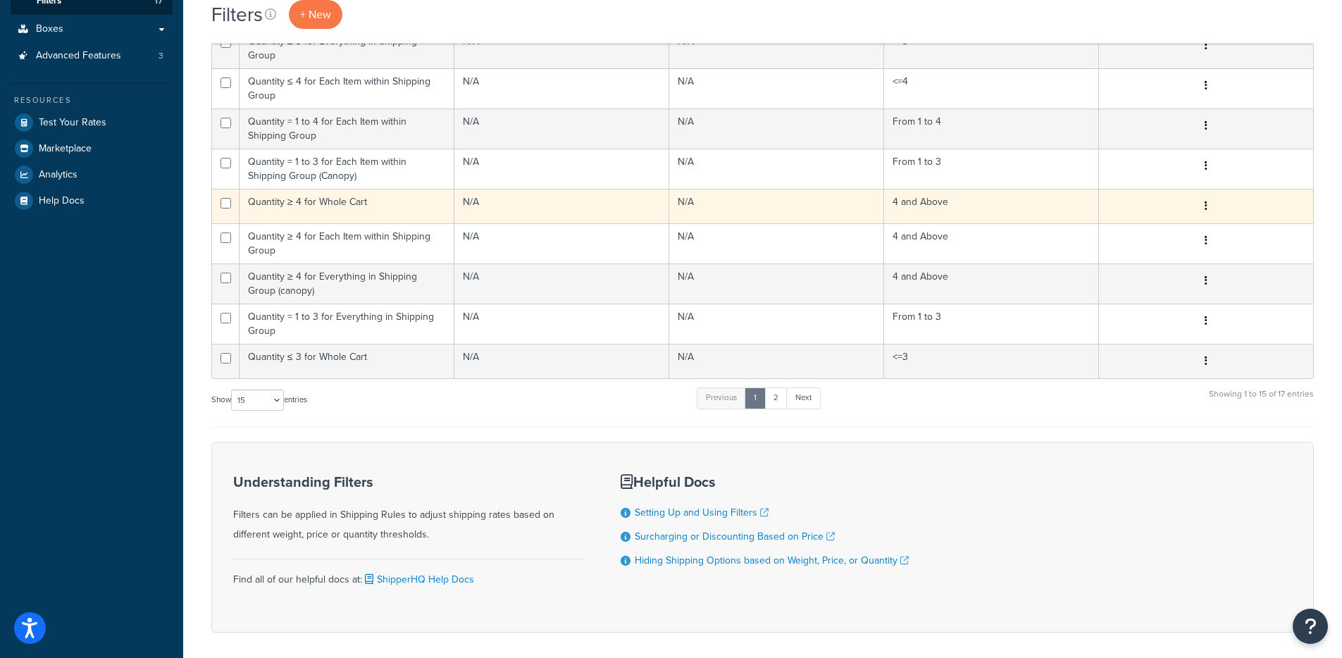
scroll to position [385, 0]
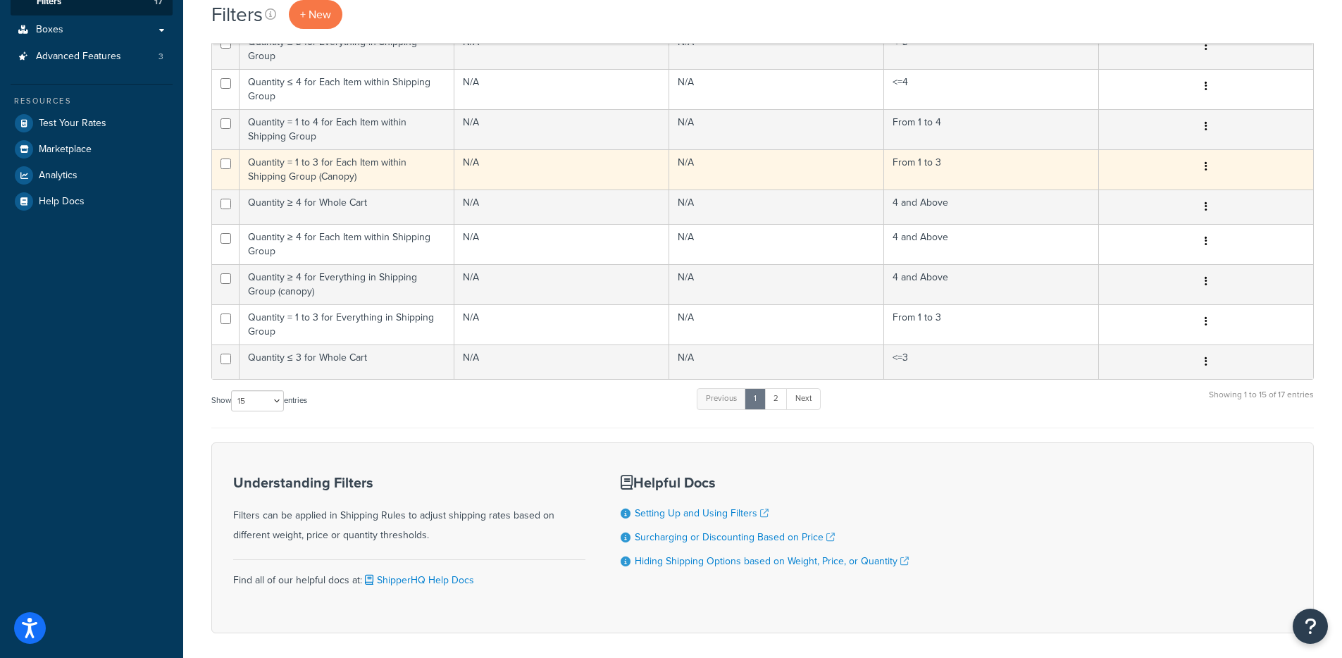
click at [325, 166] on td "Quantity = 1 to 3 for Each Item within Shipping Group (Canopy)" at bounding box center [347, 169] width 215 height 40
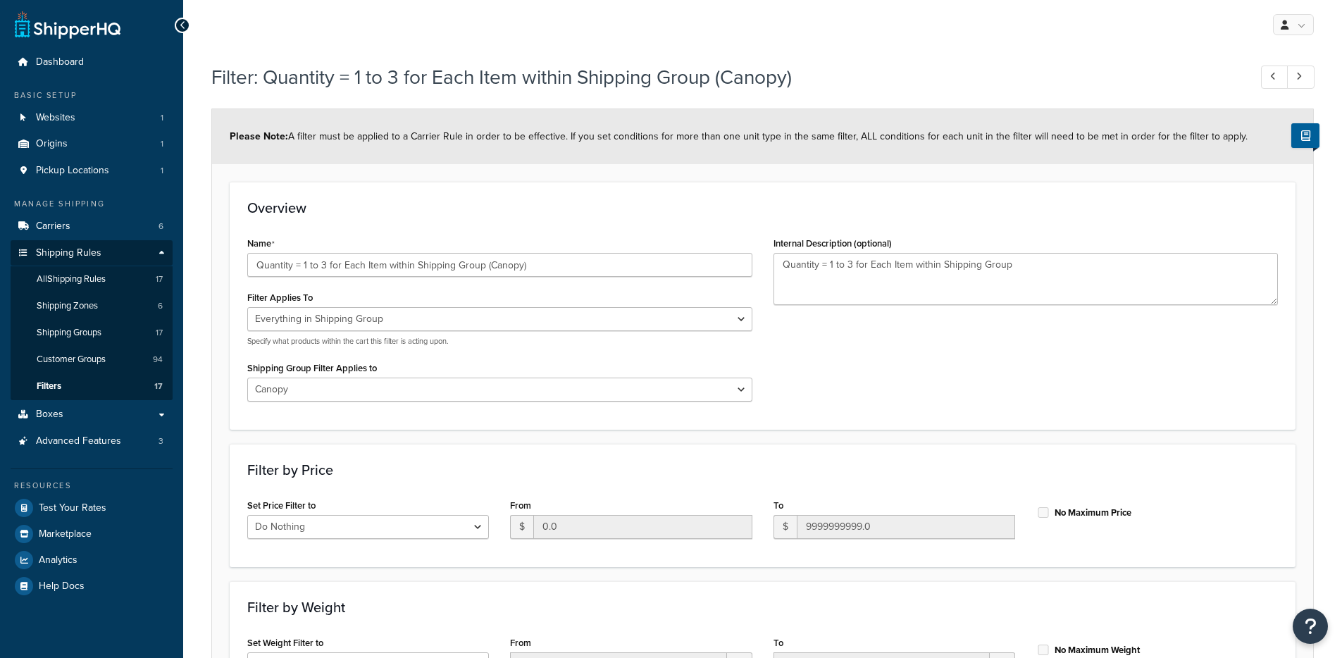
select select "SHIPPING_GROUP"
select select "274076"
select select "range"
drag, startPoint x: 259, startPoint y: 264, endPoint x: 482, endPoint y: 265, distance: 222.7
click at [482, 265] on input "Quantity = 1 to 3 for Each Item within Shipping Group (Canopy)" at bounding box center [499, 265] width 505 height 24
